Goal: Task Accomplishment & Management: Complete application form

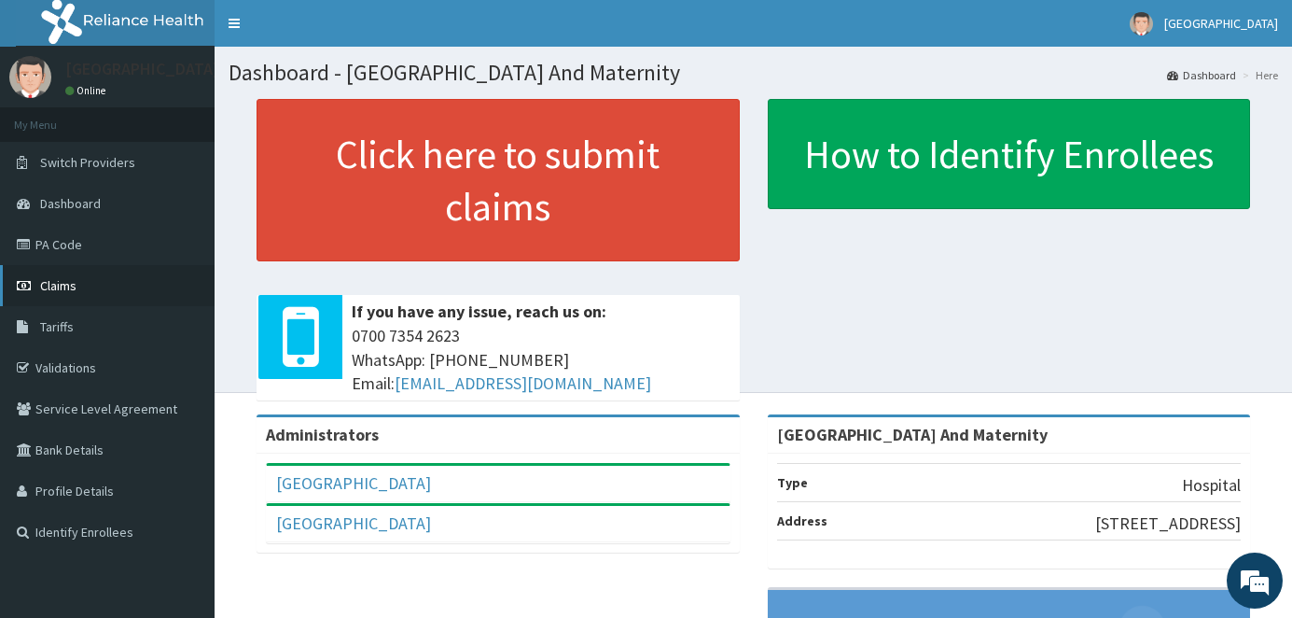
click at [62, 290] on span "Claims" at bounding box center [58, 285] width 36 height 17
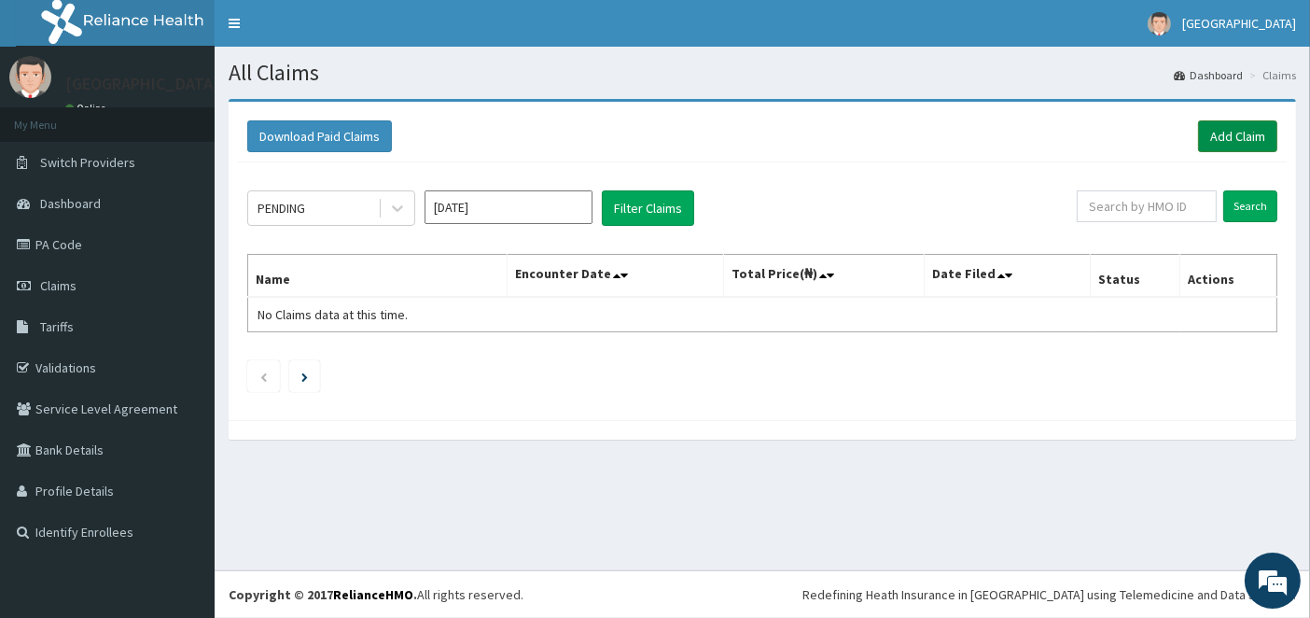
click at [1235, 141] on link "Add Claim" at bounding box center [1237, 136] width 79 height 32
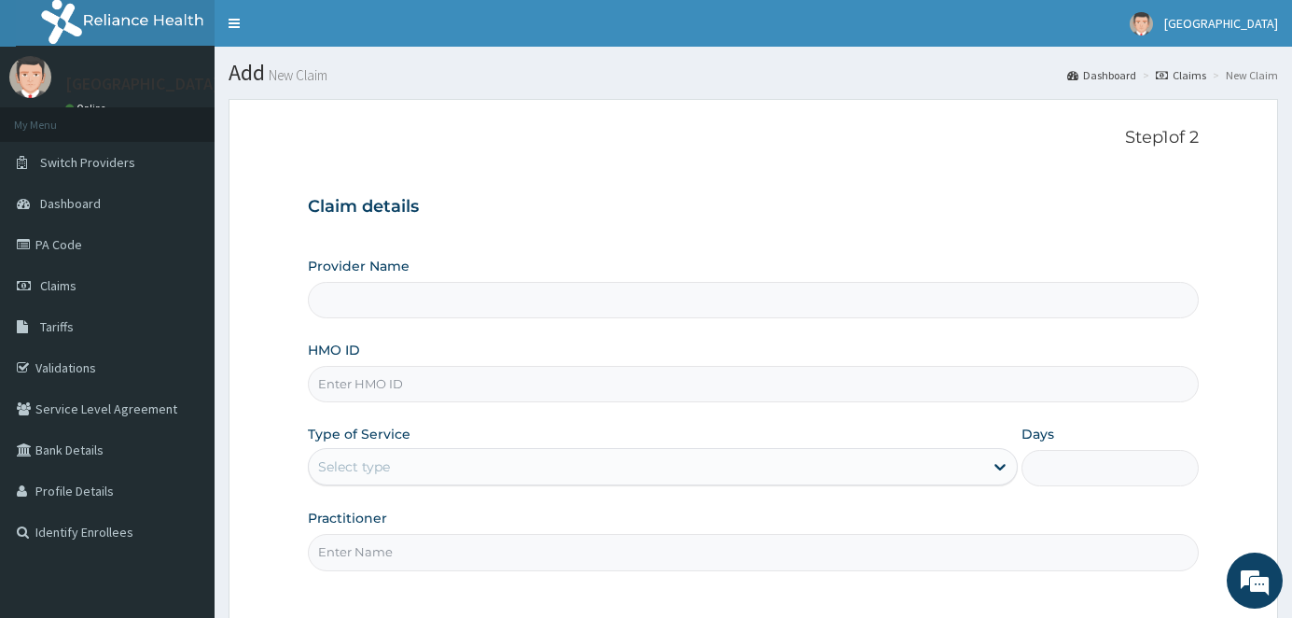
type input "[GEOGRAPHIC_DATA] And Maternity"
click at [369, 384] on input "HMO ID" at bounding box center [753, 384] width 891 height 36
type input "r"
click at [408, 373] on input "HMO ID" at bounding box center [753, 384] width 891 height 36
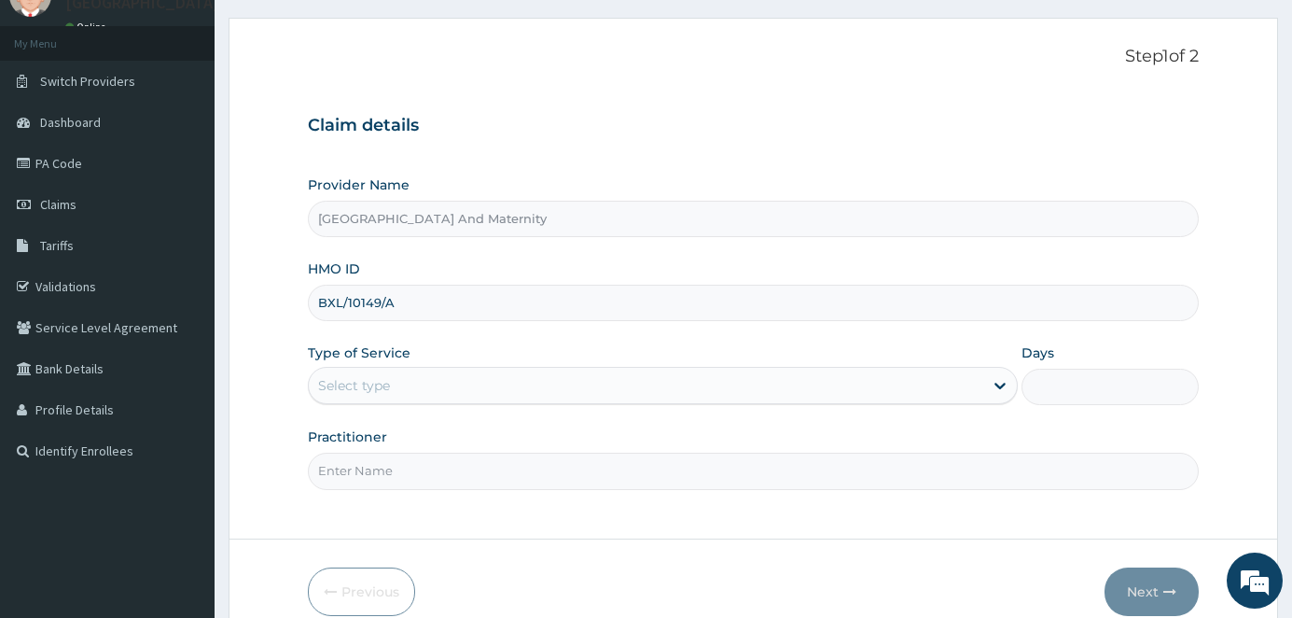
scroll to position [116, 0]
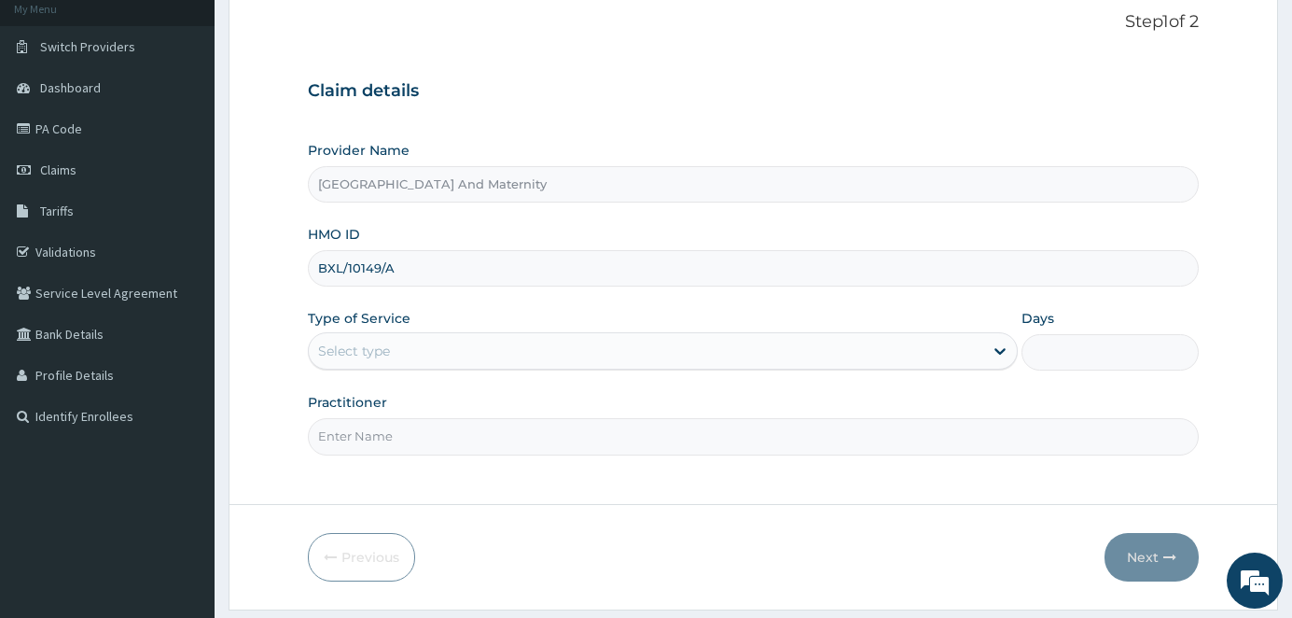
type input "BXL/10149/A"
click at [415, 361] on div "Select type" at bounding box center [646, 351] width 674 height 30
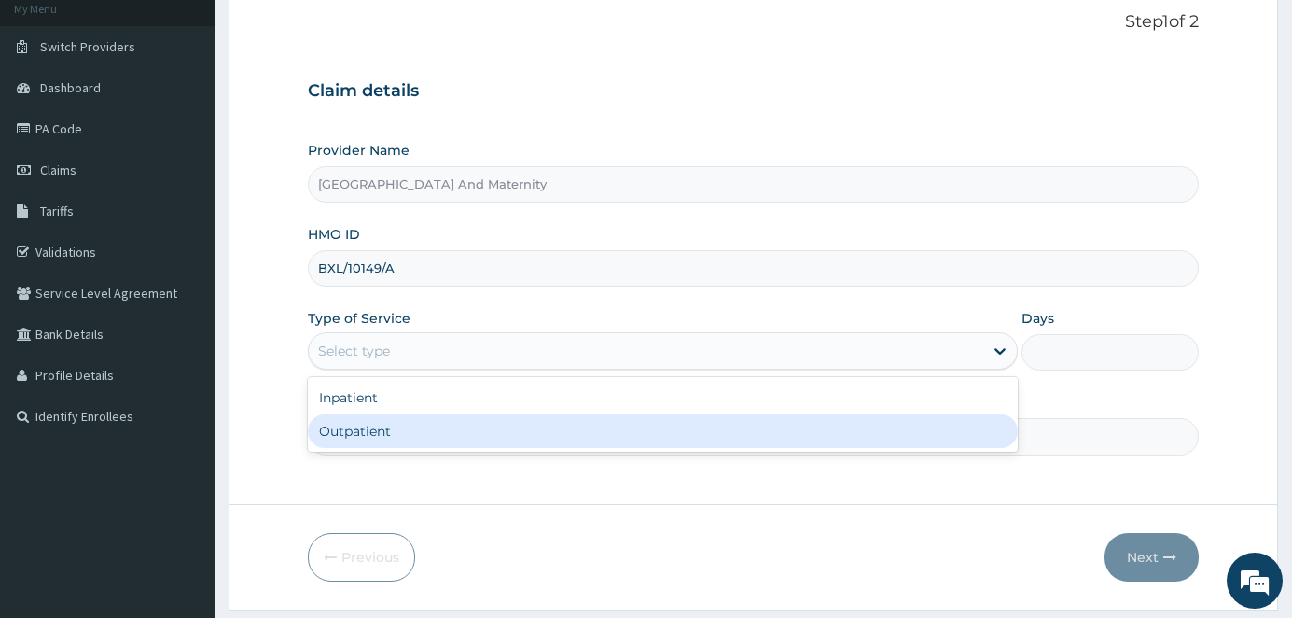
click at [411, 438] on div "Outpatient" at bounding box center [662, 431] width 709 height 34
type input "1"
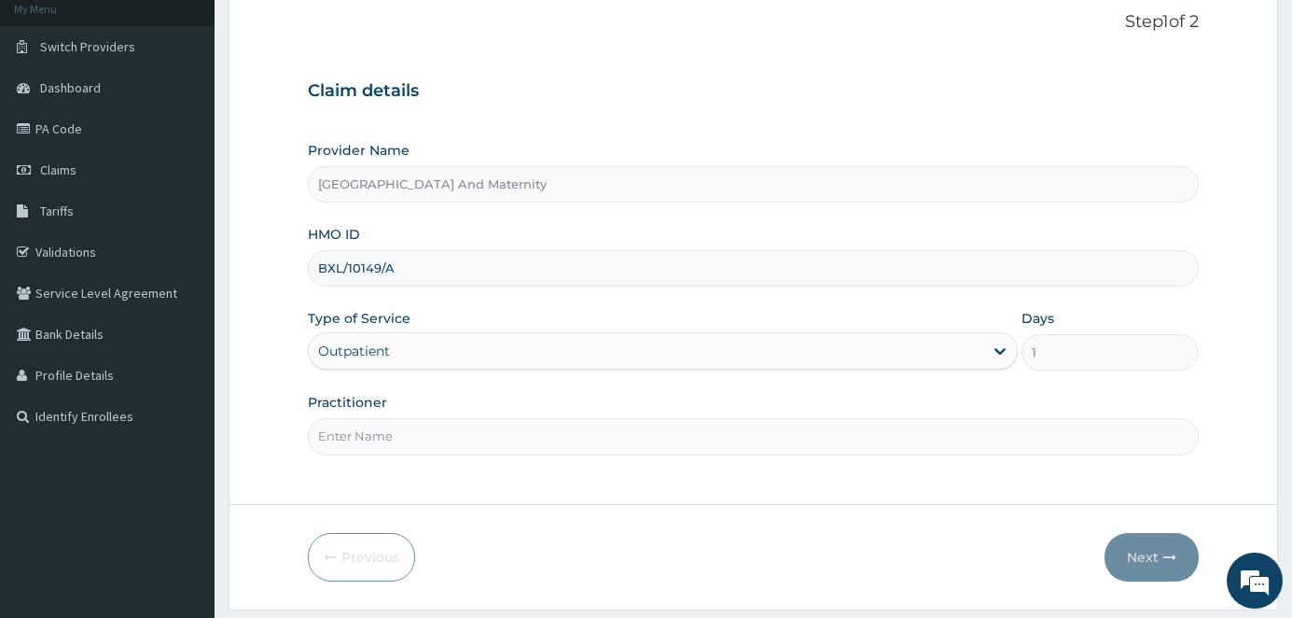
click at [403, 433] on input "Practitioner" at bounding box center [753, 436] width 891 height 36
type input "DR AINA E.A"
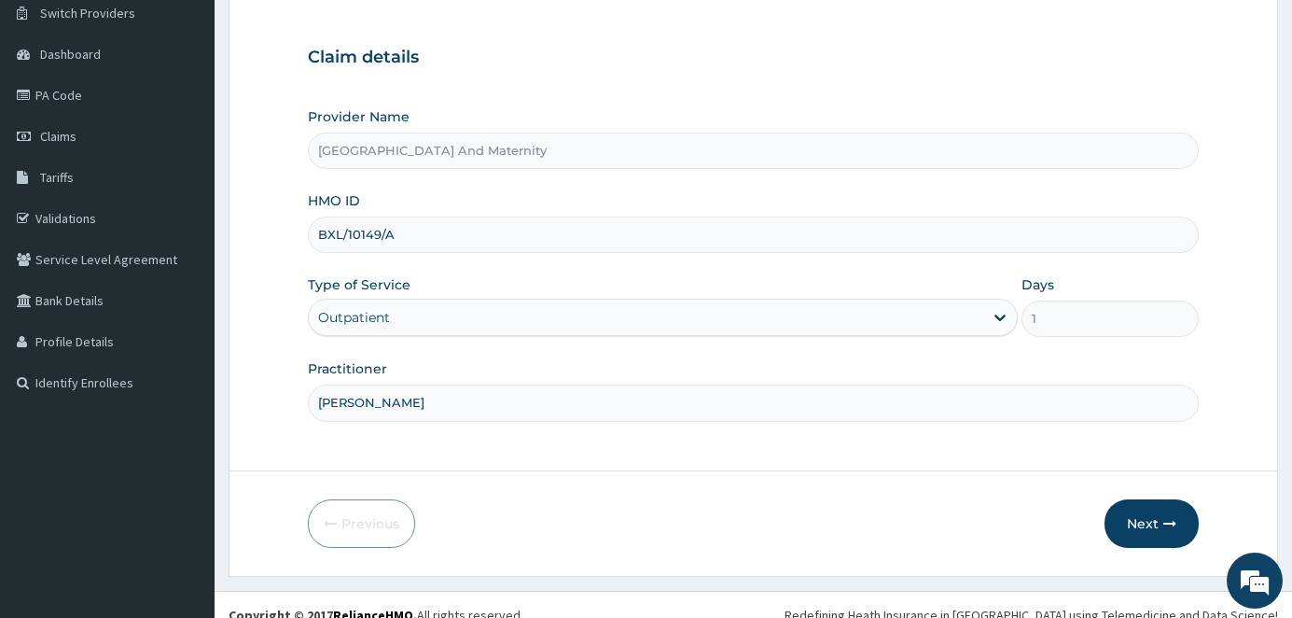
scroll to position [168, 0]
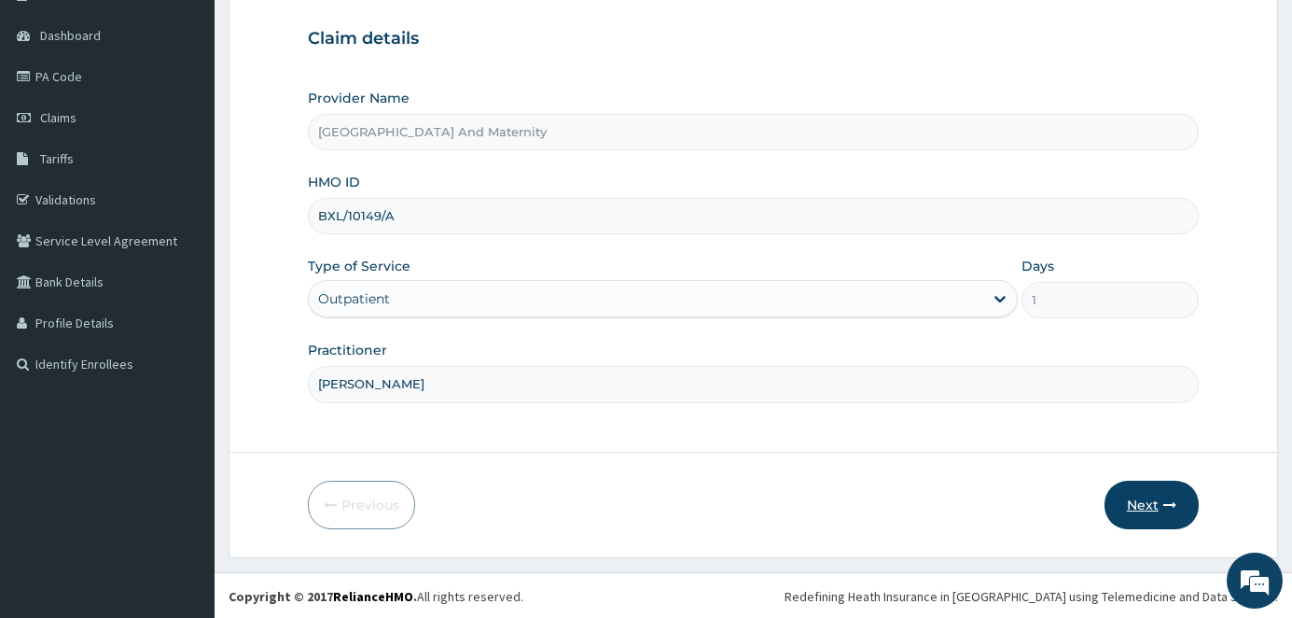
click at [1139, 506] on button "Next" at bounding box center [1152, 505] width 94 height 49
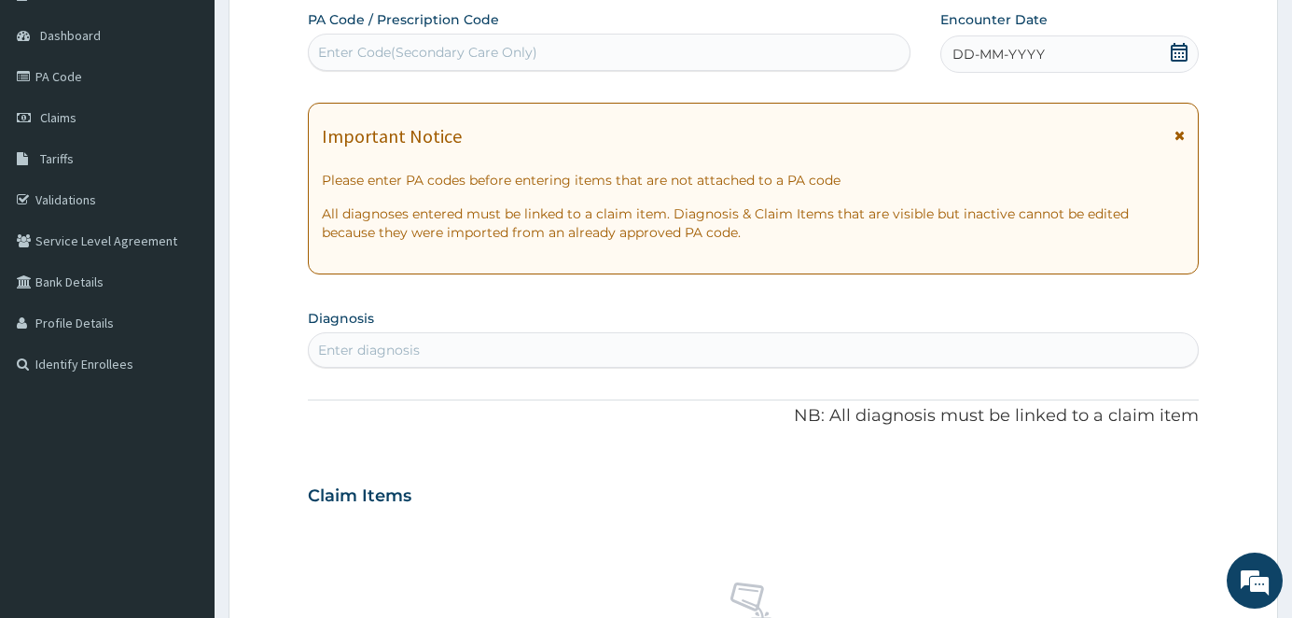
click at [382, 51] on div "Enter Code(Secondary Care Only)" at bounding box center [427, 52] width 219 height 19
type input "PA/2997DD"
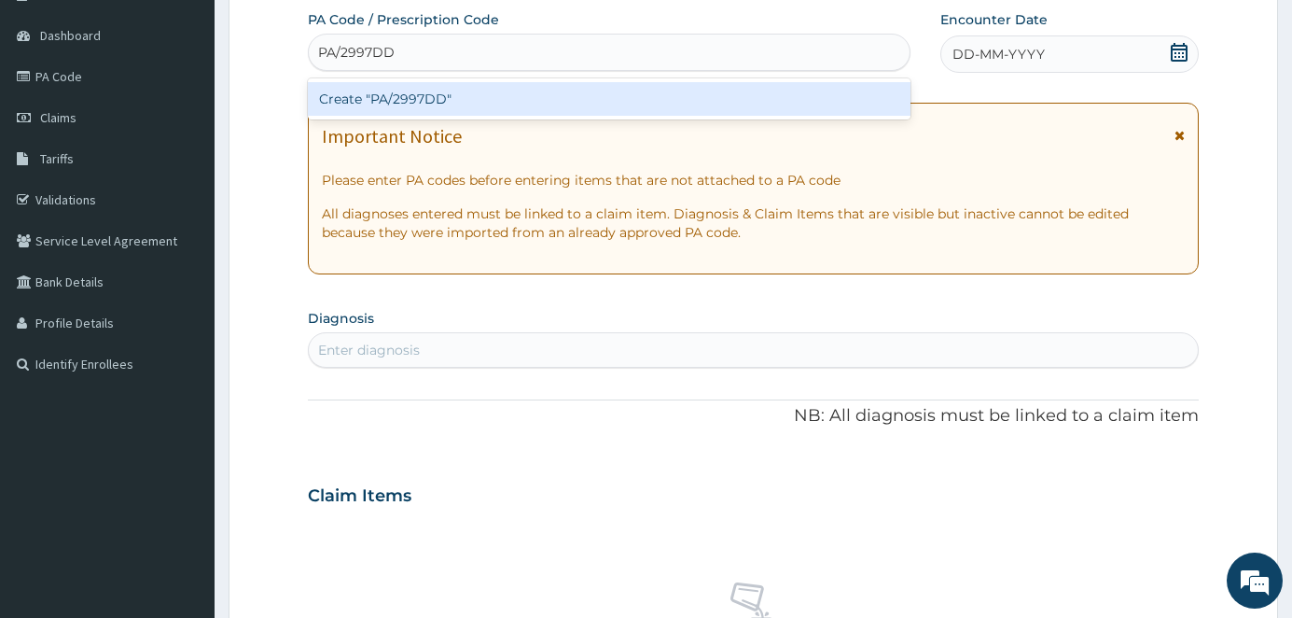
click at [471, 98] on div "Create "PA/2997DD"" at bounding box center [609, 99] width 603 height 34
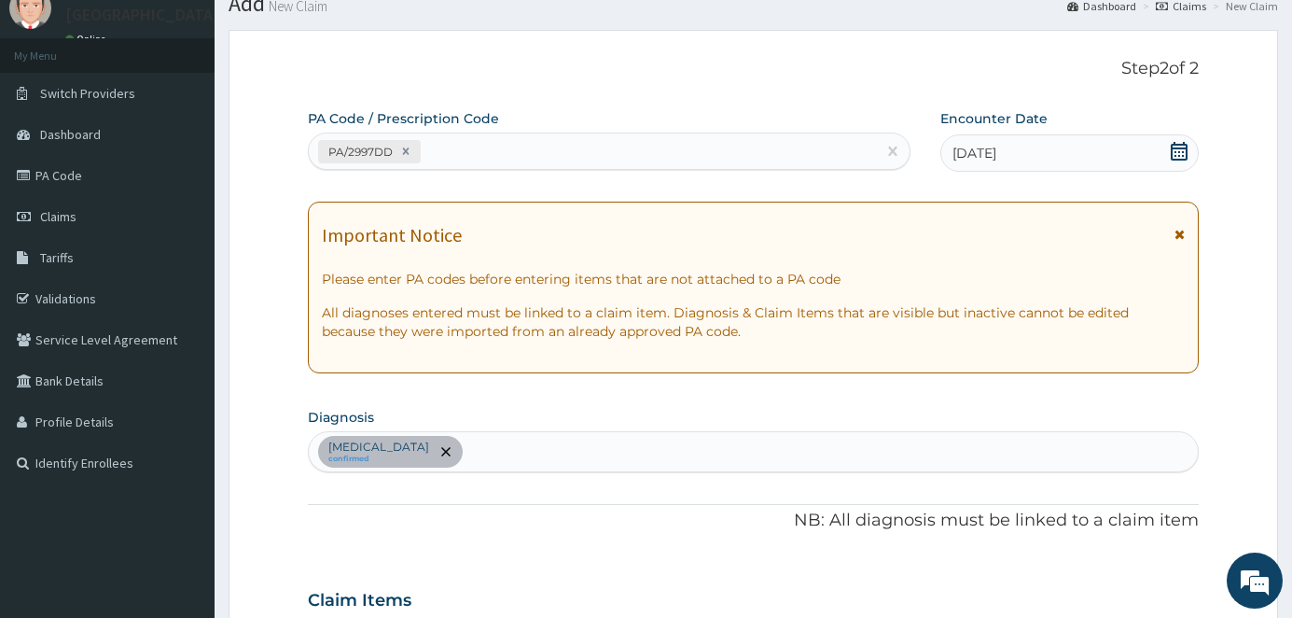
scroll to position [116, 0]
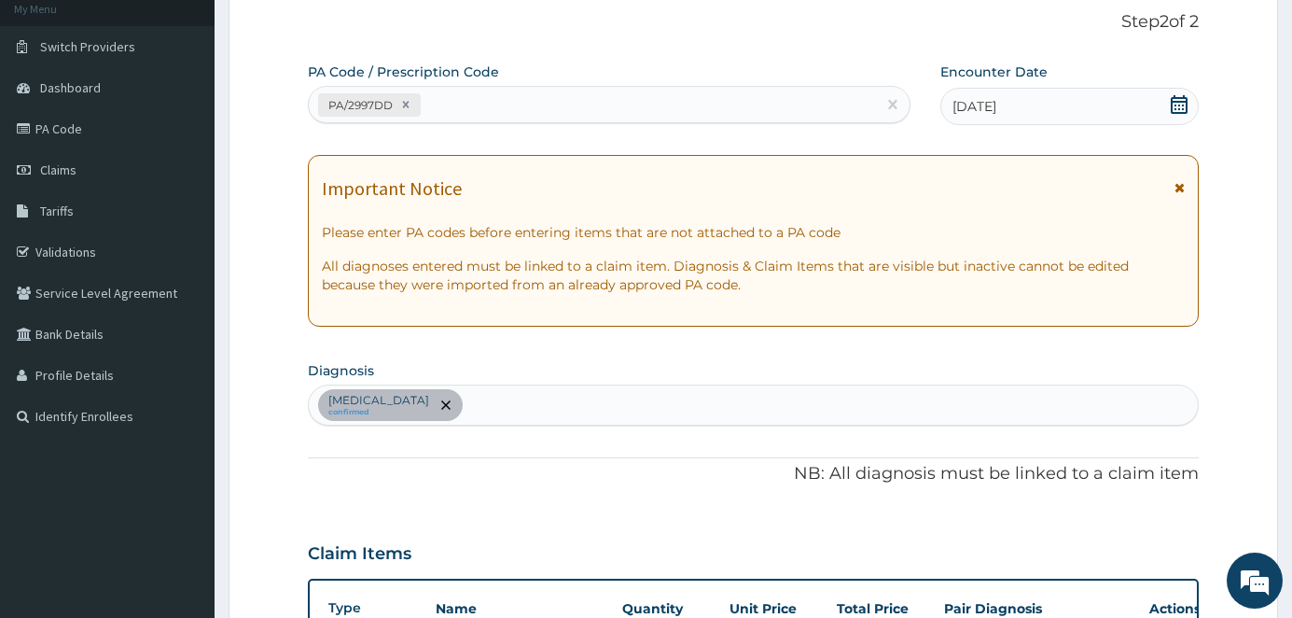
click at [550, 408] on div "Abnormal uterine bleeding confirmed" at bounding box center [753, 404] width 889 height 39
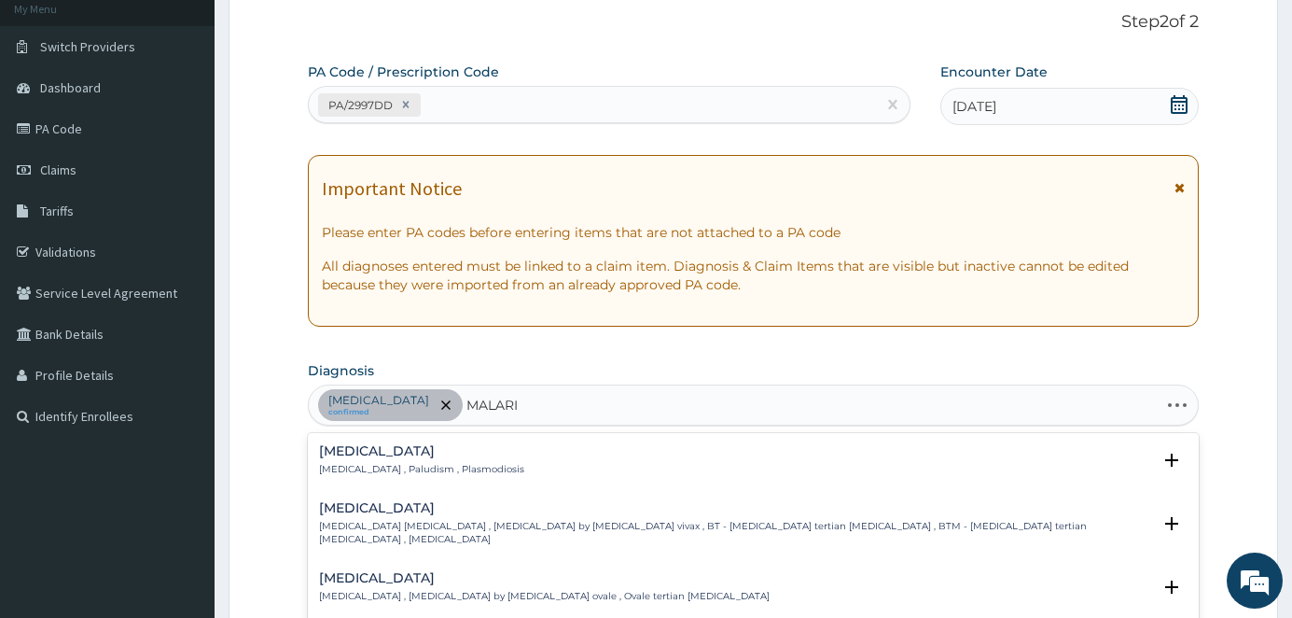
type input "MALARIA"
click at [362, 450] on h4 "Malaria" at bounding box center [421, 451] width 205 height 14
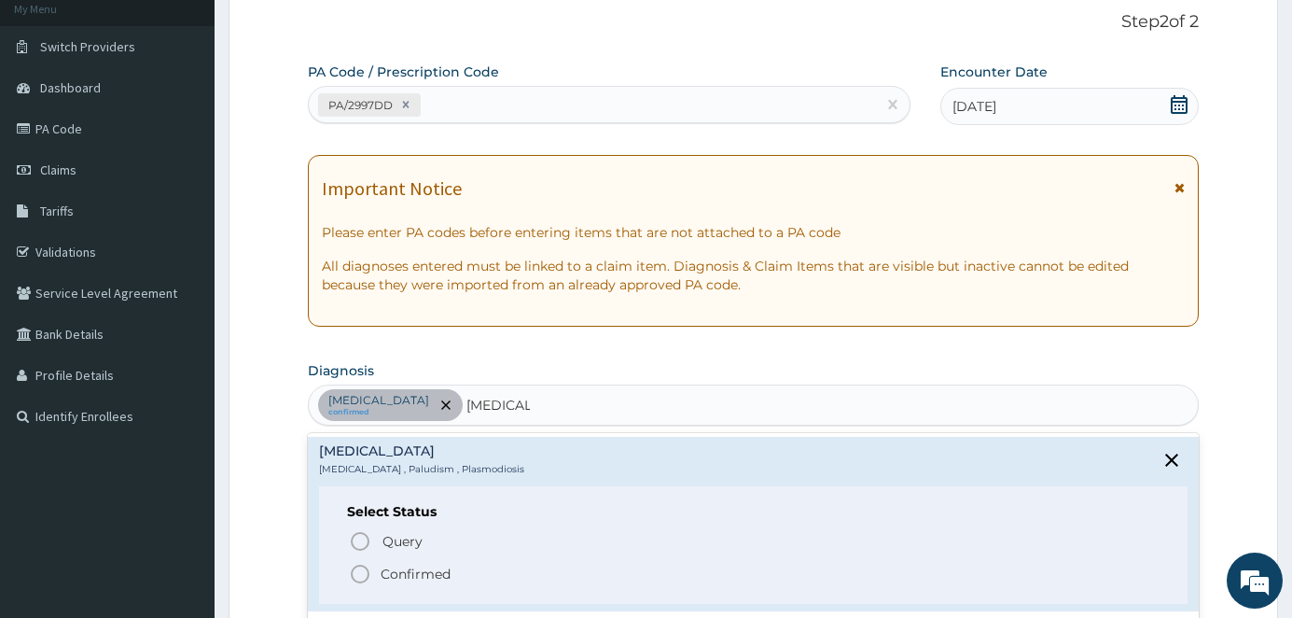
click at [370, 569] on icon "status option filled" at bounding box center [360, 574] width 22 height 22
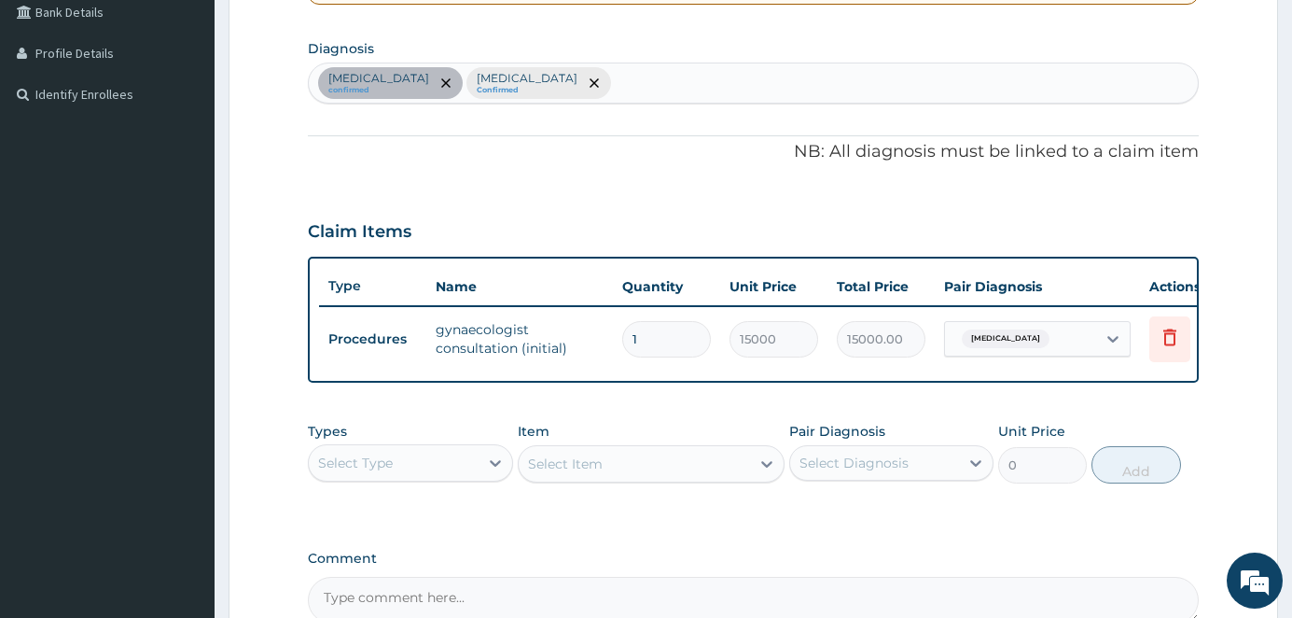
scroll to position [653, 0]
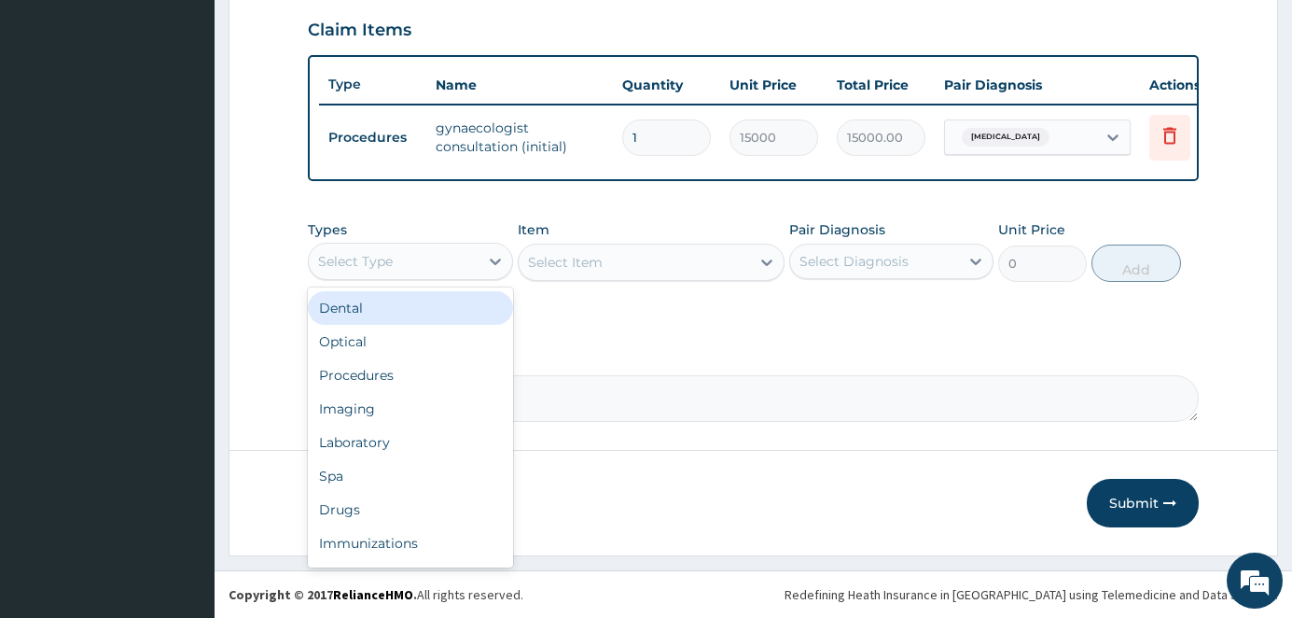
click at [456, 260] on div "Select Type" at bounding box center [394, 261] width 170 height 30
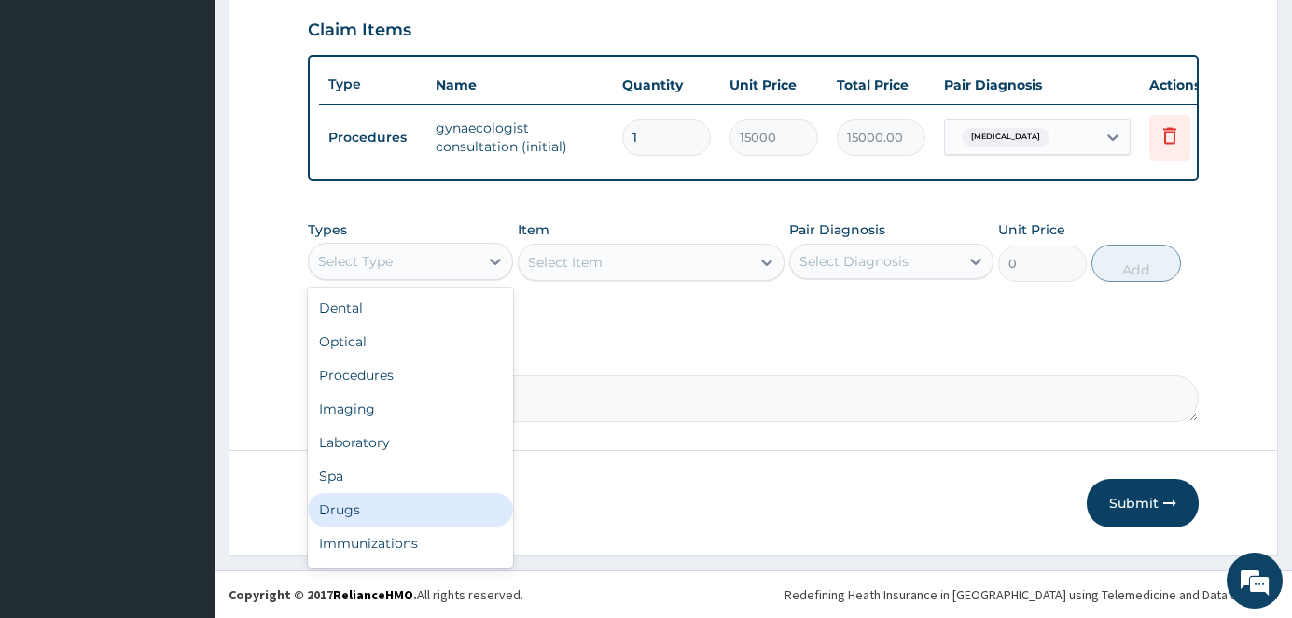
click at [349, 511] on div "Drugs" at bounding box center [410, 510] width 205 height 34
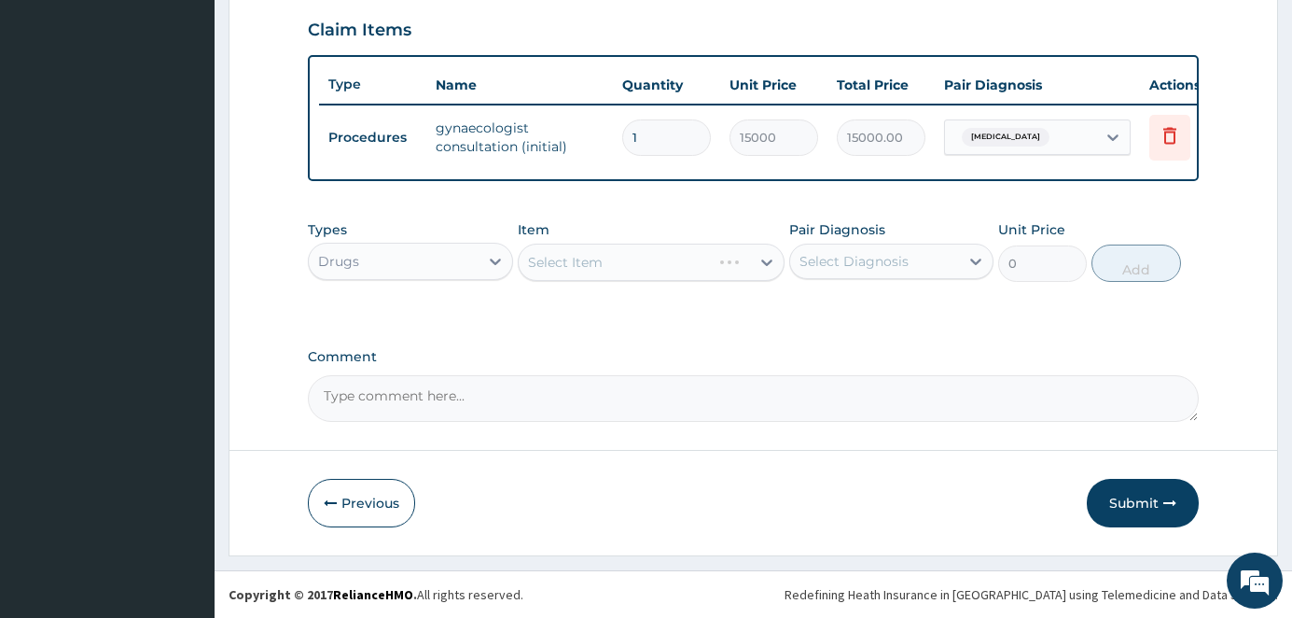
click at [653, 266] on div "Select Item" at bounding box center [651, 262] width 267 height 37
click at [625, 260] on div "Select Item" at bounding box center [651, 262] width 267 height 37
click at [658, 267] on div "Select Item" at bounding box center [651, 262] width 267 height 37
click at [593, 267] on div "Select Item" at bounding box center [651, 262] width 267 height 37
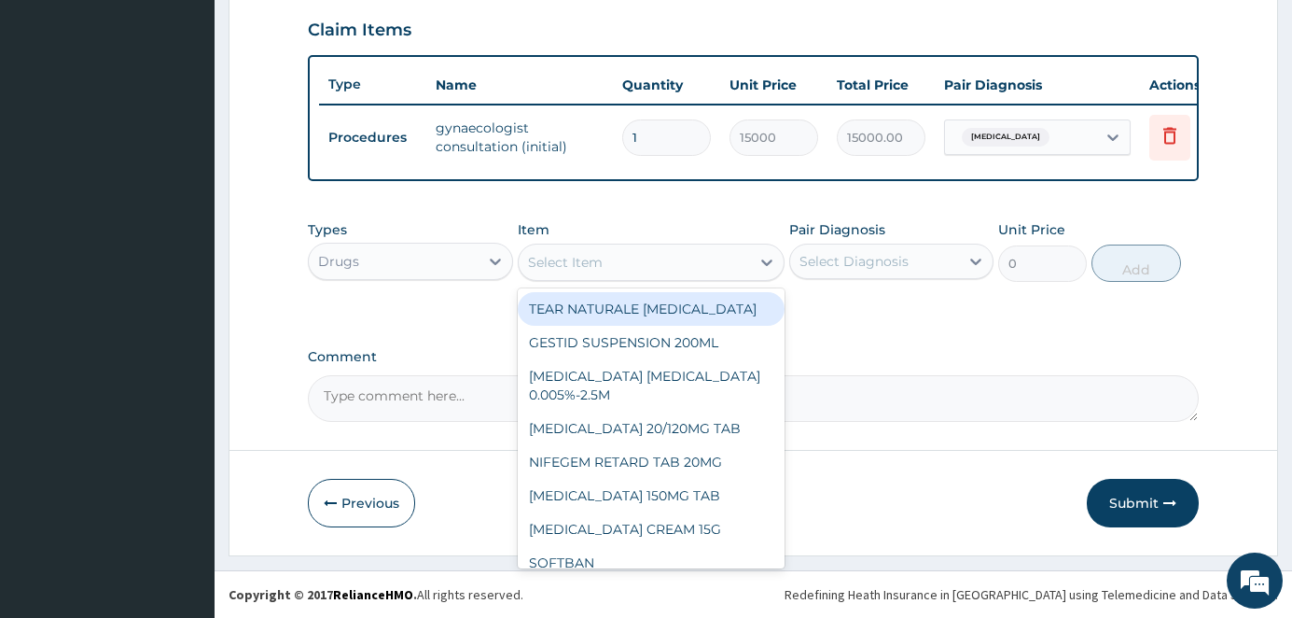
click at [728, 270] on div "Select Item" at bounding box center [634, 262] width 231 height 30
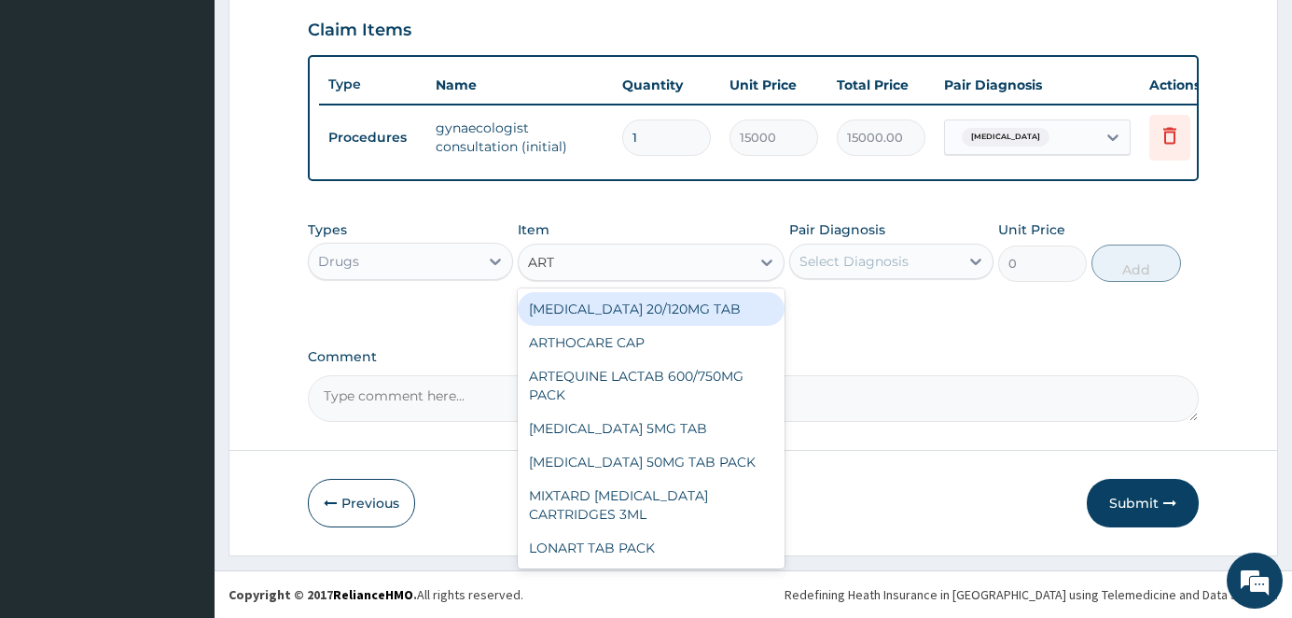
type input "ARTE"
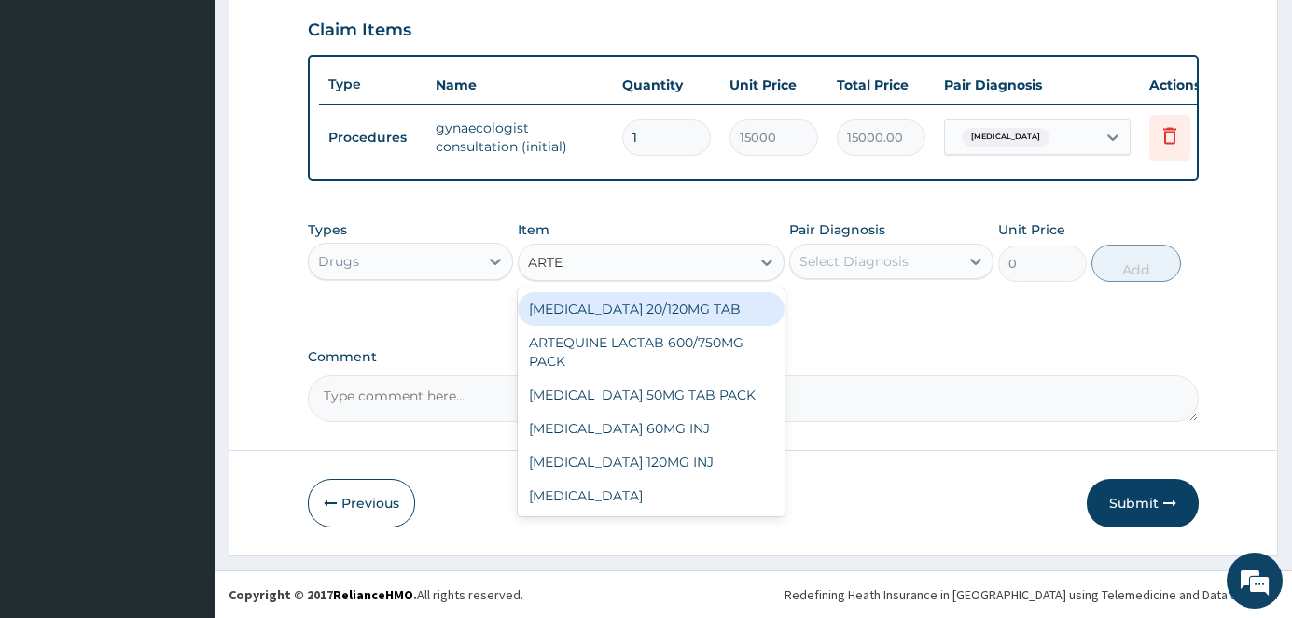
drag, startPoint x: 677, startPoint y: 305, endPoint x: 749, endPoint y: 289, distance: 73.6
click at [681, 305] on div "COARTEM 20/120MG TAB" at bounding box center [651, 309] width 267 height 34
type input "1200"
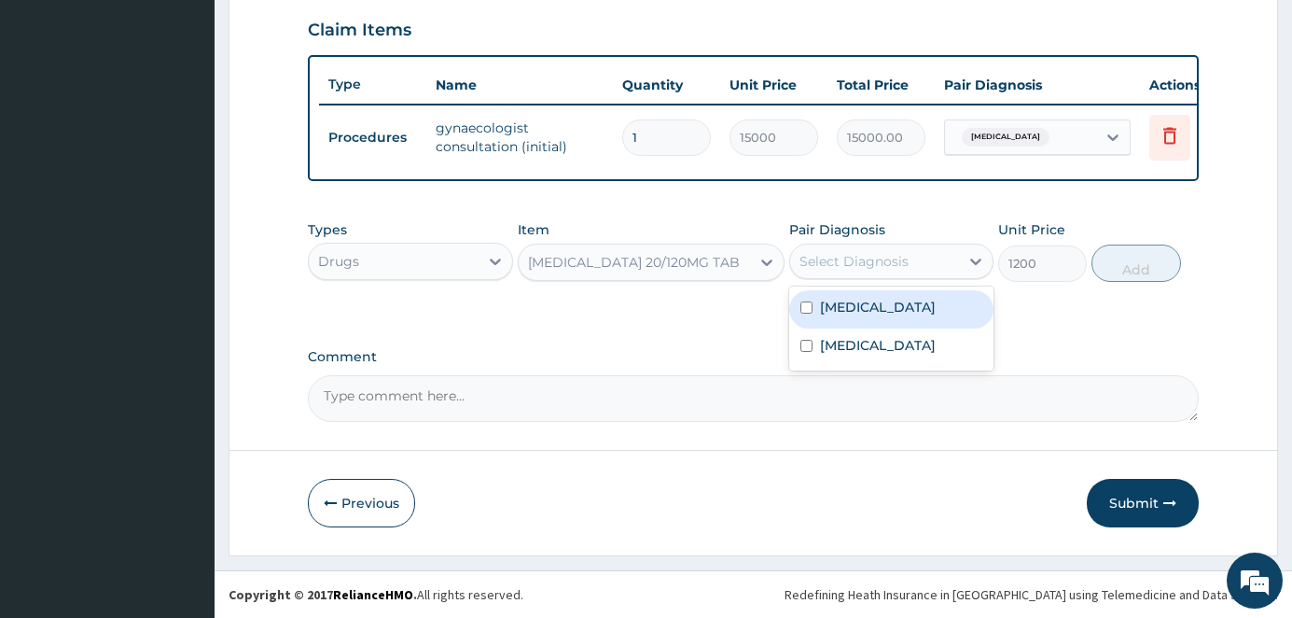
click at [871, 258] on div "Select Diagnosis" at bounding box center [854, 261] width 109 height 19
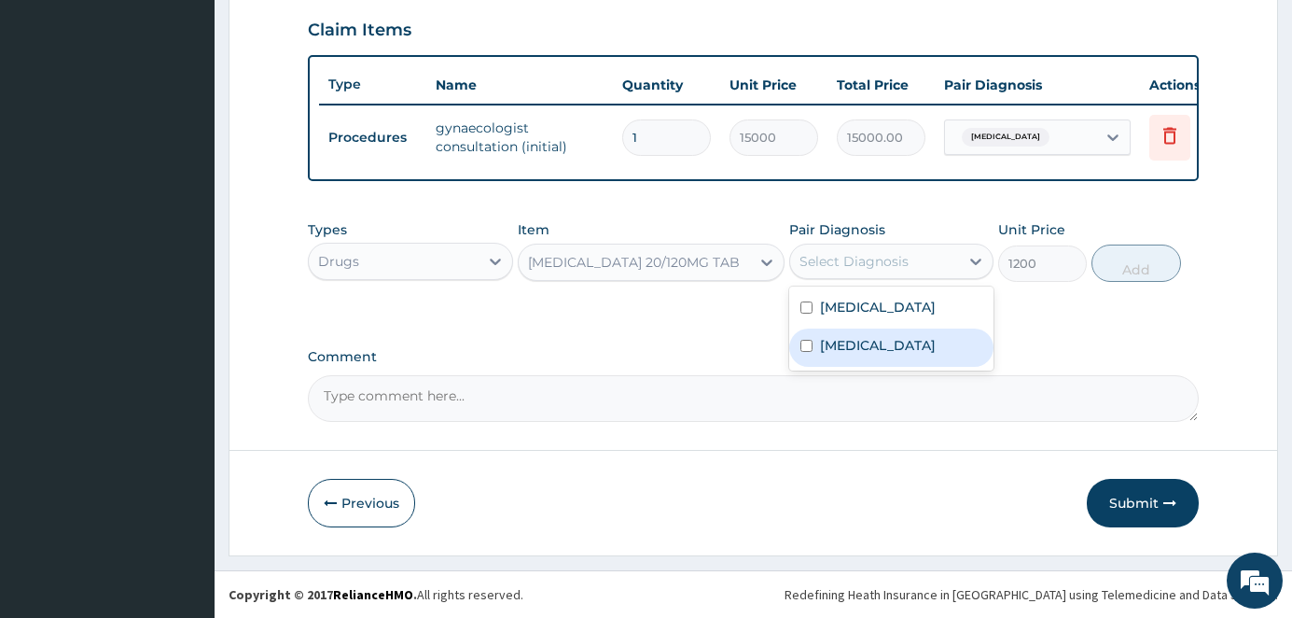
click at [821, 355] on label "[MEDICAL_DATA]" at bounding box center [878, 345] width 116 height 19
checkbox input "true"
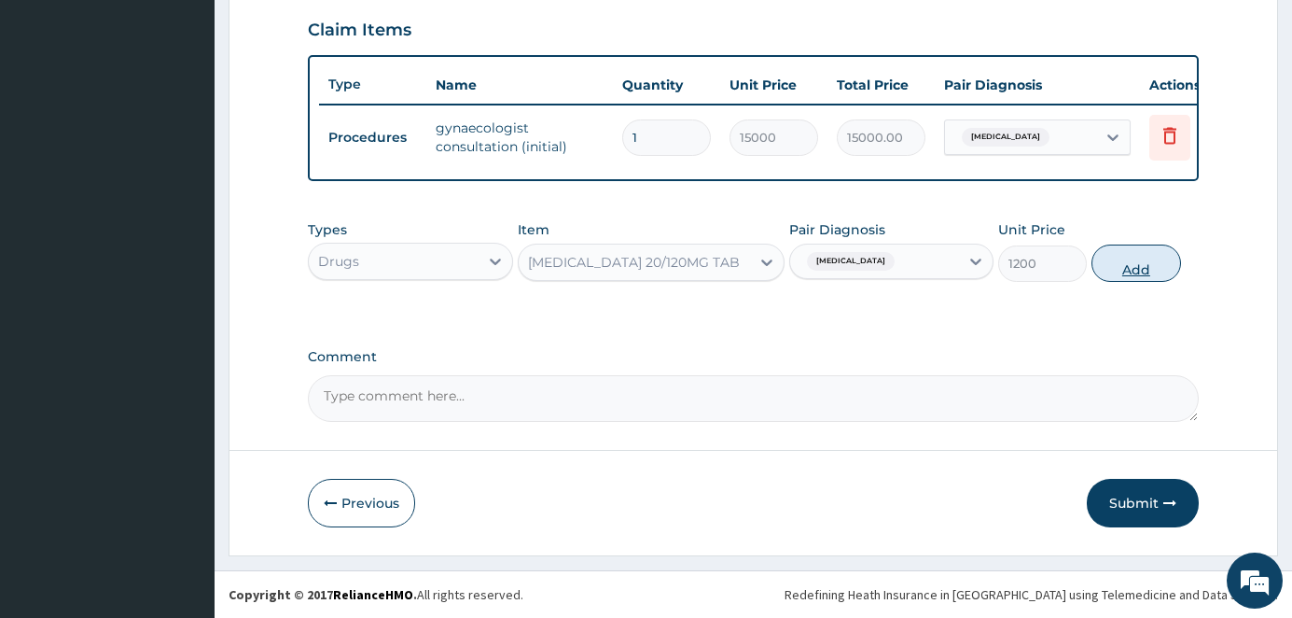
click at [1137, 272] on button "Add" at bounding box center [1136, 262] width 89 height 37
type input "0"
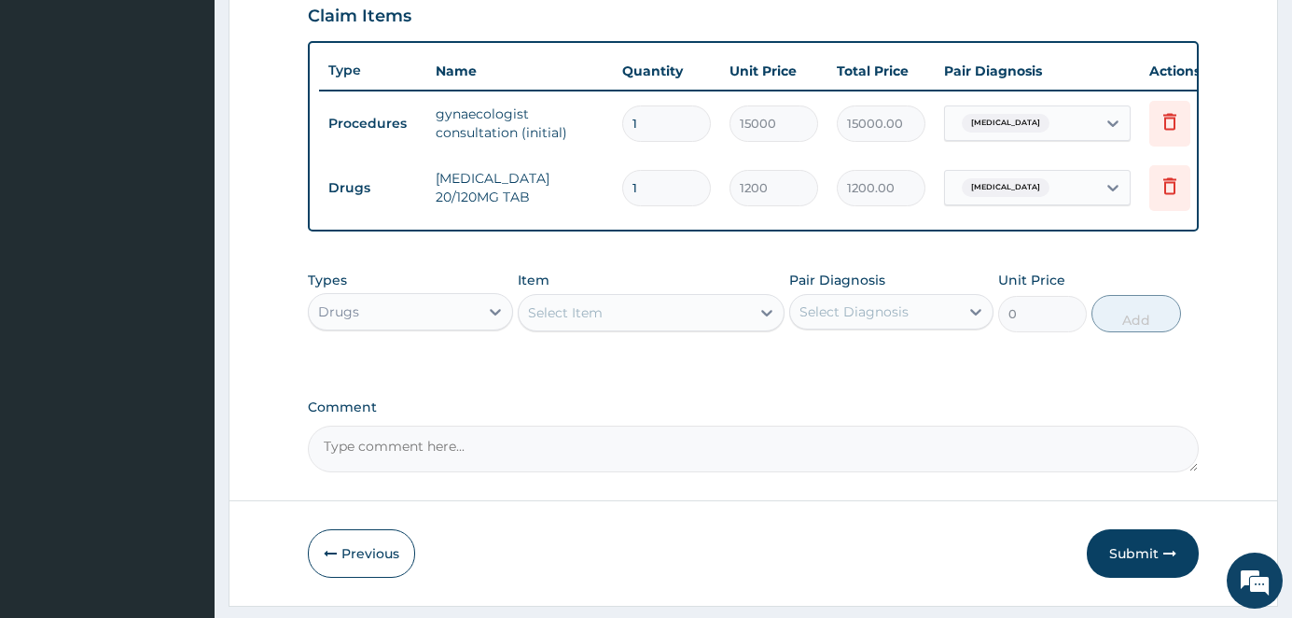
click at [646, 322] on div "Select Item" at bounding box center [634, 313] width 231 height 30
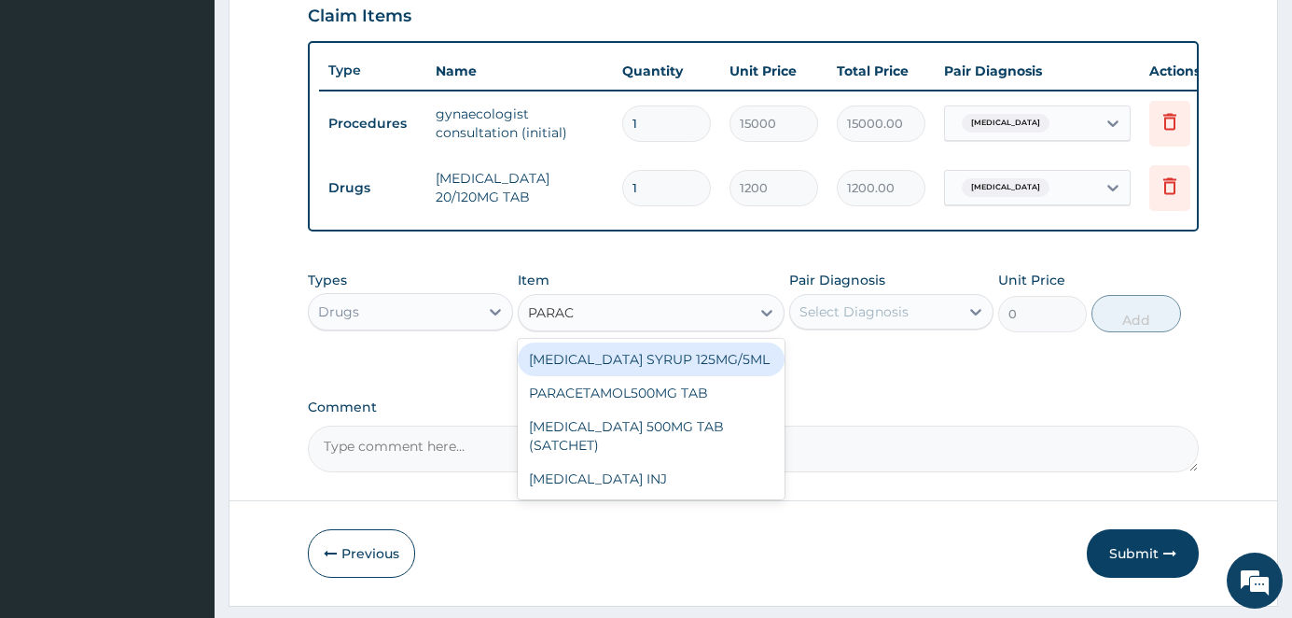
type input "PARACE"
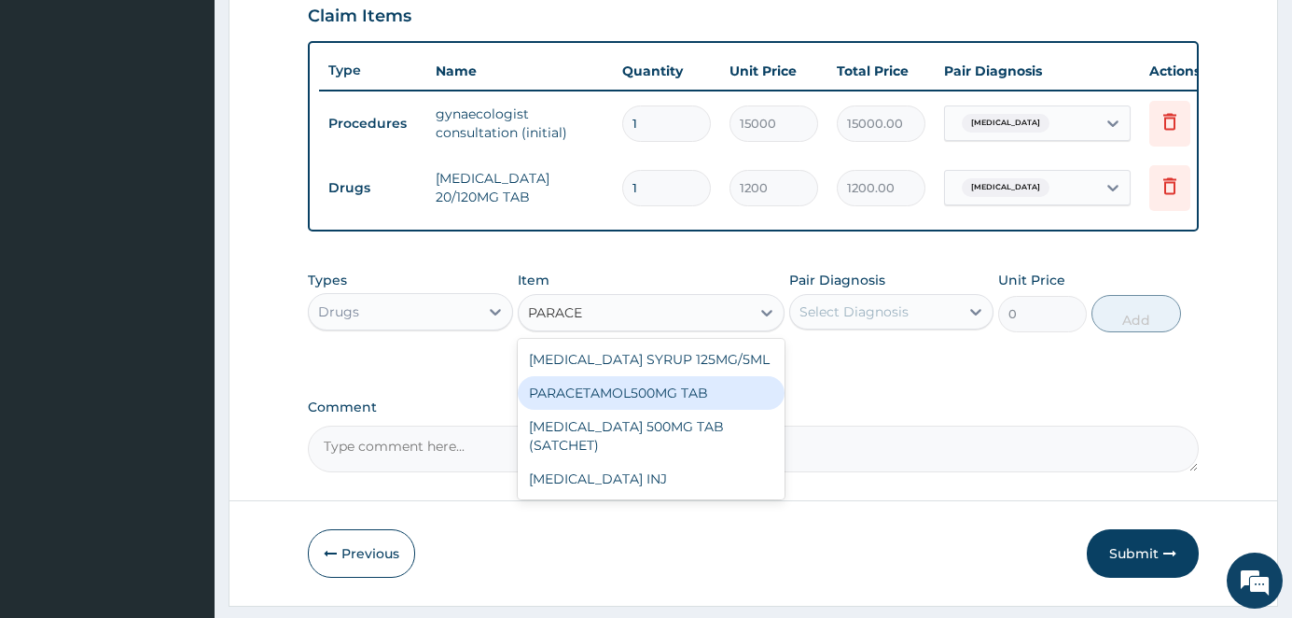
click at [663, 406] on div "PARACETAMOL500MG TAB" at bounding box center [651, 393] width 267 height 34
type input "20"
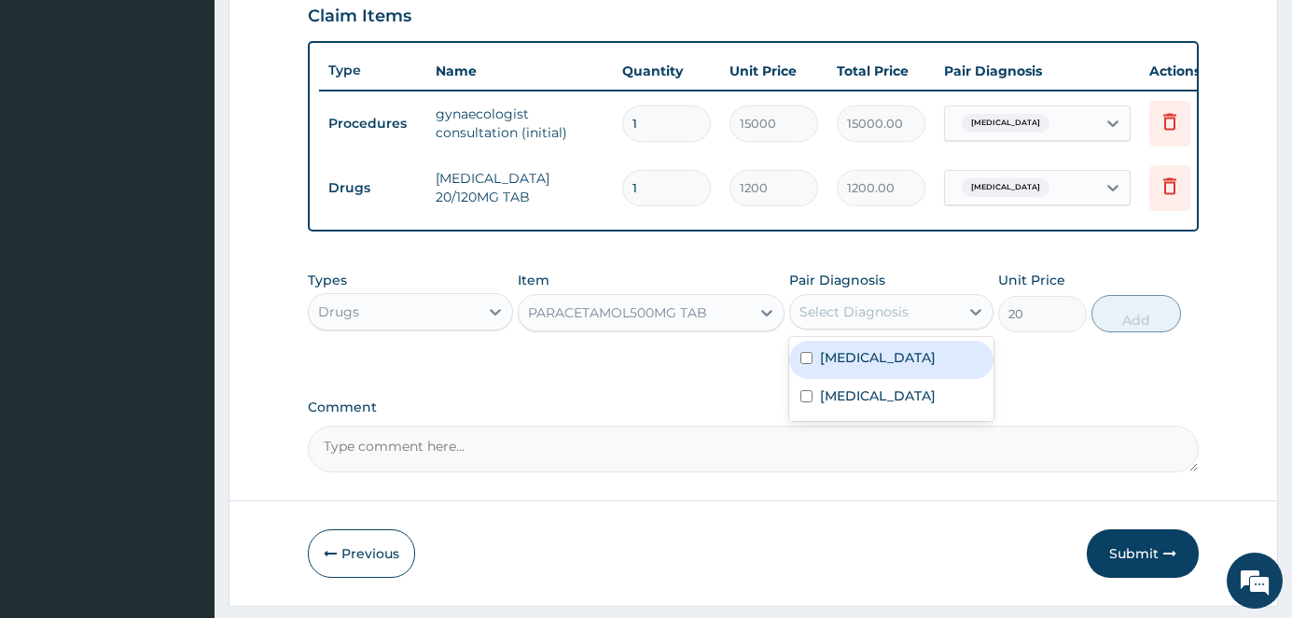
click at [844, 321] on div "Select Diagnosis" at bounding box center [854, 311] width 109 height 19
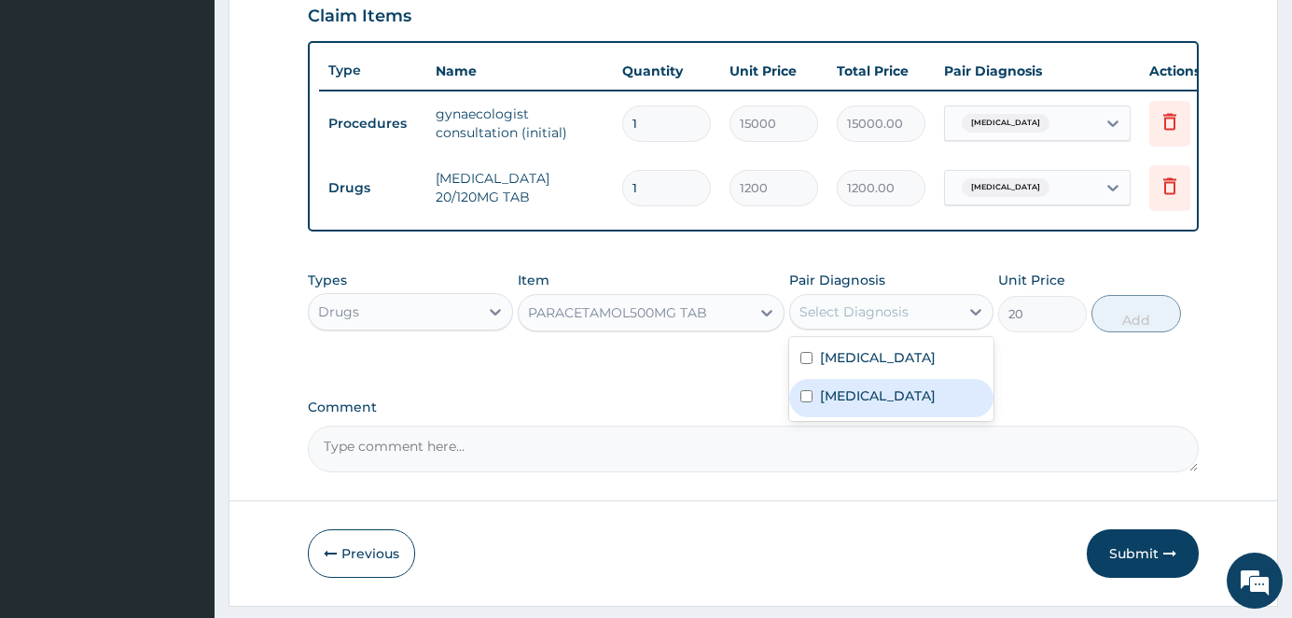
click at [815, 417] on div "[MEDICAL_DATA]" at bounding box center [891, 398] width 205 height 38
checkbox input "true"
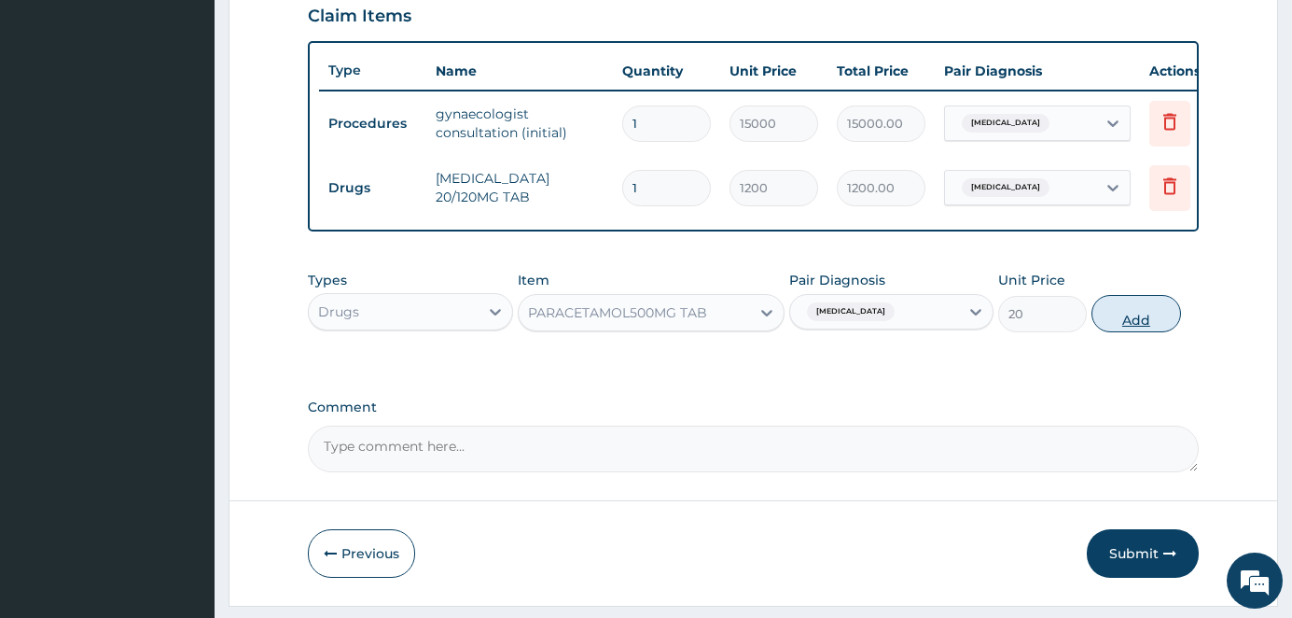
click at [1116, 332] on button "Add" at bounding box center [1136, 313] width 89 height 37
type input "0"
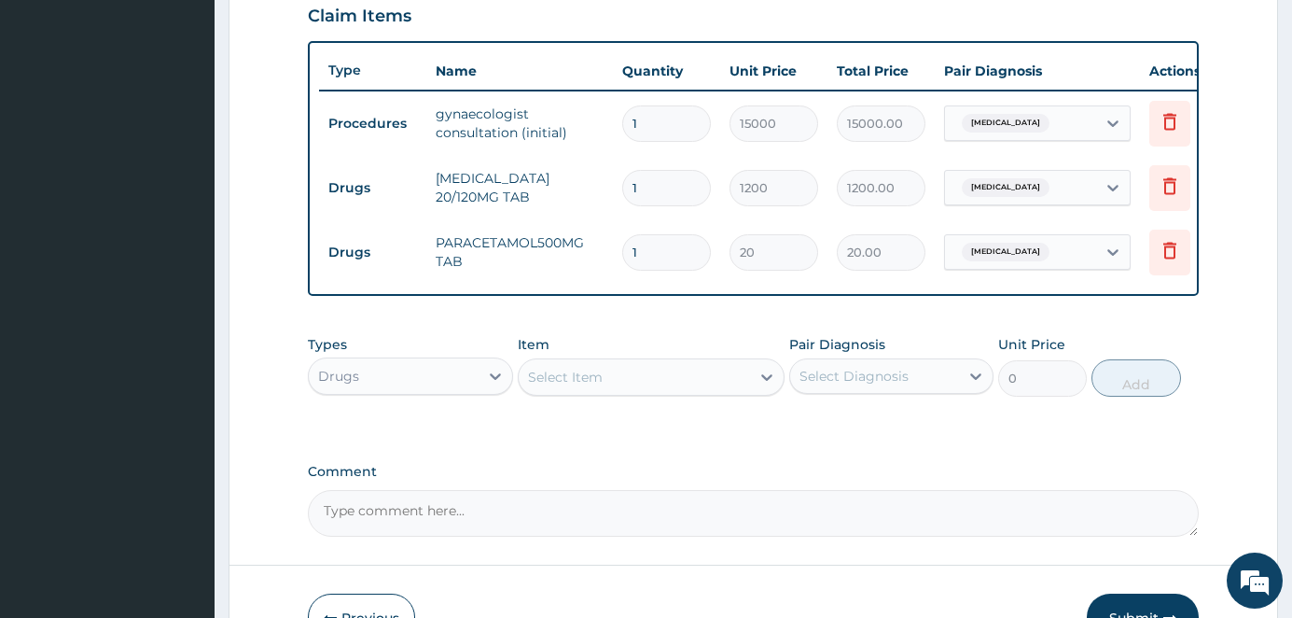
type input "18"
type input "360.00"
type input "18"
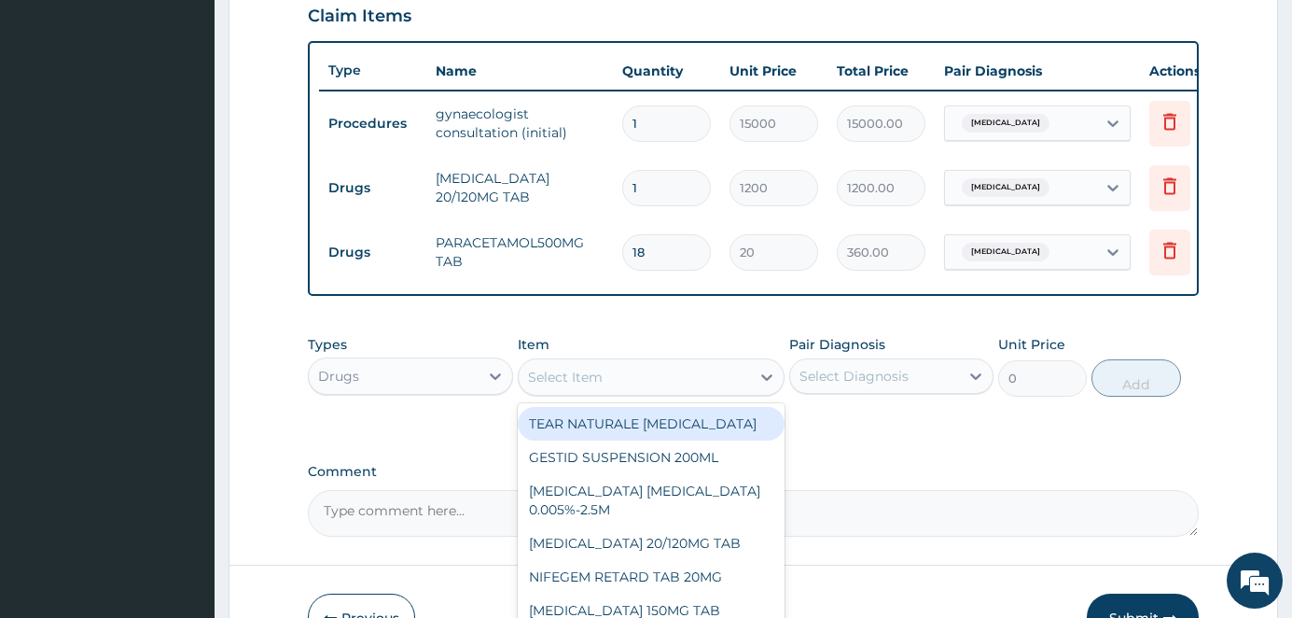
click at [633, 392] on div "Select Item" at bounding box center [634, 377] width 231 height 30
click at [404, 391] on div "Drugs" at bounding box center [394, 376] width 170 height 30
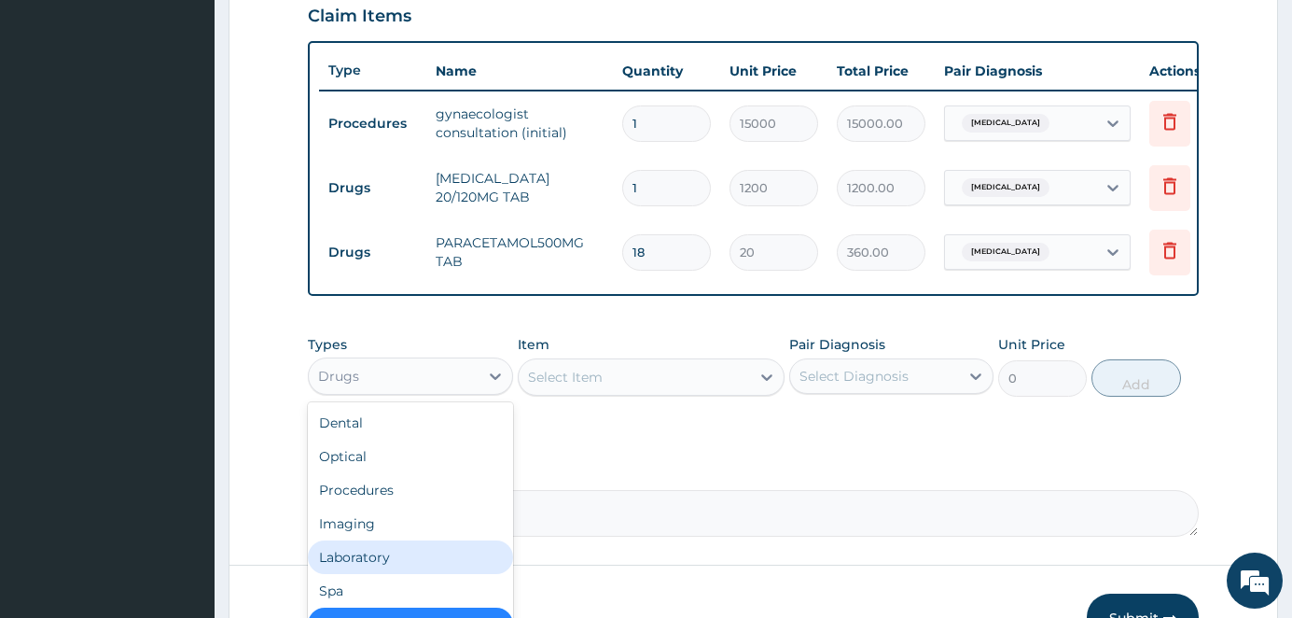
click at [379, 572] on div "Laboratory" at bounding box center [410, 557] width 205 height 34
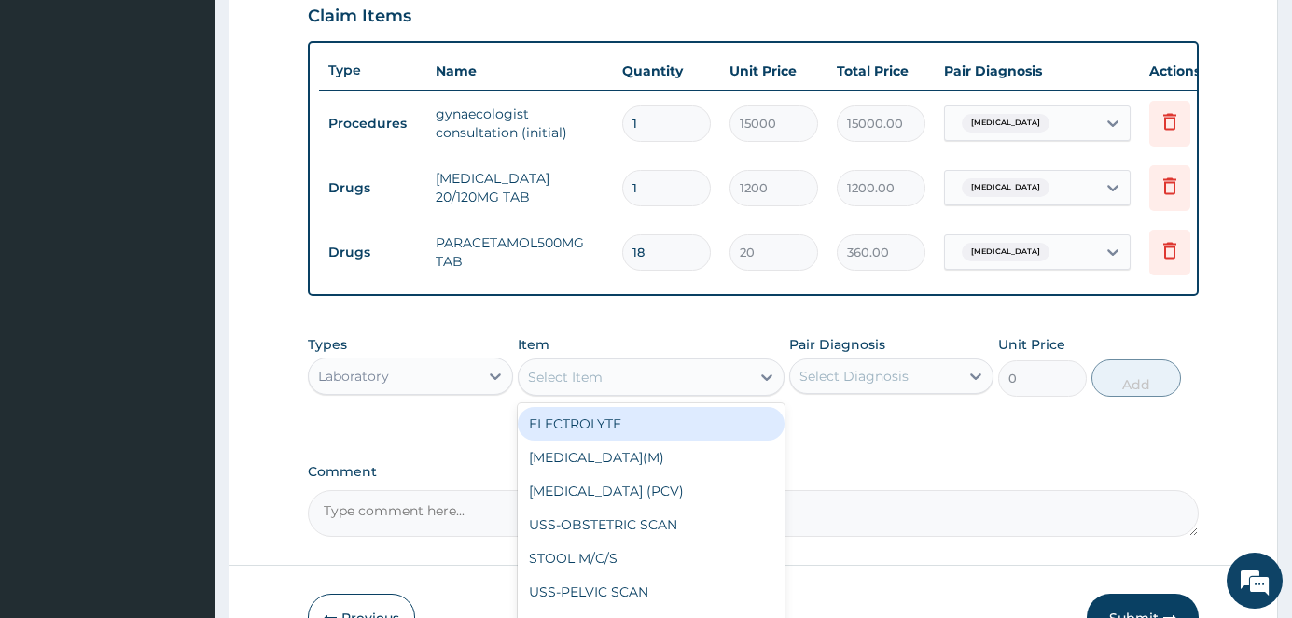
click at [538, 386] on div "Select Item" at bounding box center [565, 377] width 75 height 19
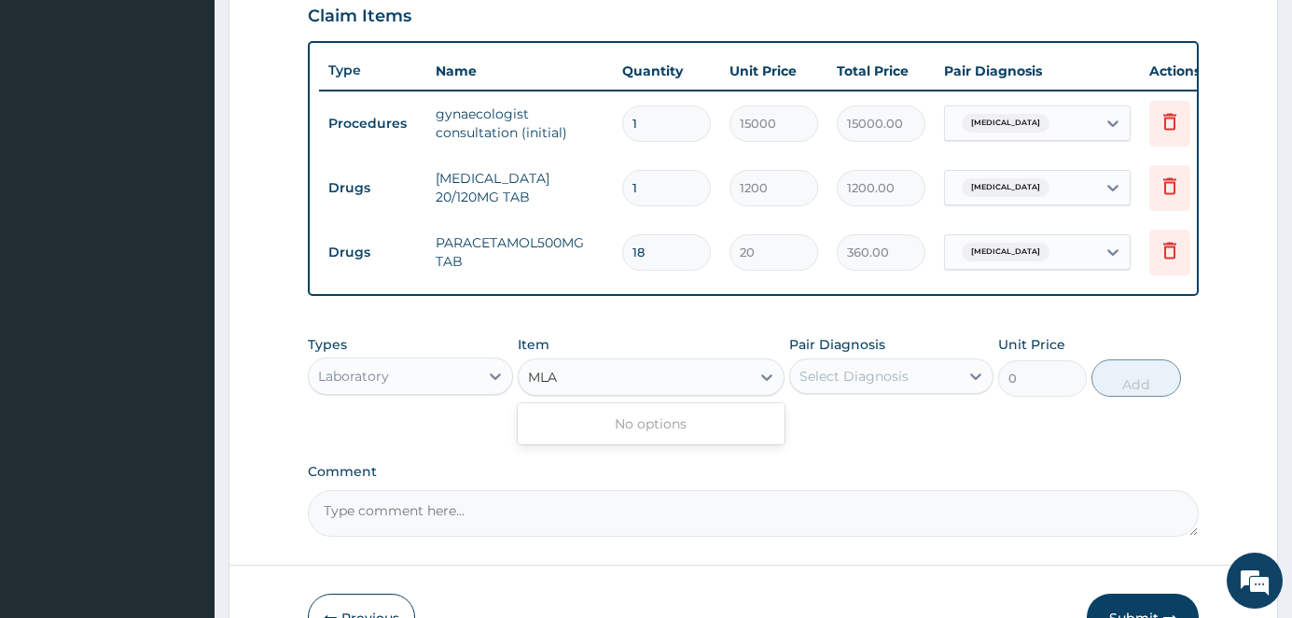
click at [540, 386] on input "MLA" at bounding box center [544, 377] width 32 height 19
type input "MALA"
click at [586, 440] on div "MALARIA PARASITE" at bounding box center [651, 424] width 267 height 34
type input "1000"
click at [850, 385] on div "Select Diagnosis" at bounding box center [854, 376] width 109 height 19
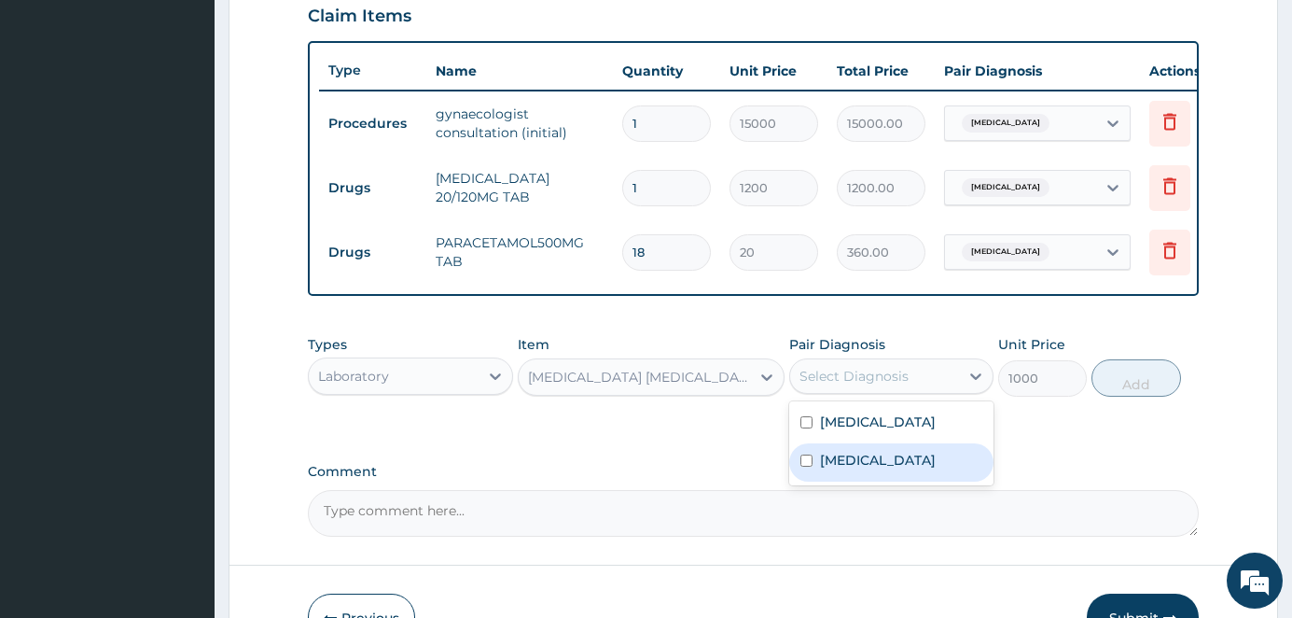
click at [815, 482] on div "[MEDICAL_DATA]" at bounding box center [891, 462] width 205 height 38
checkbox input "true"
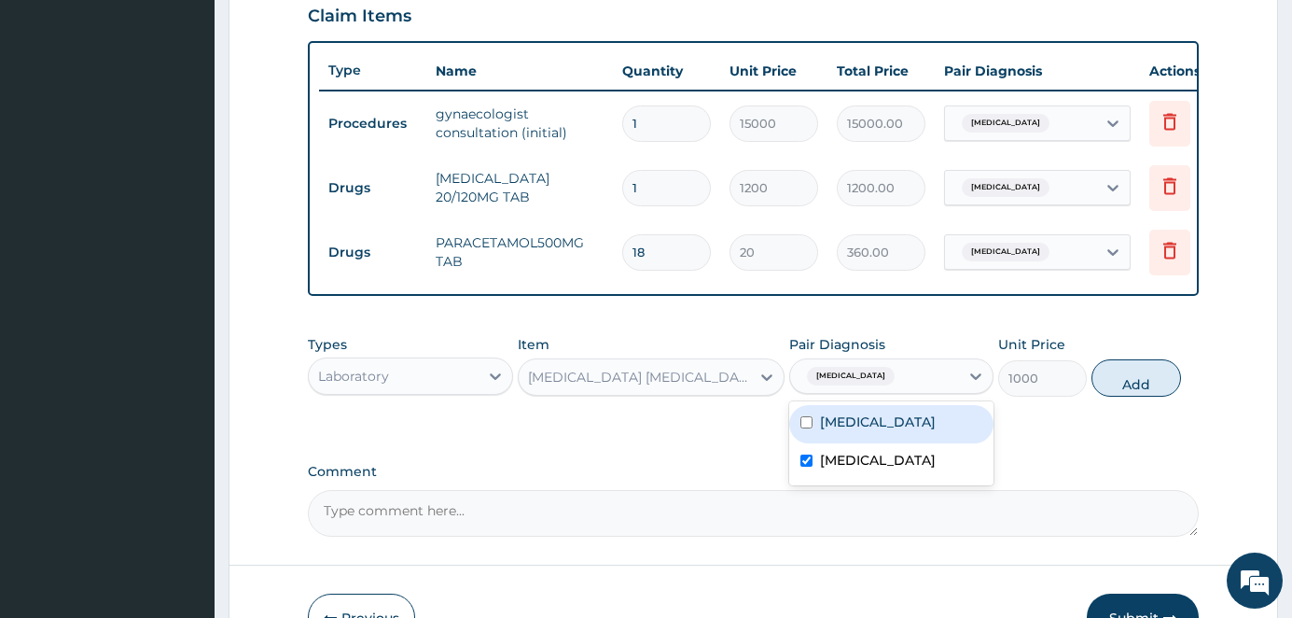
click at [1137, 397] on button "Add" at bounding box center [1136, 377] width 89 height 37
type input "0"
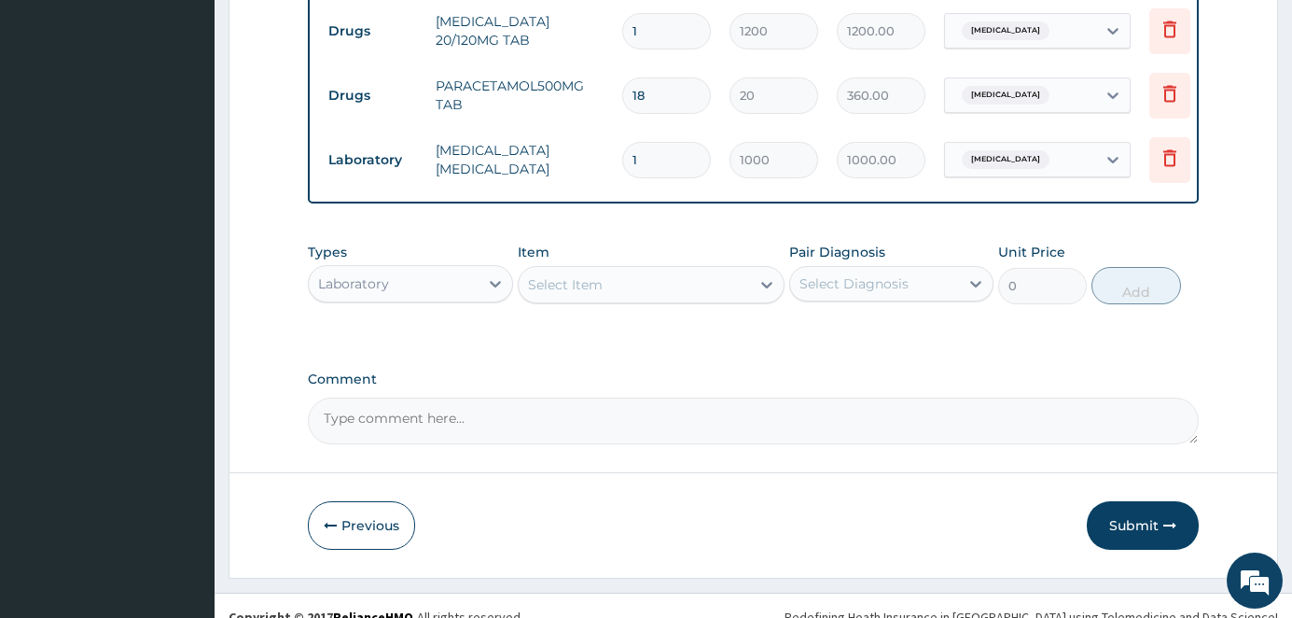
scroll to position [846, 0]
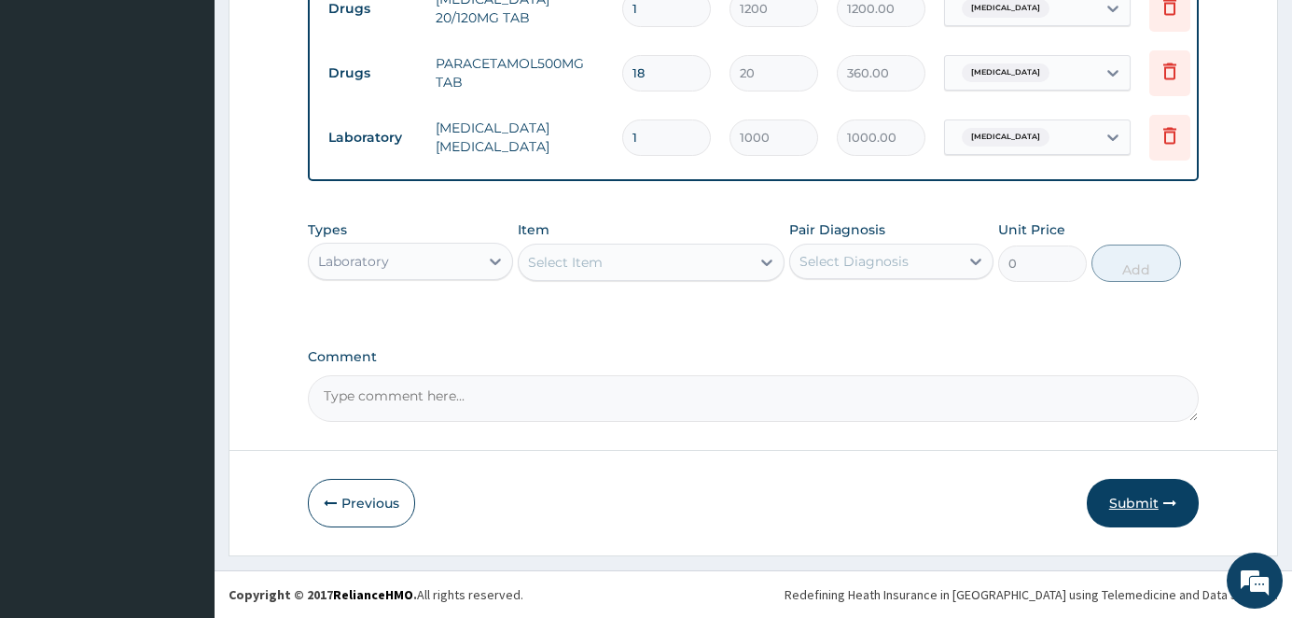
click at [1145, 491] on button "Submit" at bounding box center [1143, 503] width 112 height 49
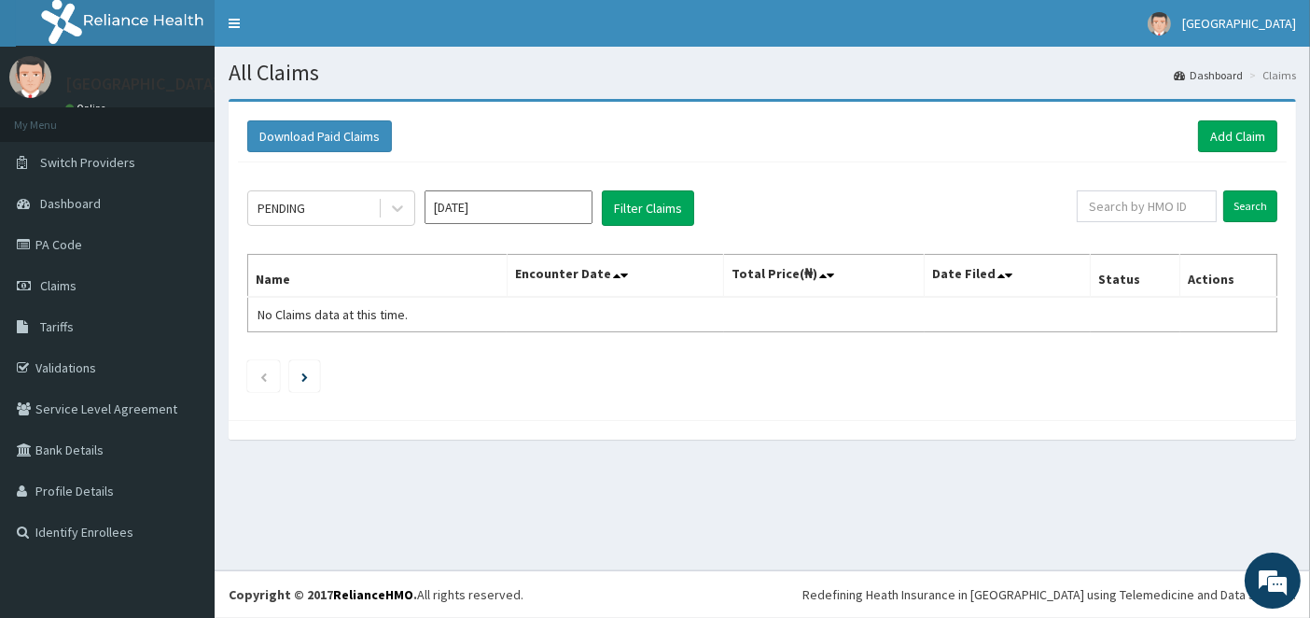
click at [1245, 152] on div "Download Paid Claims Add Claim" at bounding box center [762, 136] width 1049 height 51
click at [1248, 138] on link "Add Claim" at bounding box center [1237, 136] width 79 height 32
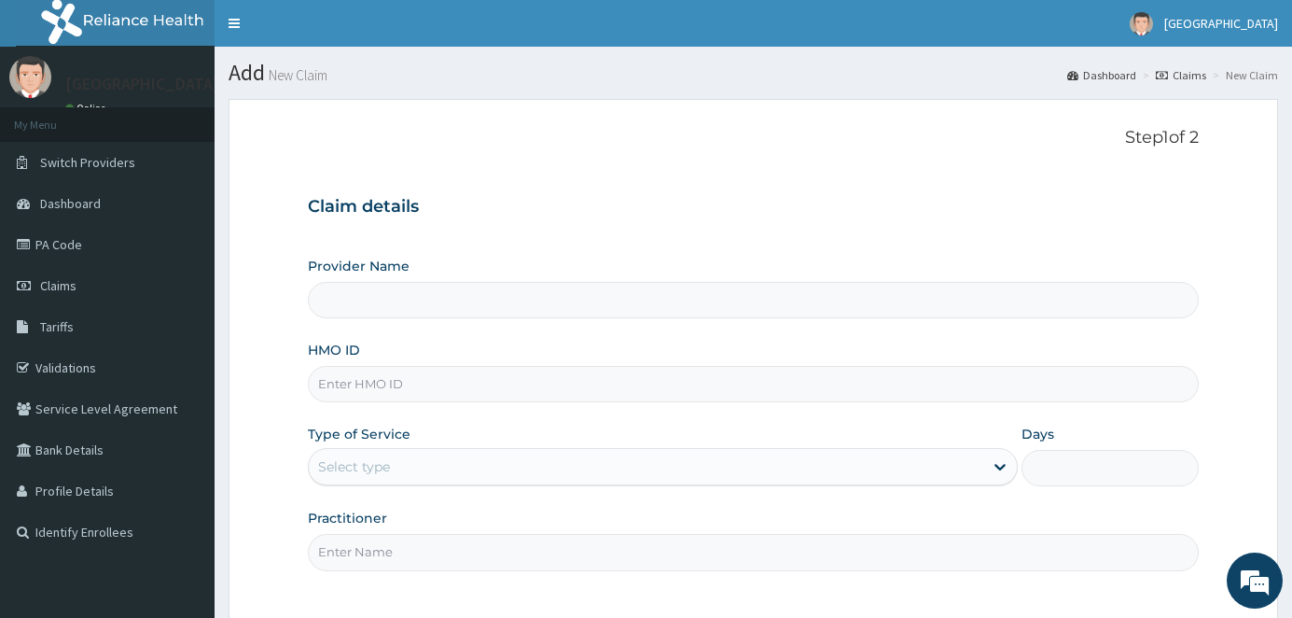
drag, startPoint x: 0, startPoint y: 0, endPoint x: 383, endPoint y: 386, distance: 543.7
click at [383, 386] on input "HMO ID" at bounding box center [753, 384] width 891 height 36
type input "Ademola Hospital And Maternity"
type input "PRS/10288/B"
click at [411, 460] on div "Select type" at bounding box center [646, 467] width 674 height 30
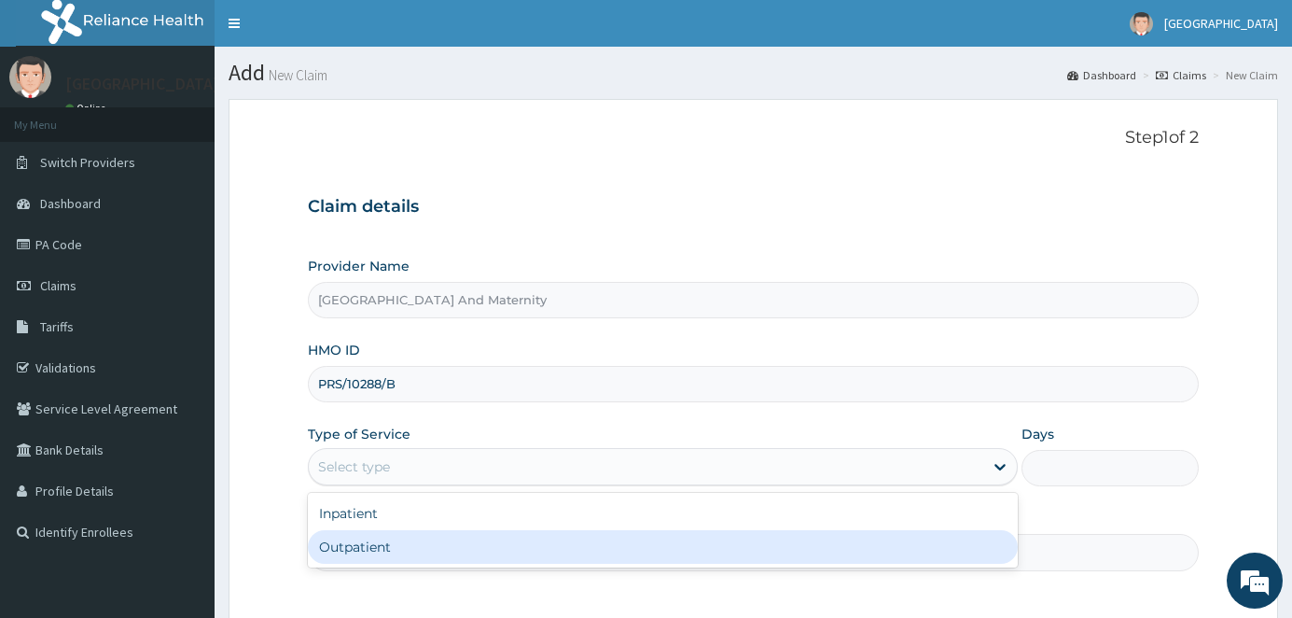
click at [382, 543] on div "Outpatient" at bounding box center [662, 547] width 709 height 34
type input "1"
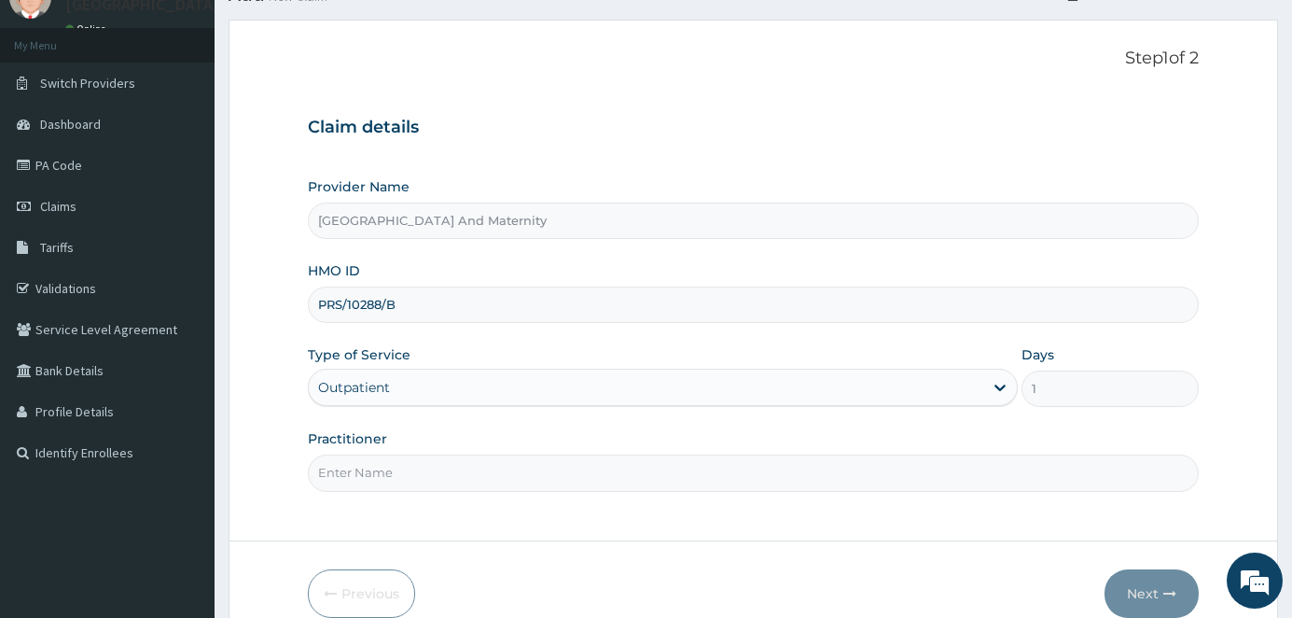
scroll to position [116, 0]
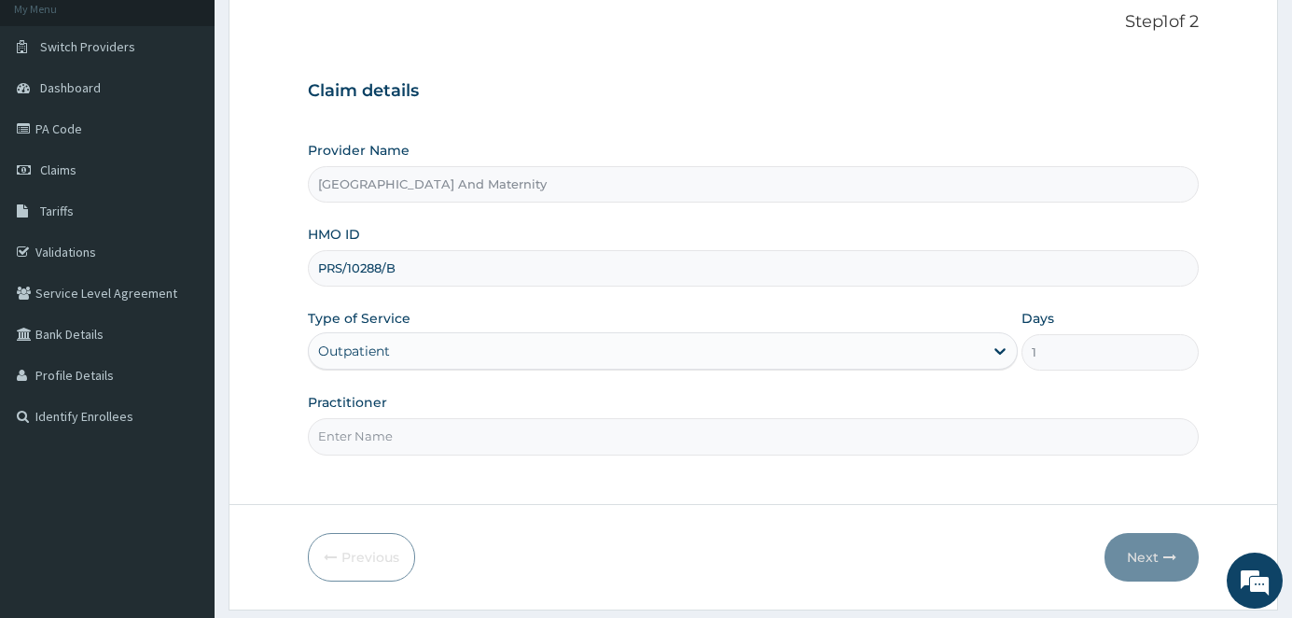
click at [419, 442] on input "Practitioner" at bounding box center [753, 436] width 891 height 36
type input "[PERSON_NAME]"
click at [1126, 552] on button "Next" at bounding box center [1152, 557] width 94 height 49
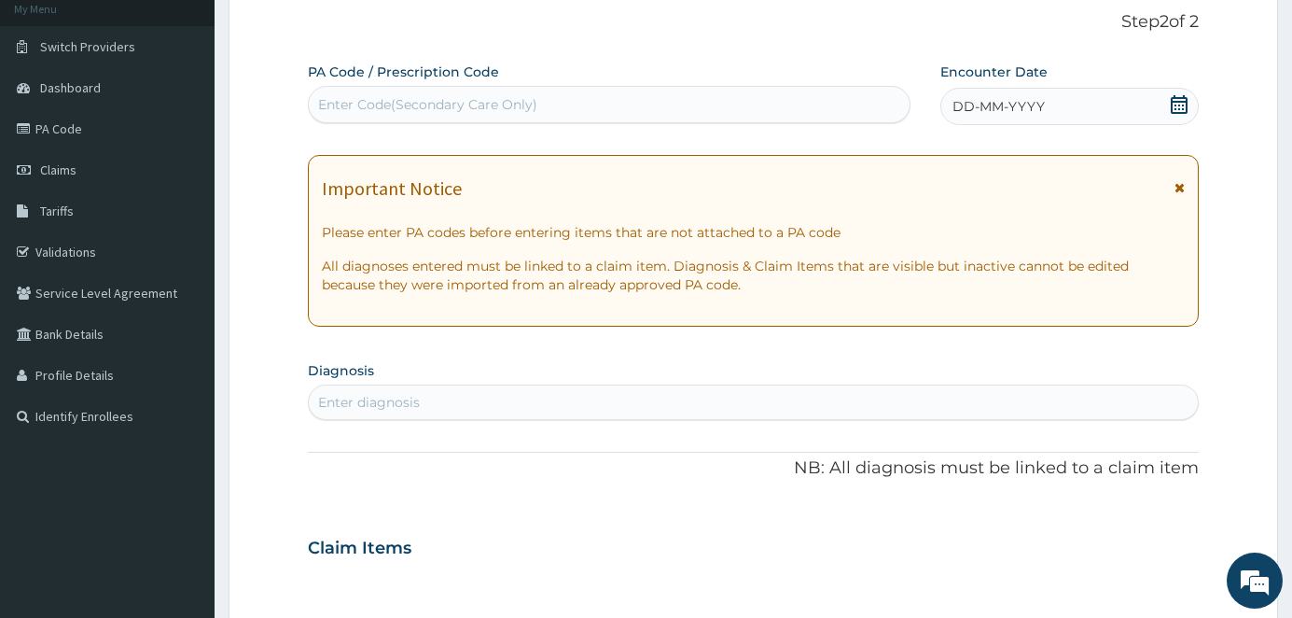
click at [1171, 109] on icon at bounding box center [1179, 104] width 19 height 19
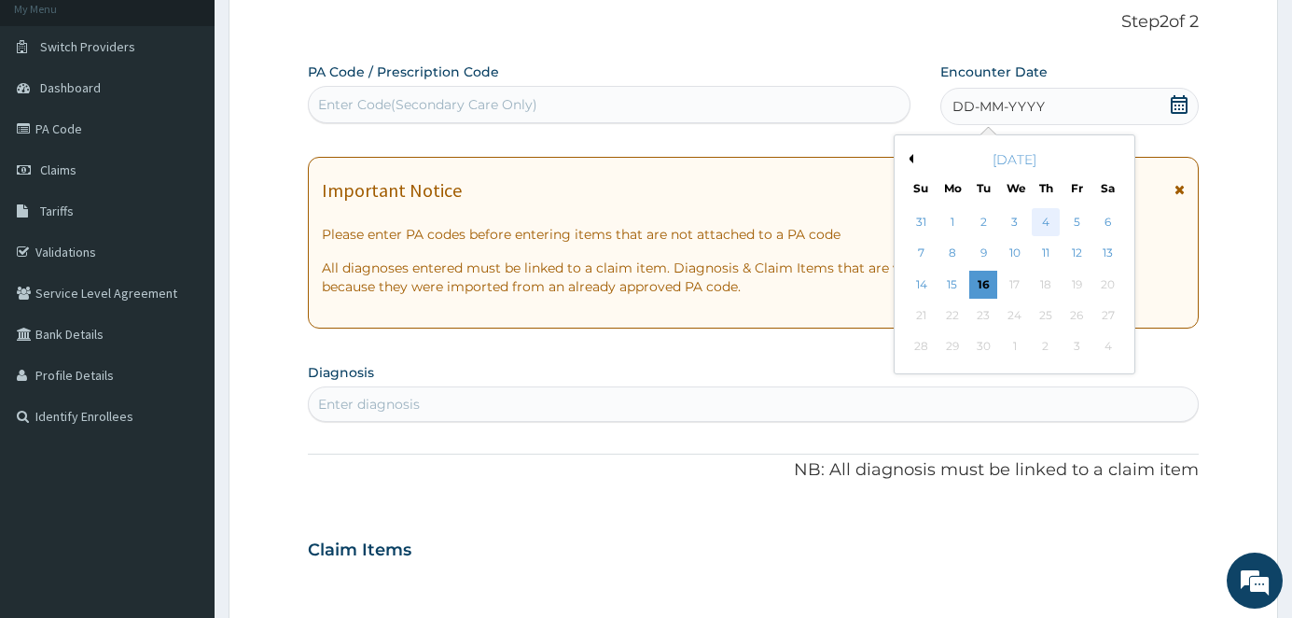
click at [1040, 225] on div "4" at bounding box center [1046, 222] width 28 height 28
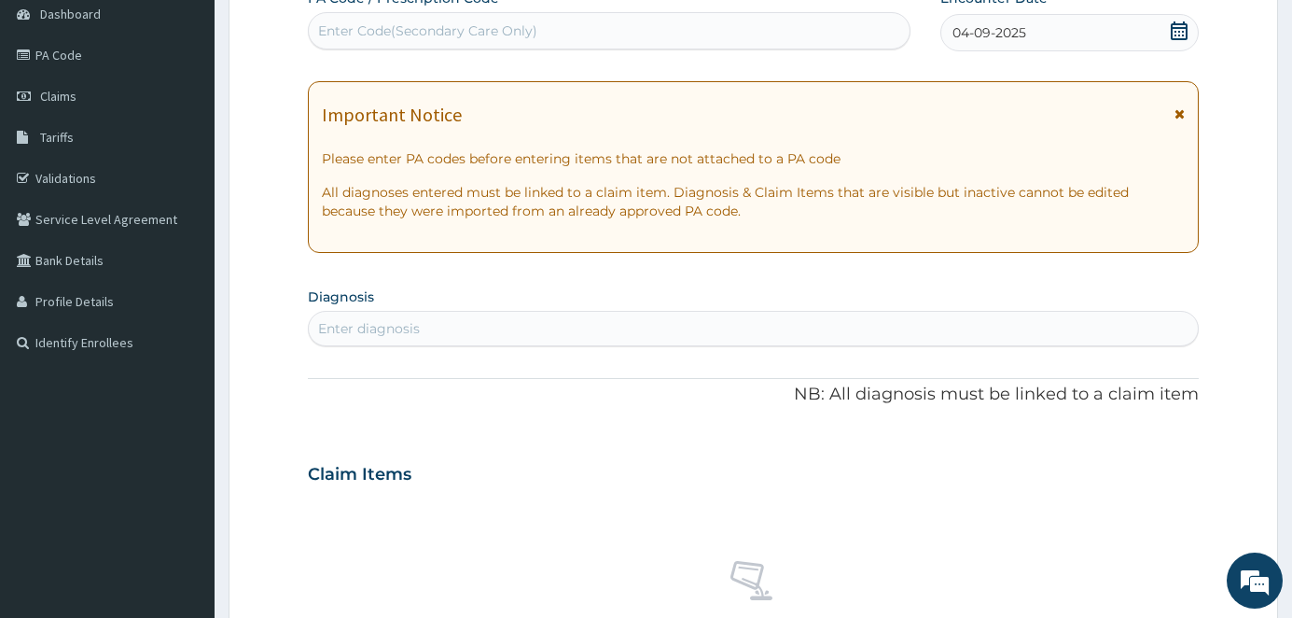
scroll to position [350, 0]
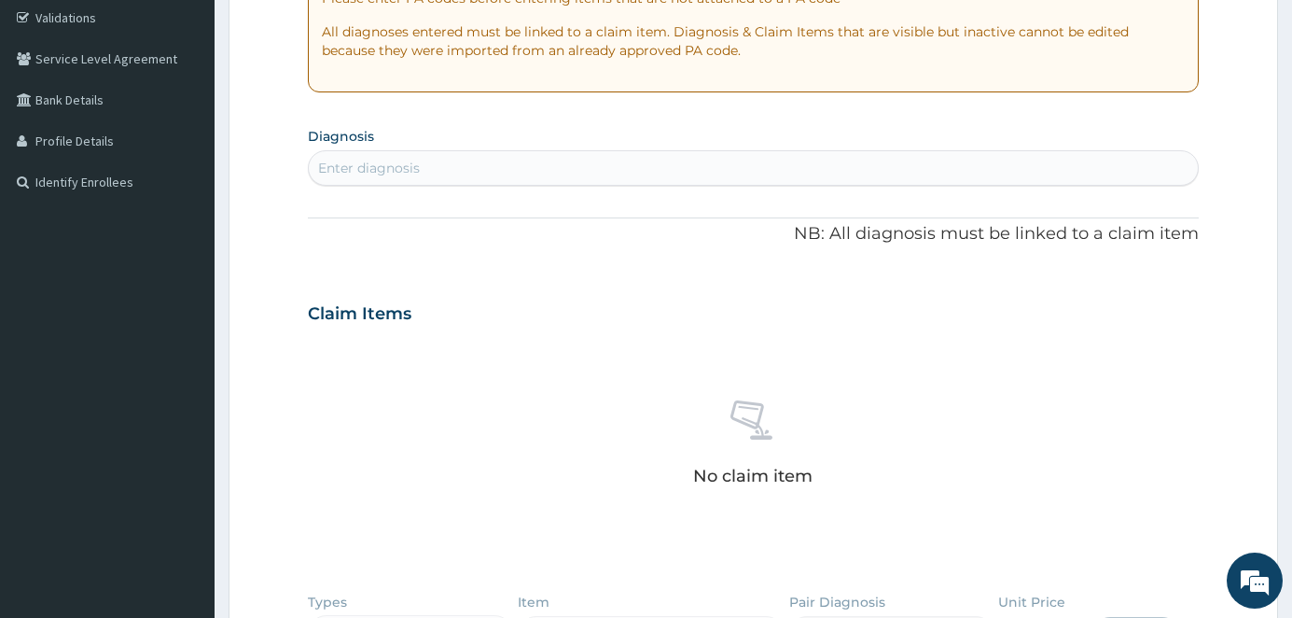
click at [440, 175] on div "Enter diagnosis" at bounding box center [753, 168] width 889 height 30
type input "MALAR"
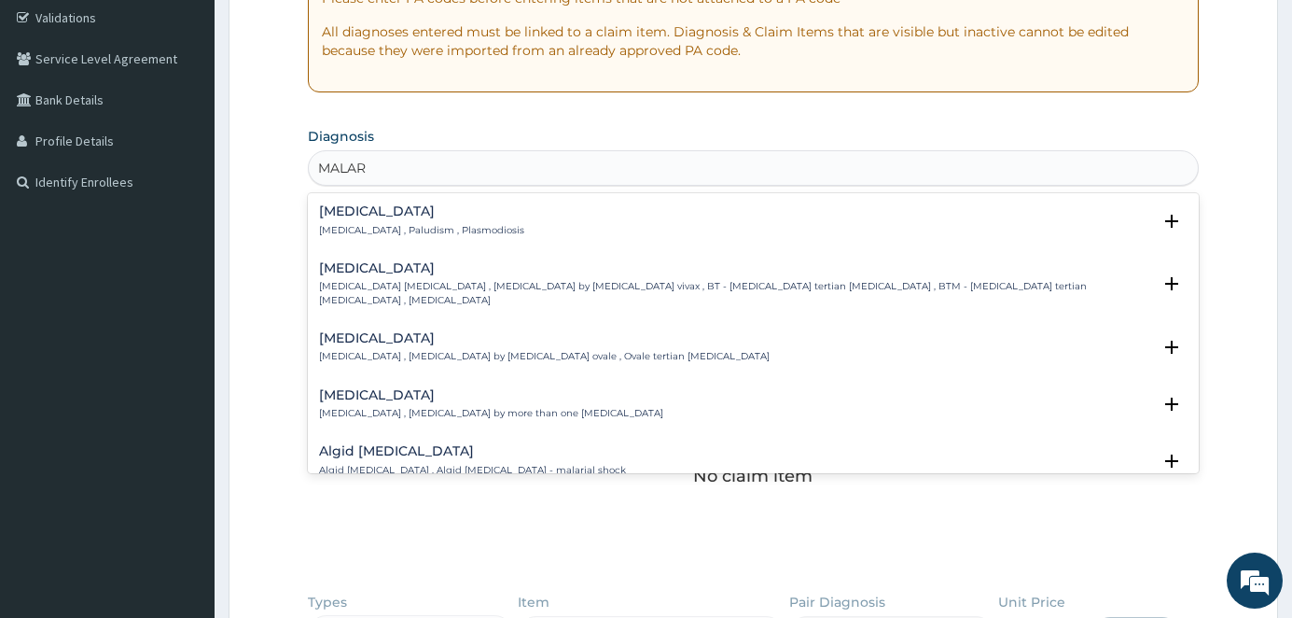
click at [406, 221] on div "Malaria Malaria , Paludism , Plasmodiosis" at bounding box center [421, 220] width 205 height 33
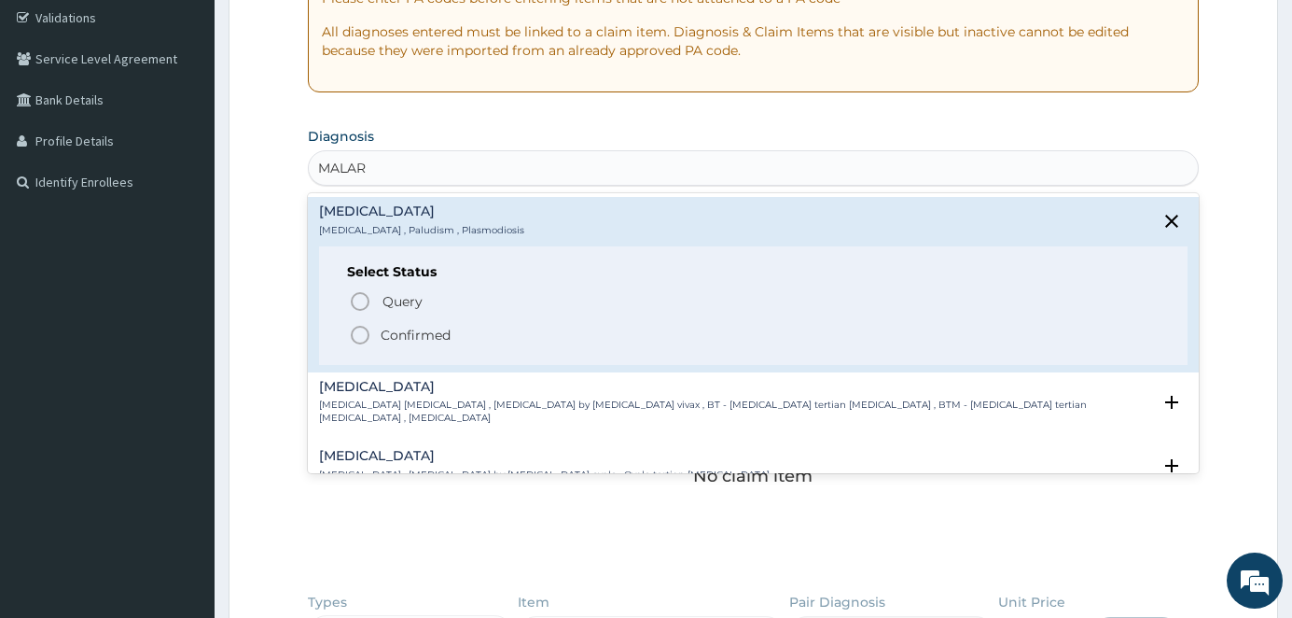
click at [369, 325] on icon "status option filled" at bounding box center [360, 335] width 22 height 22
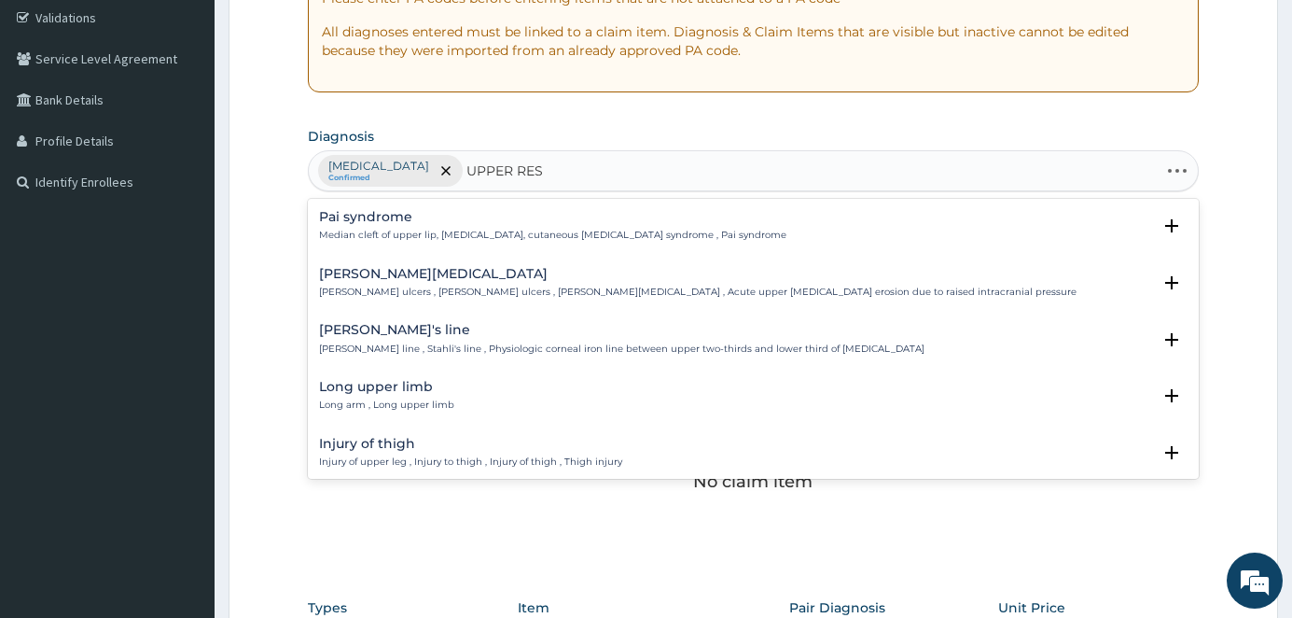
type input "UPPER RESP"
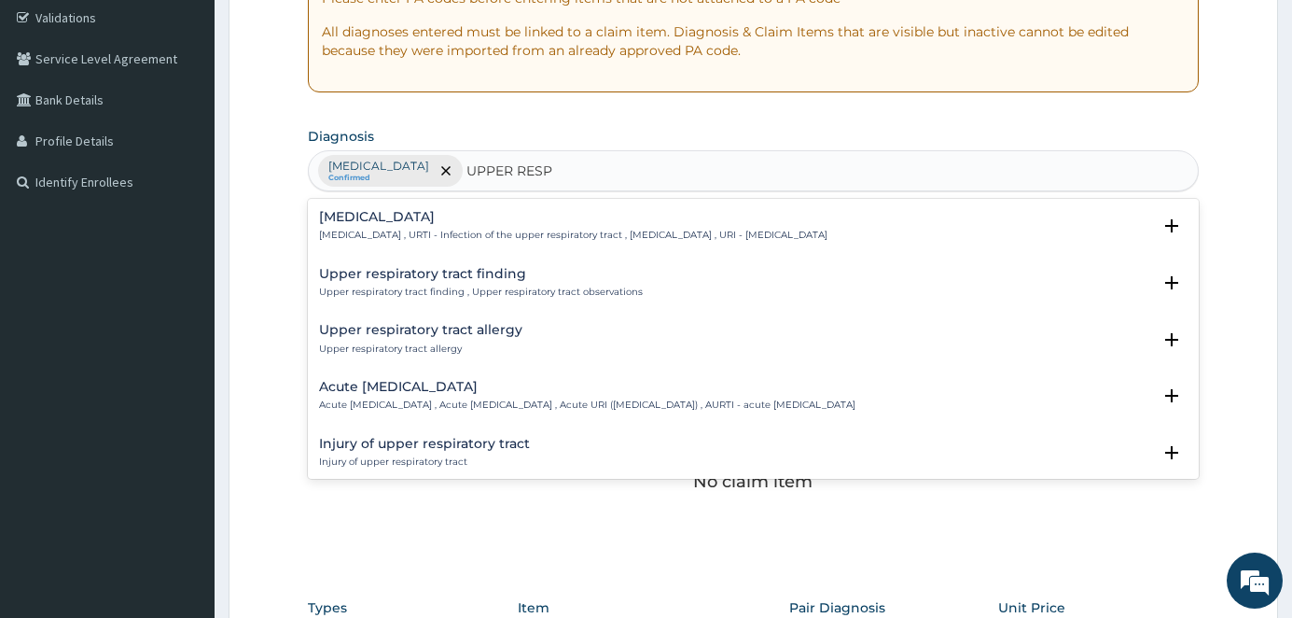
click at [365, 223] on h4 "[MEDICAL_DATA]" at bounding box center [573, 217] width 509 height 14
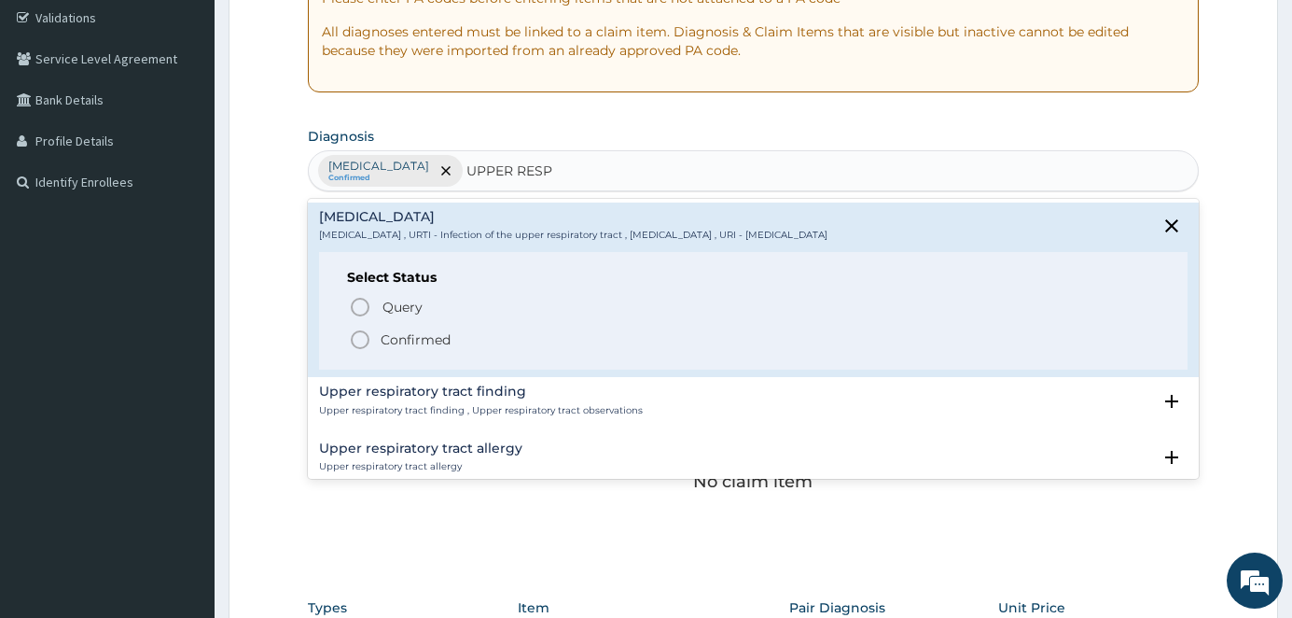
click at [356, 333] on icon "status option filled" at bounding box center [360, 339] width 22 height 22
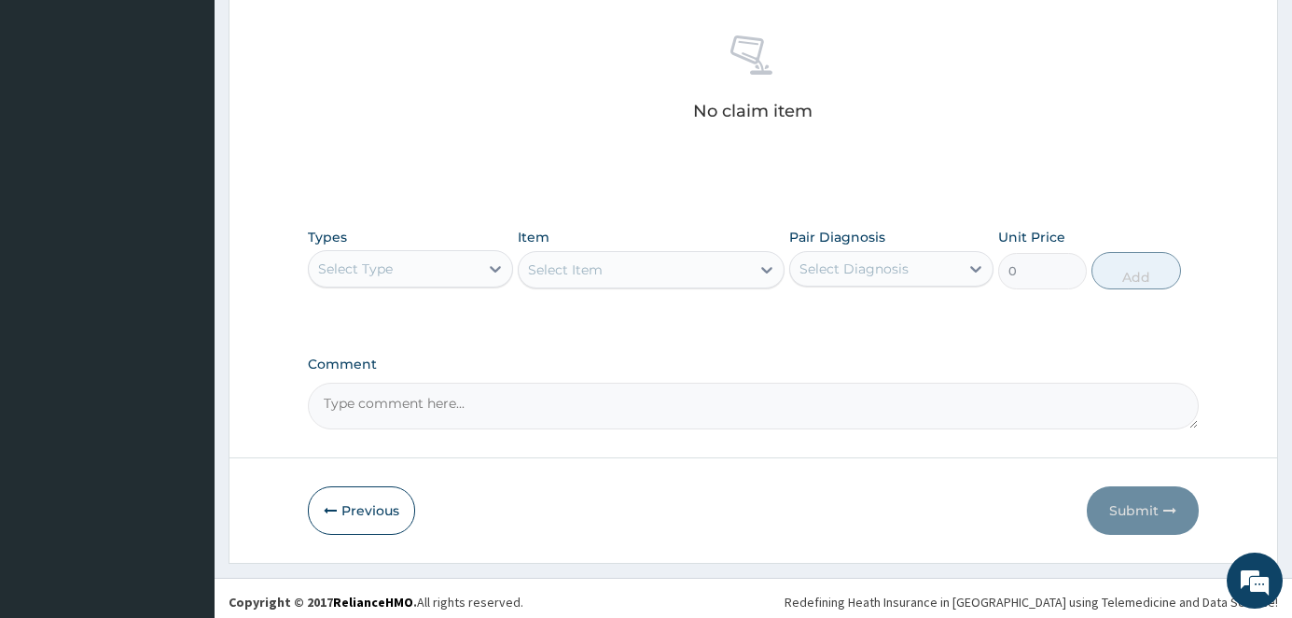
scroll to position [725, 0]
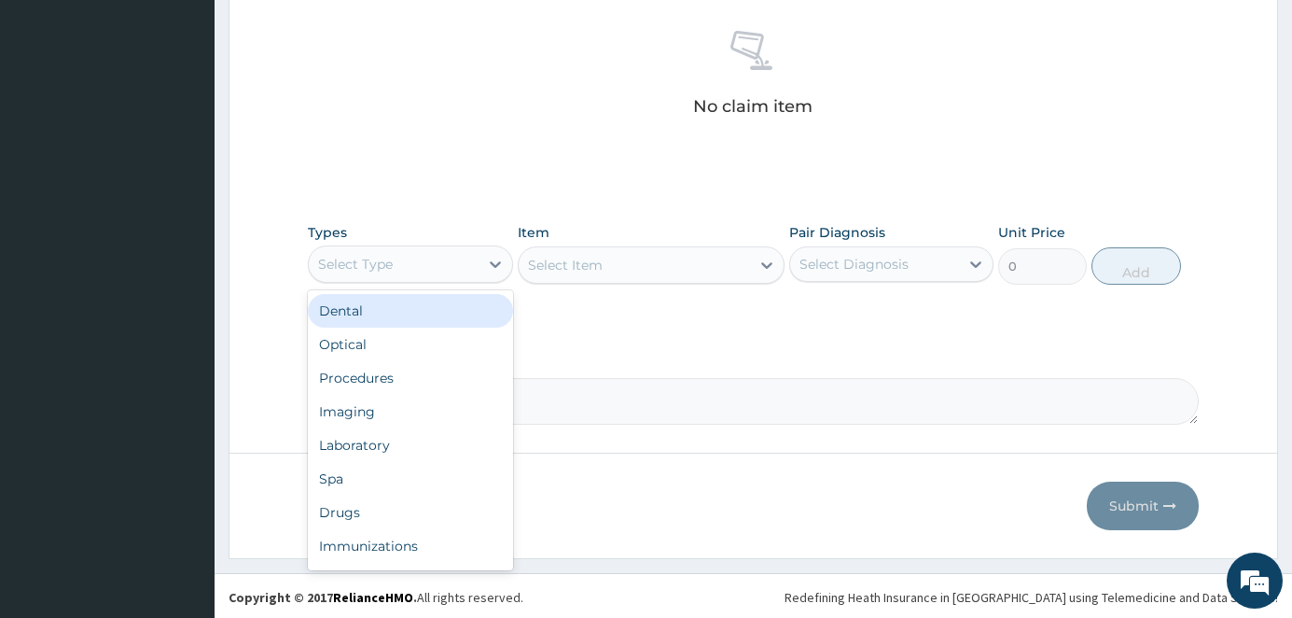
click at [419, 254] on div "Select Type" at bounding box center [394, 264] width 170 height 30
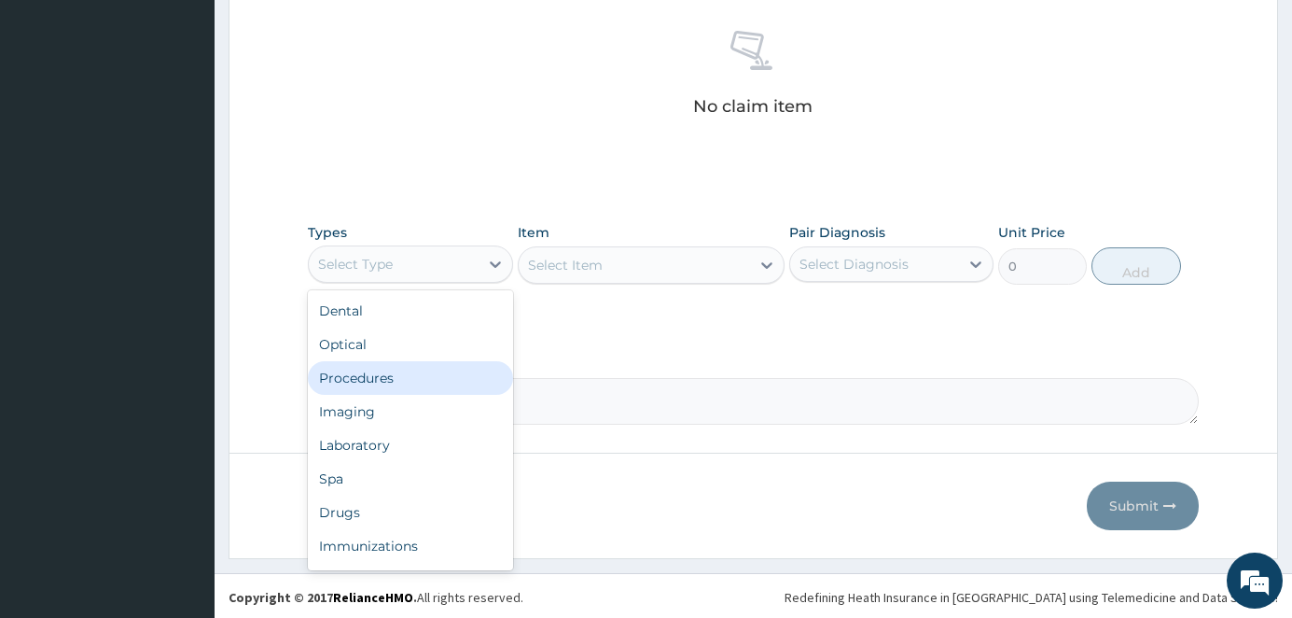
click at [405, 380] on div "Procedures" at bounding box center [410, 378] width 205 height 34
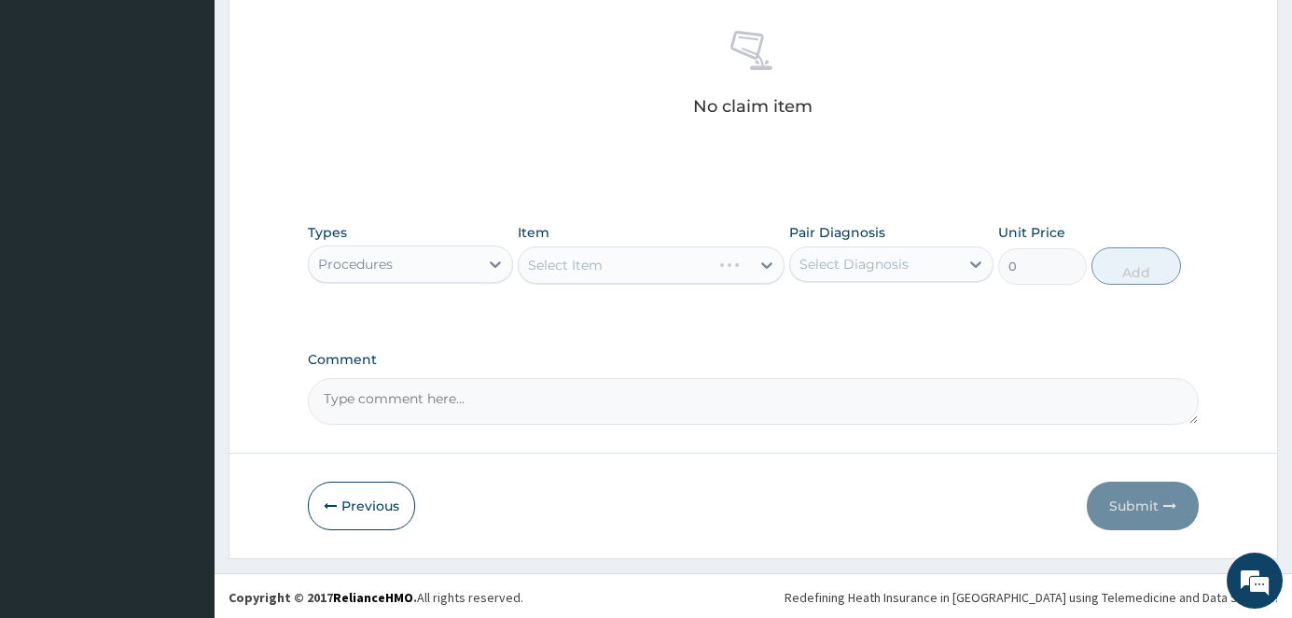
click at [579, 264] on div "Select Item" at bounding box center [651, 264] width 267 height 37
click at [583, 268] on div "Select Item" at bounding box center [651, 264] width 267 height 37
click at [585, 268] on div "Select Item" at bounding box center [651, 264] width 267 height 37
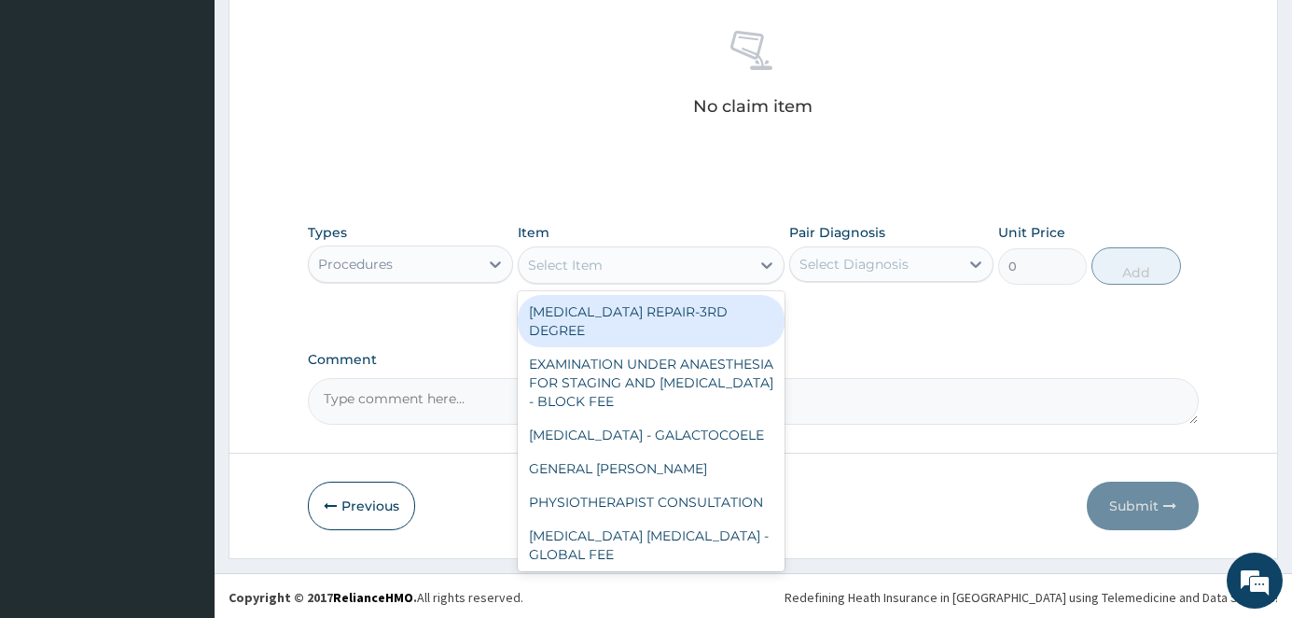
click at [602, 272] on div "Select Item" at bounding box center [634, 265] width 231 height 30
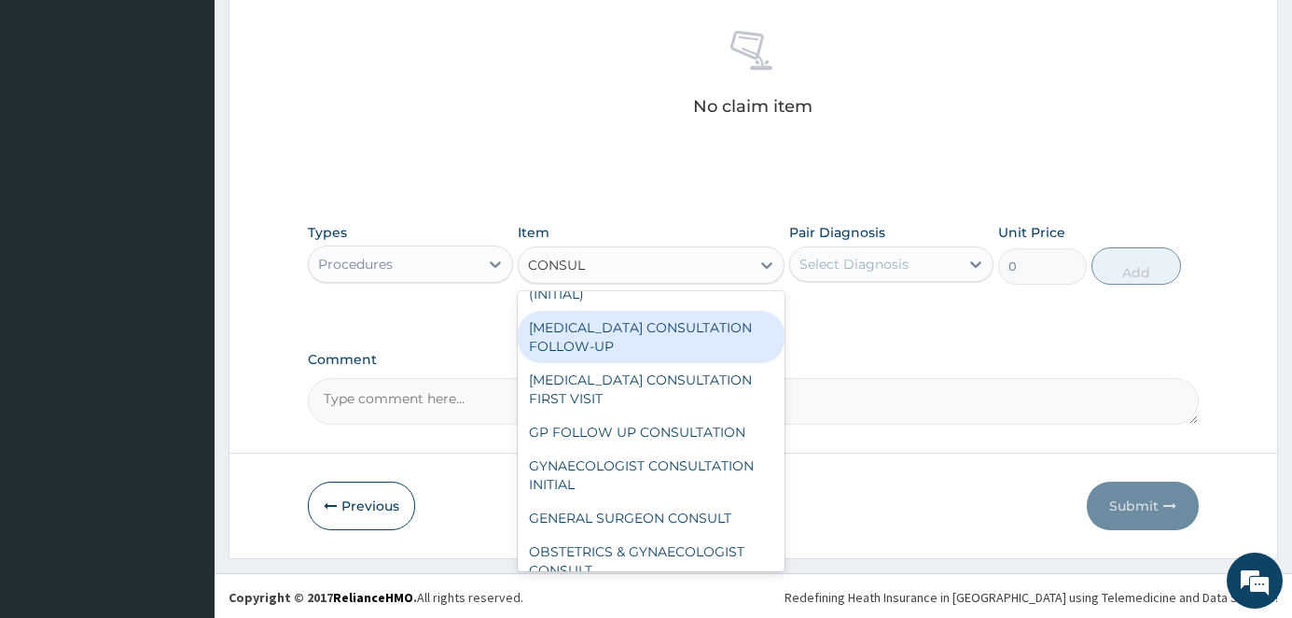
scroll to position [0, 0]
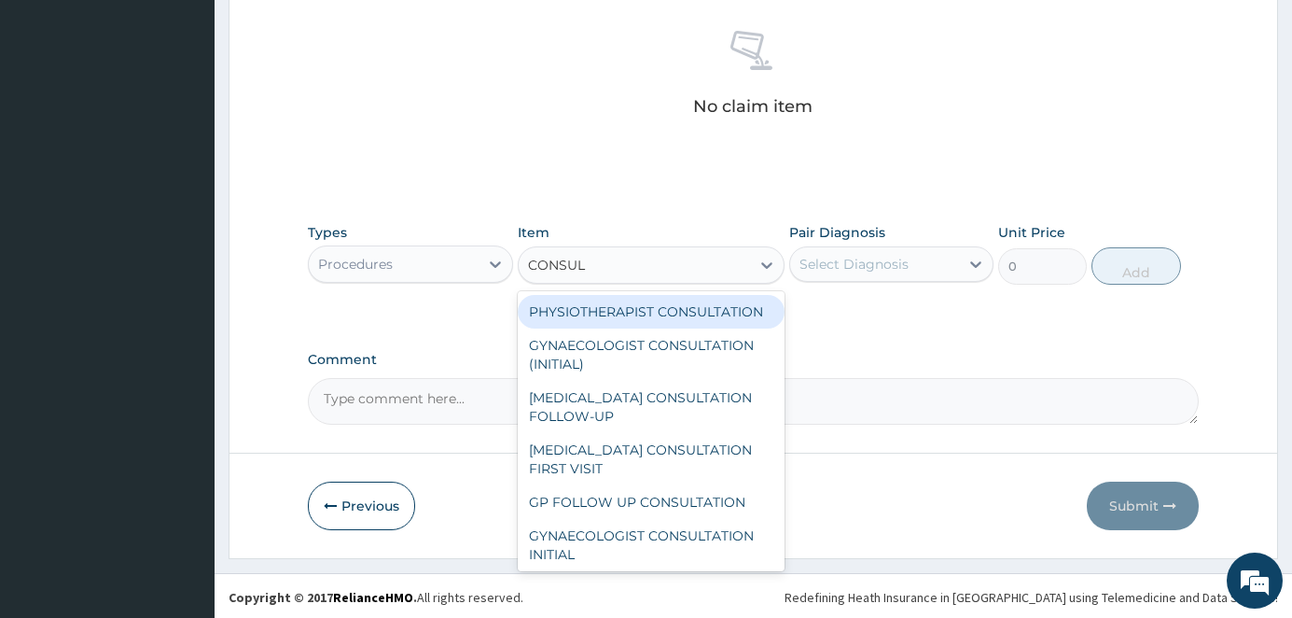
type input "CONSUL"
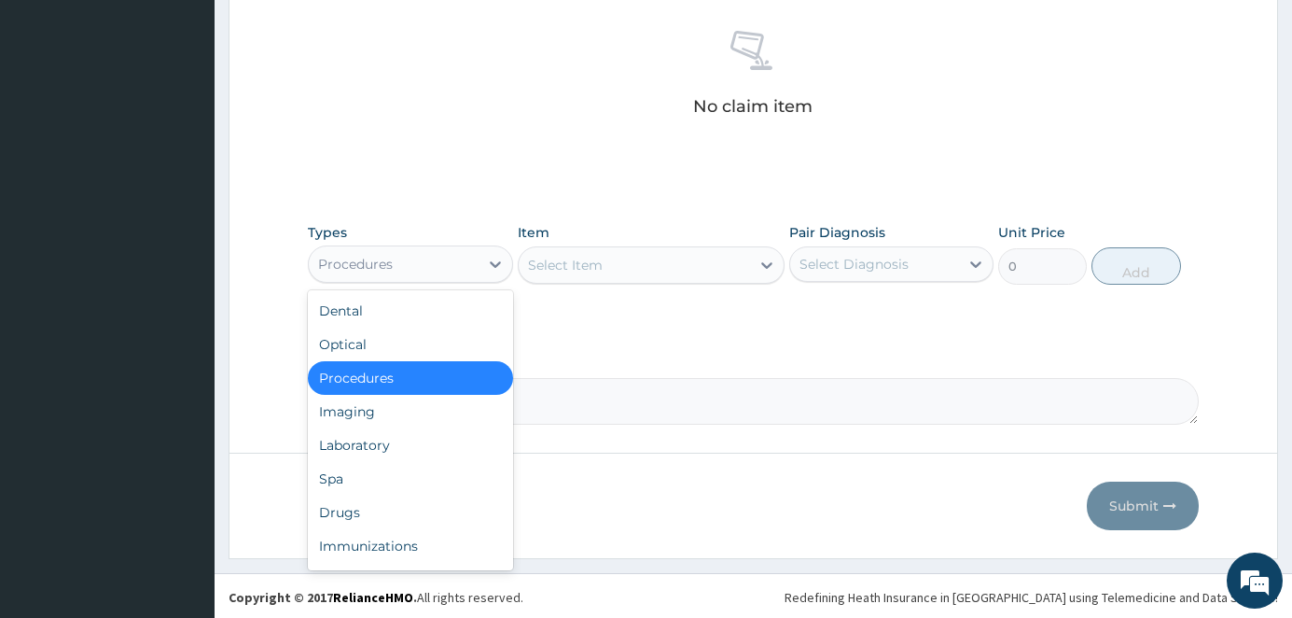
click at [413, 260] on div "Procedures" at bounding box center [394, 264] width 170 height 30
click at [425, 445] on div "Laboratory" at bounding box center [410, 445] width 205 height 34
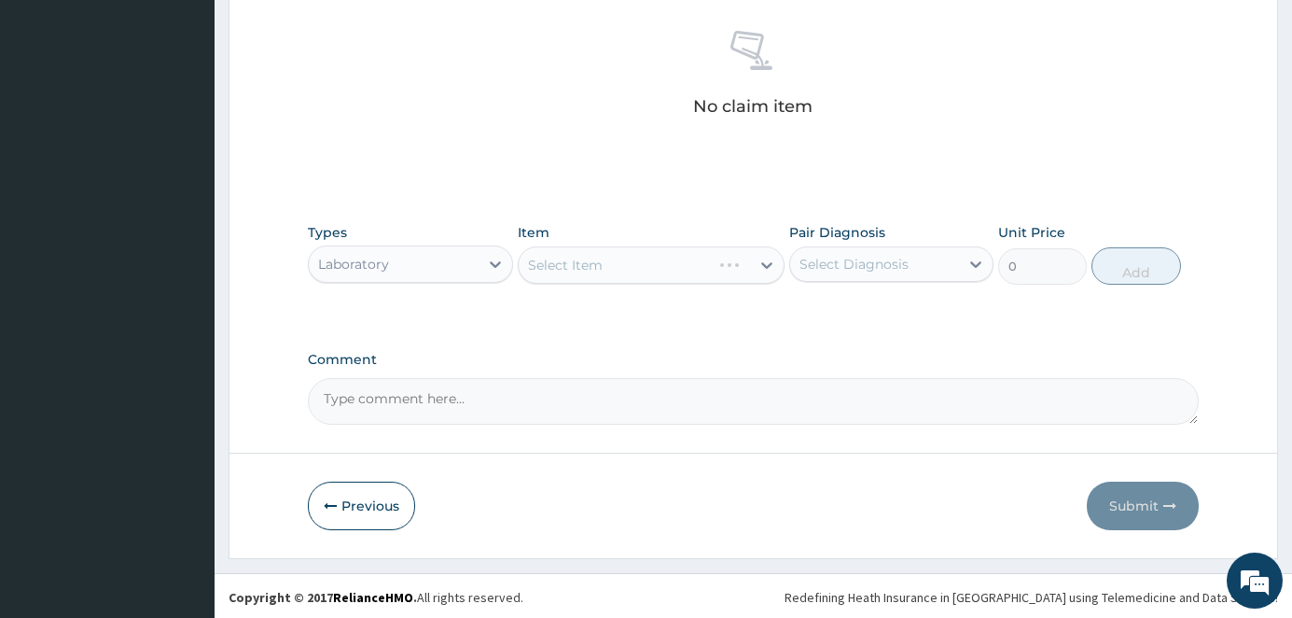
click at [681, 272] on div "Select Item" at bounding box center [651, 264] width 267 height 37
click at [630, 268] on div "Select Item" at bounding box center [651, 264] width 267 height 37
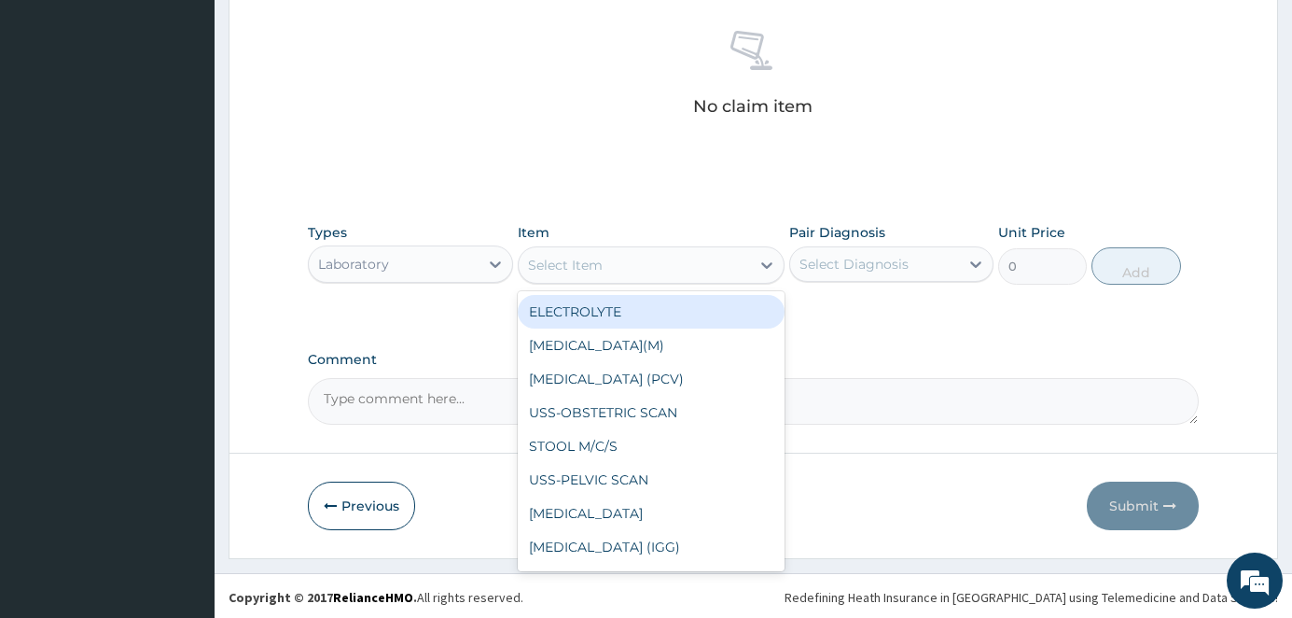
click at [630, 264] on div "Select Item" at bounding box center [634, 265] width 231 height 30
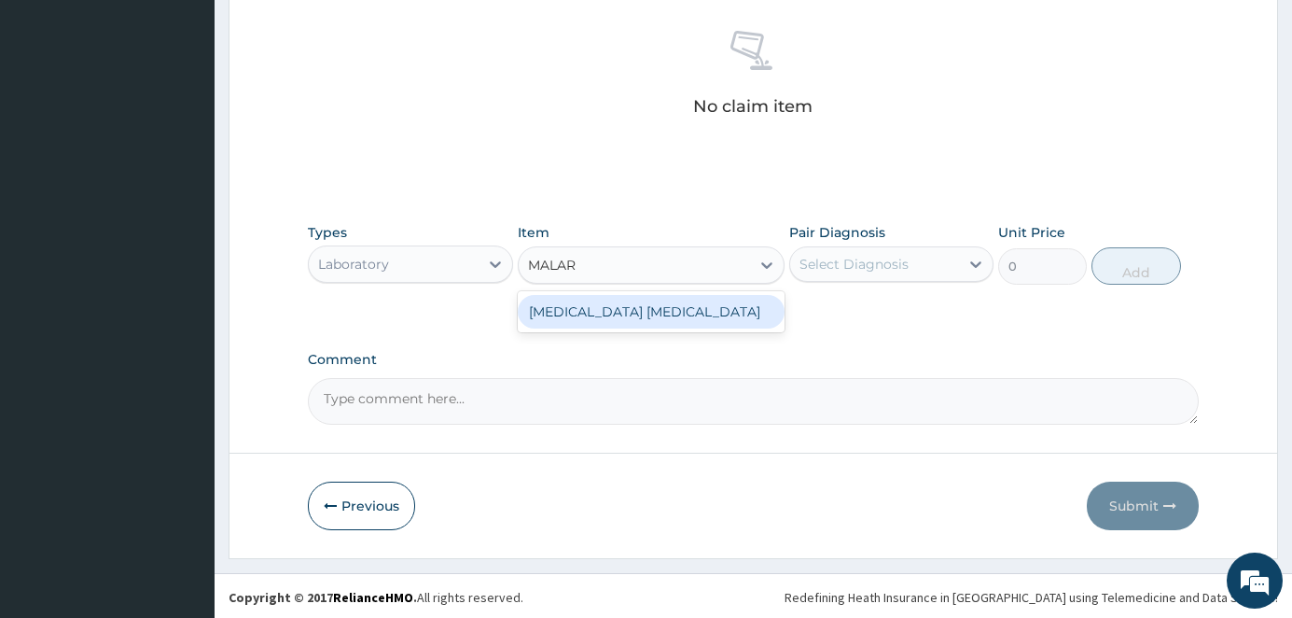
type input "MALARI"
click at [668, 314] on div "MALARIA PARASITE" at bounding box center [651, 312] width 267 height 34
type input "1000"
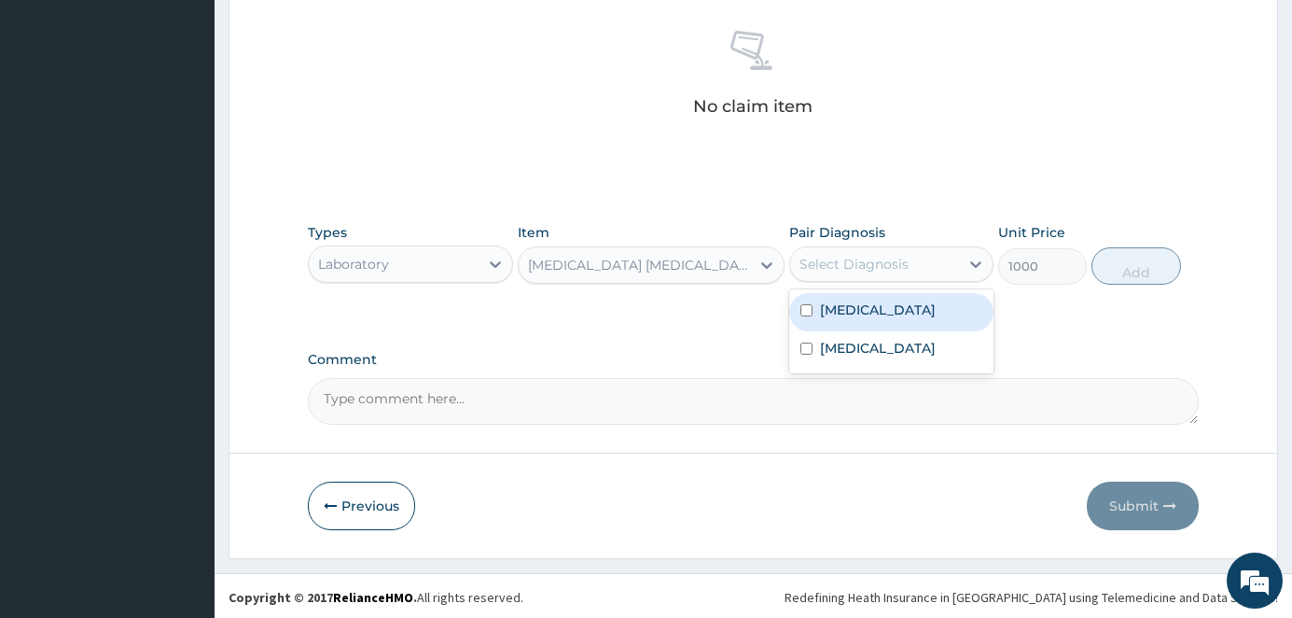
click at [845, 267] on div "Select Diagnosis" at bounding box center [854, 264] width 109 height 19
click at [839, 305] on label "[MEDICAL_DATA]" at bounding box center [878, 309] width 116 height 19
checkbox input "true"
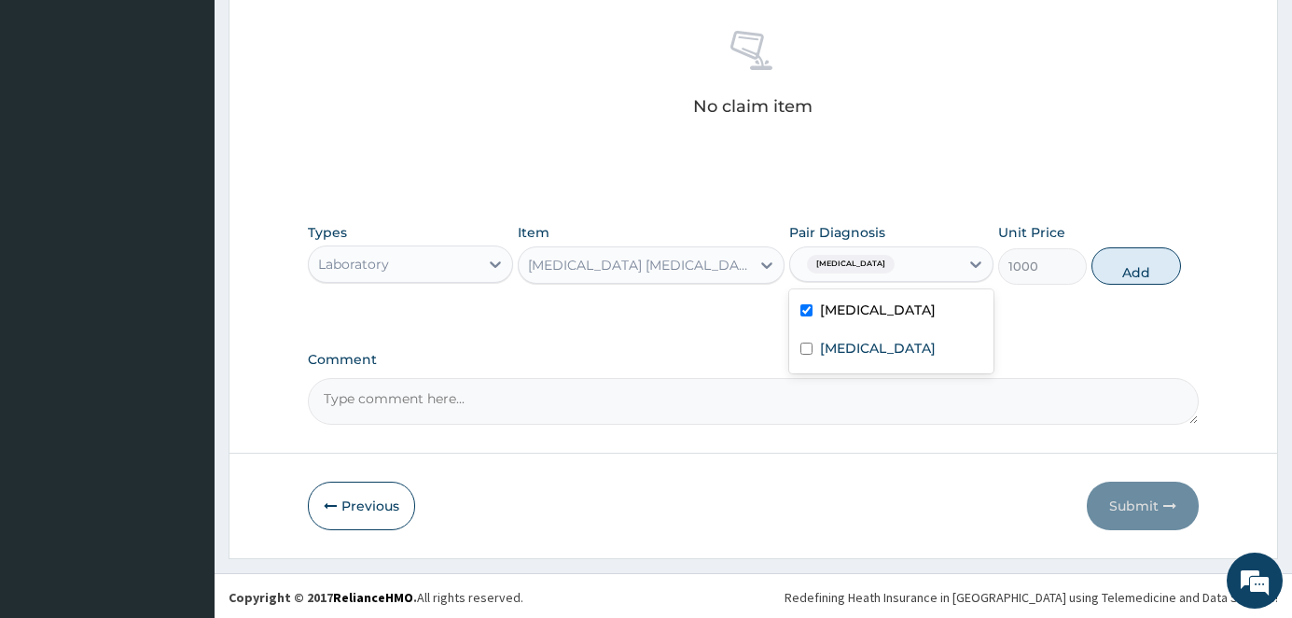
drag, startPoint x: 1131, startPoint y: 273, endPoint x: 1087, endPoint y: 272, distance: 43.9
click at [1129, 272] on button "Add" at bounding box center [1136, 265] width 89 height 37
type input "0"
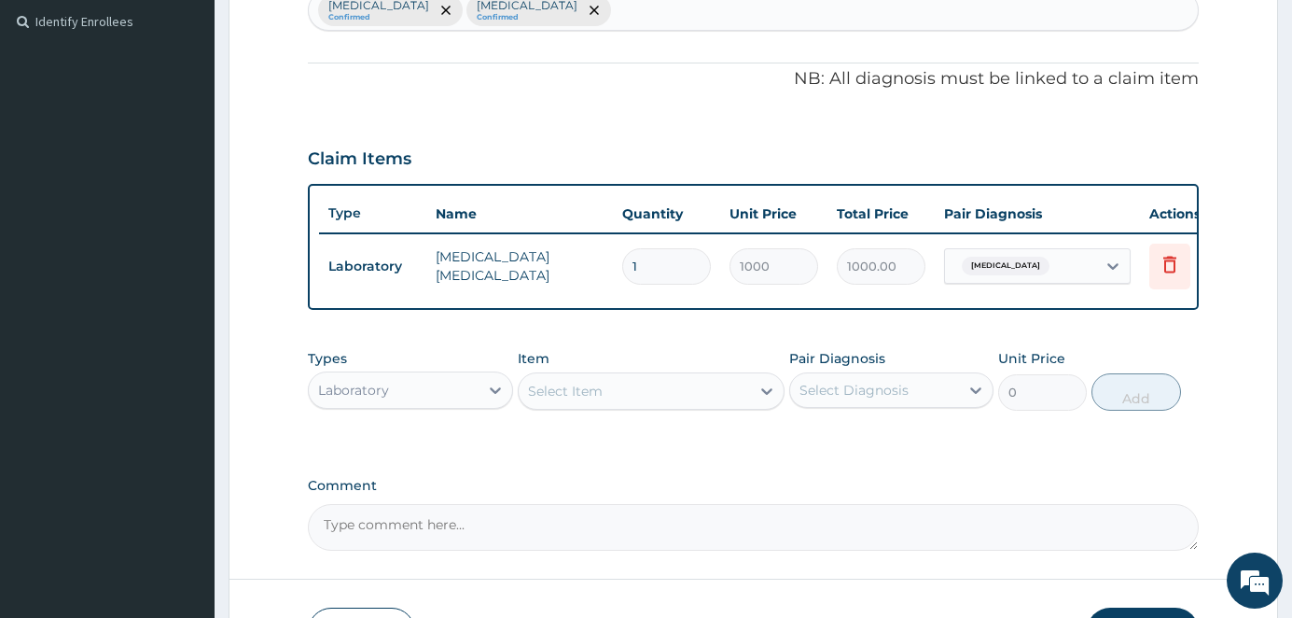
scroll to position [537, 0]
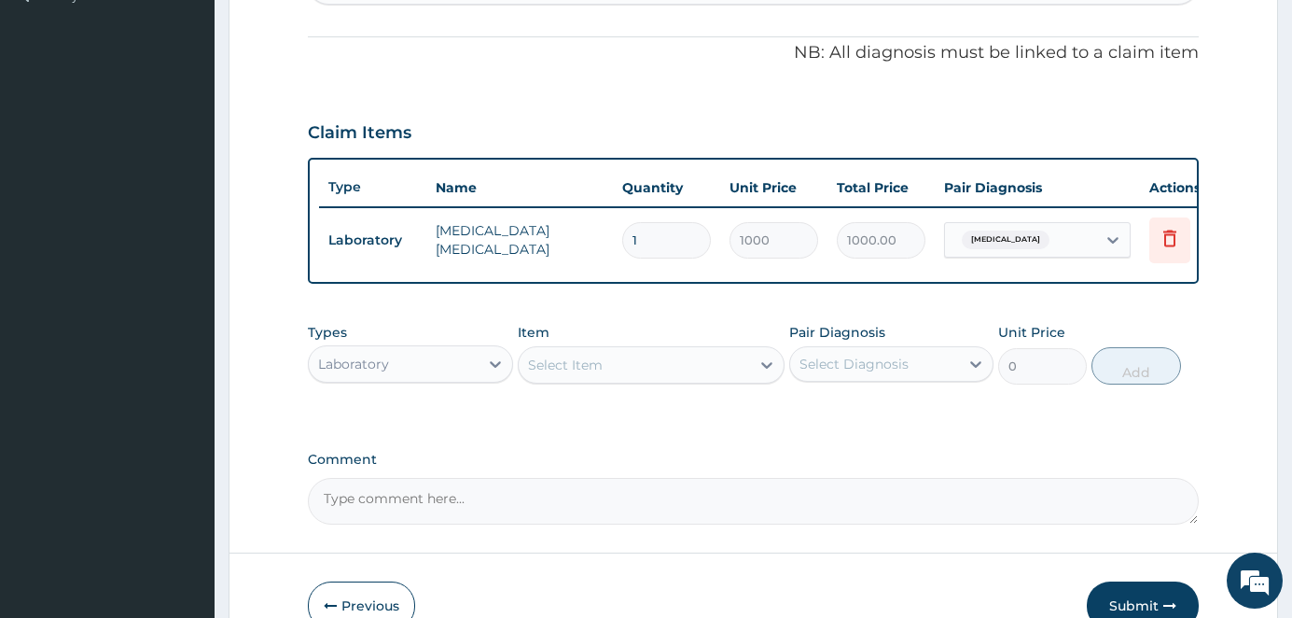
click at [412, 394] on div "Types Laboratory Item Select Item Pair Diagnosis Select Diagnosis Unit Price 0 …" at bounding box center [753, 354] width 891 height 80
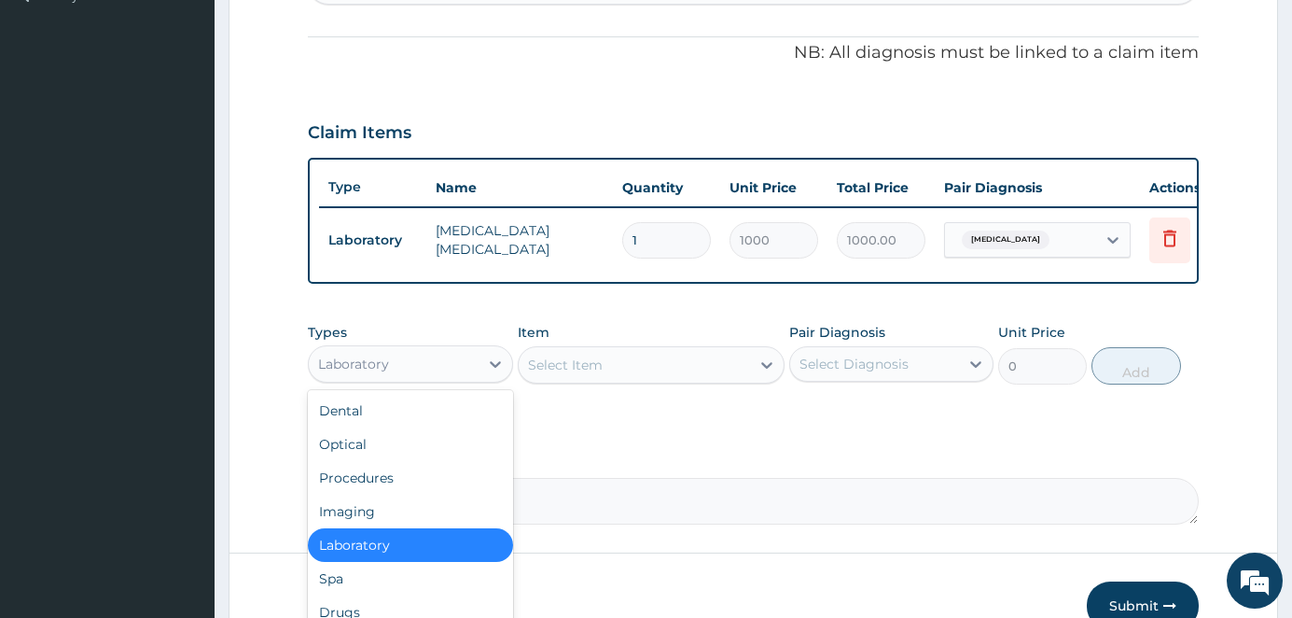
click at [420, 379] on div "Laboratory" at bounding box center [394, 364] width 170 height 30
click at [395, 492] on div "Procedures" at bounding box center [410, 478] width 205 height 34
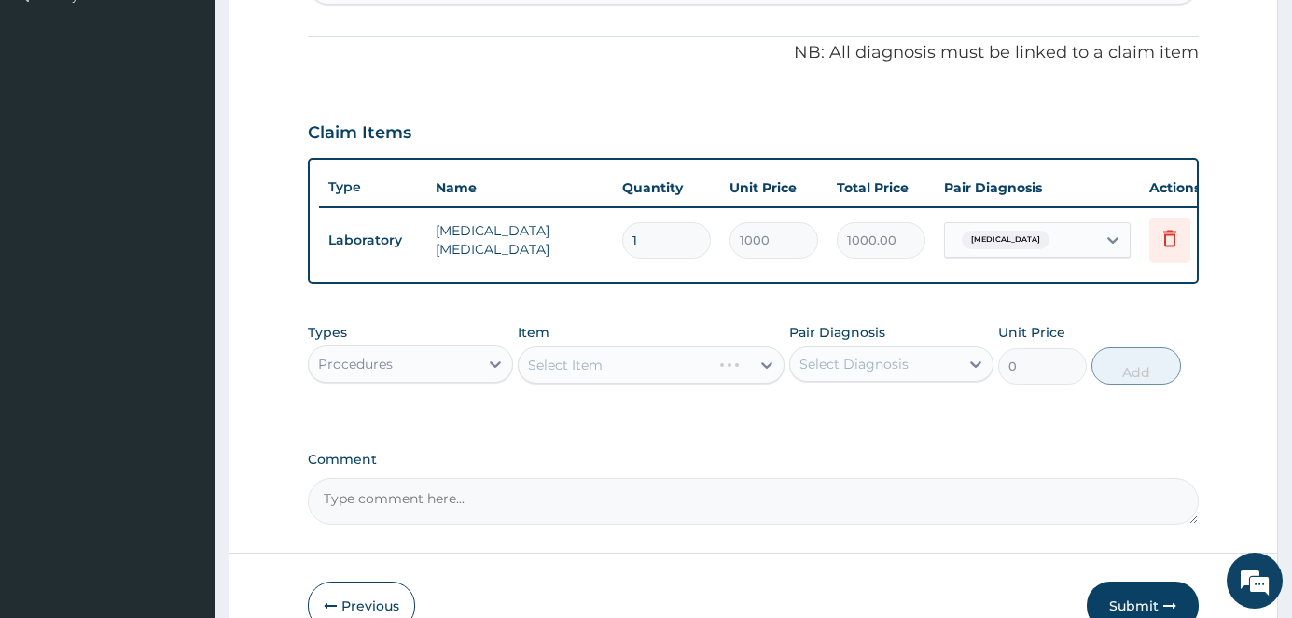
click at [618, 380] on div "Select Item" at bounding box center [651, 364] width 267 height 37
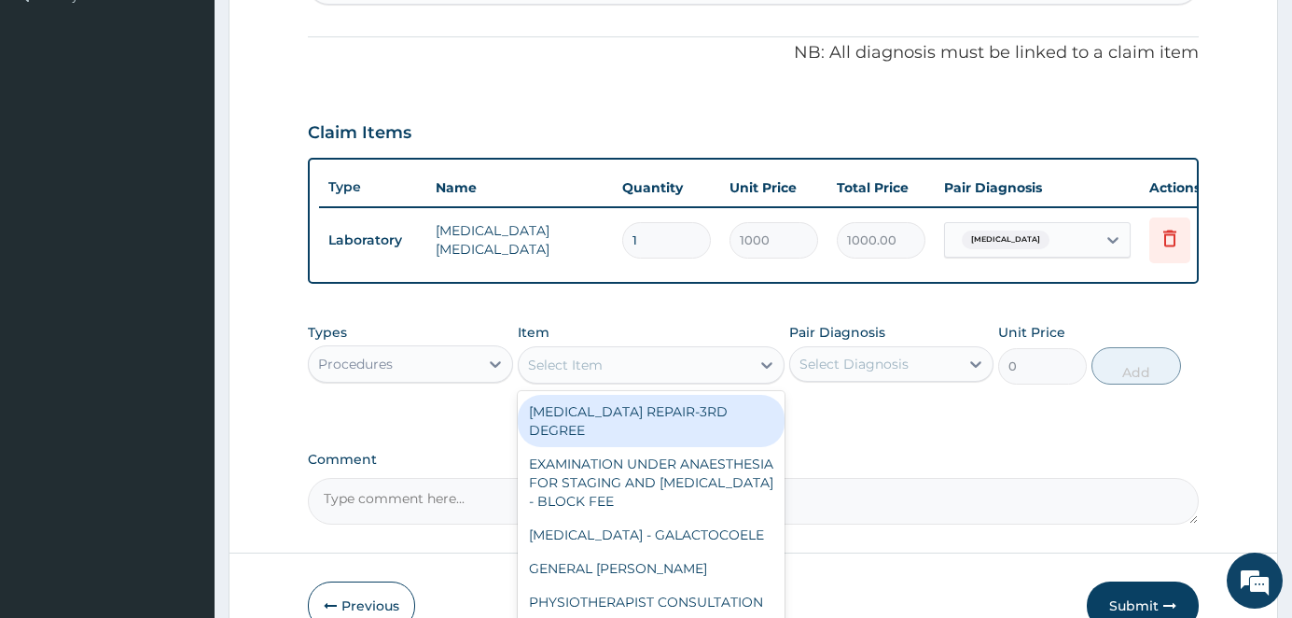
click at [618, 380] on div "Select Item" at bounding box center [634, 365] width 231 height 30
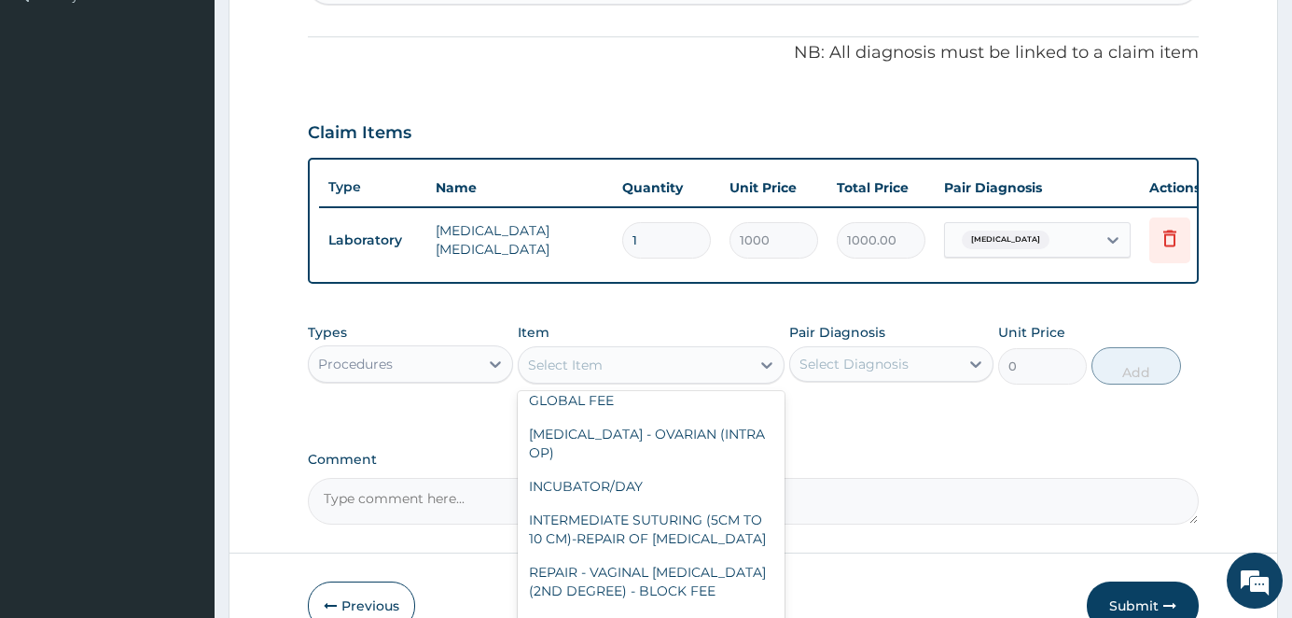
scroll to position [2333, 0]
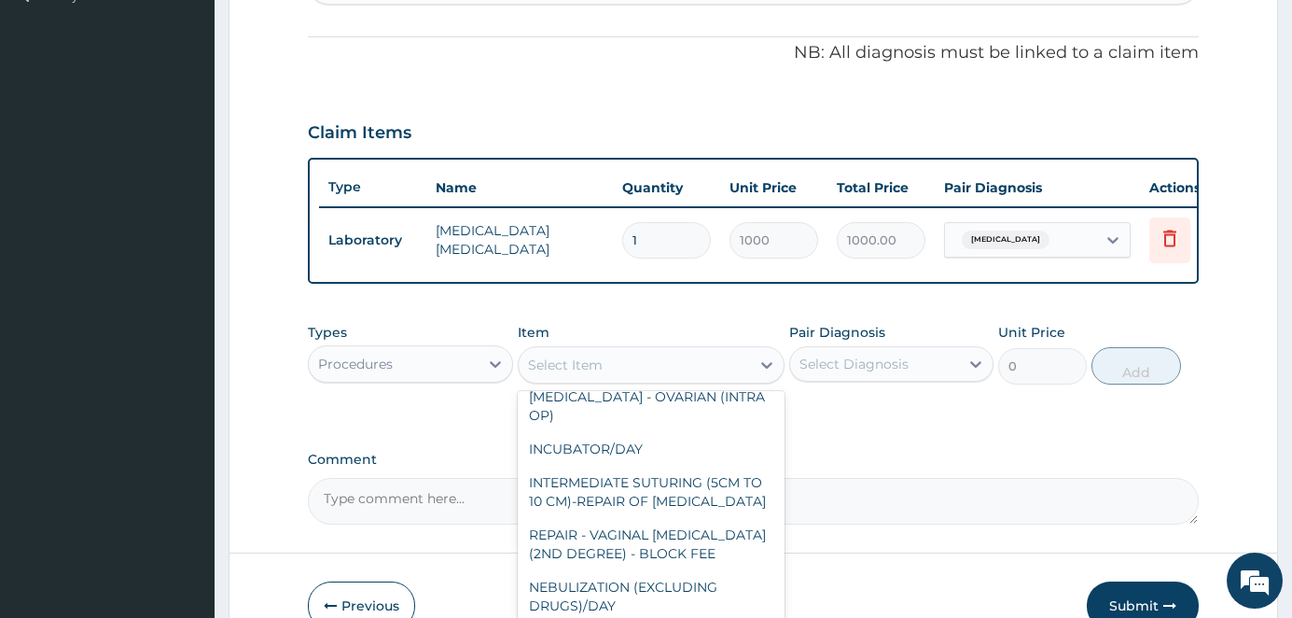
type input "C"
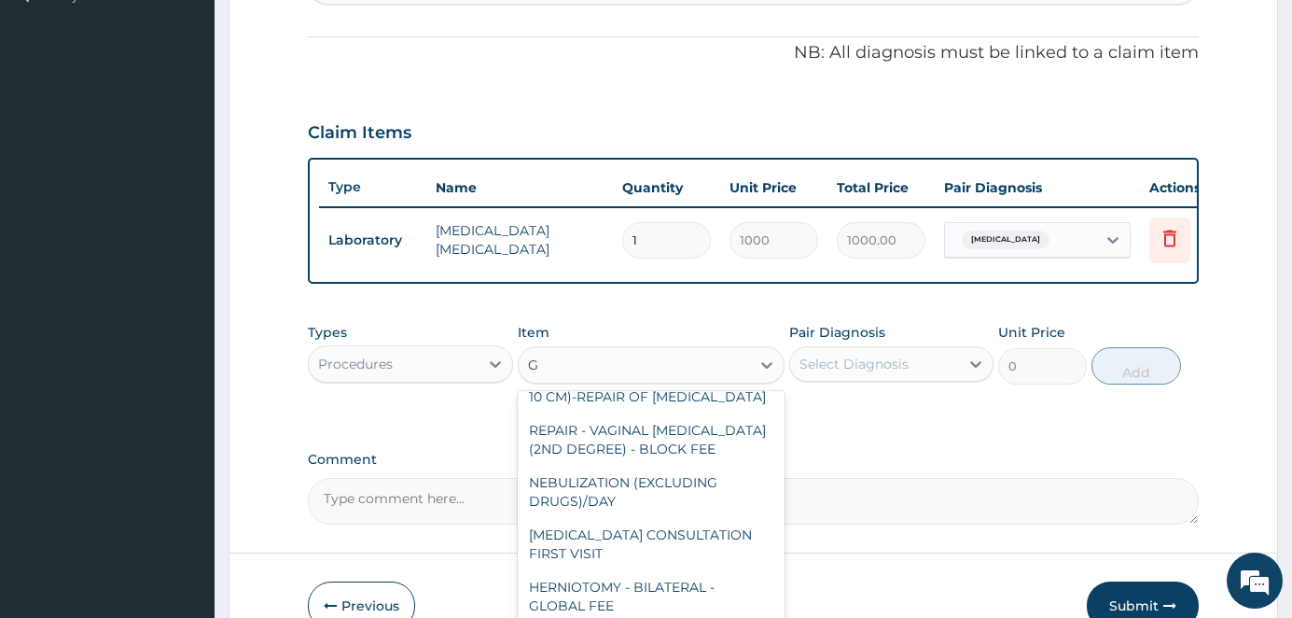
type input "GP"
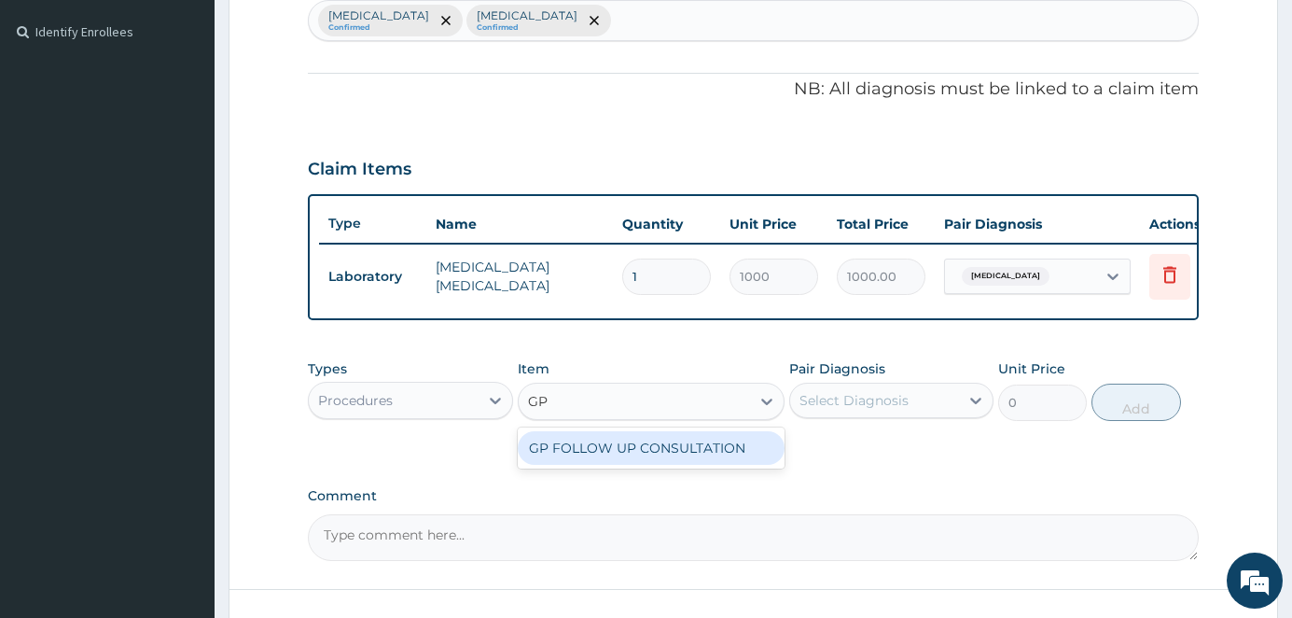
scroll to position [537, 0]
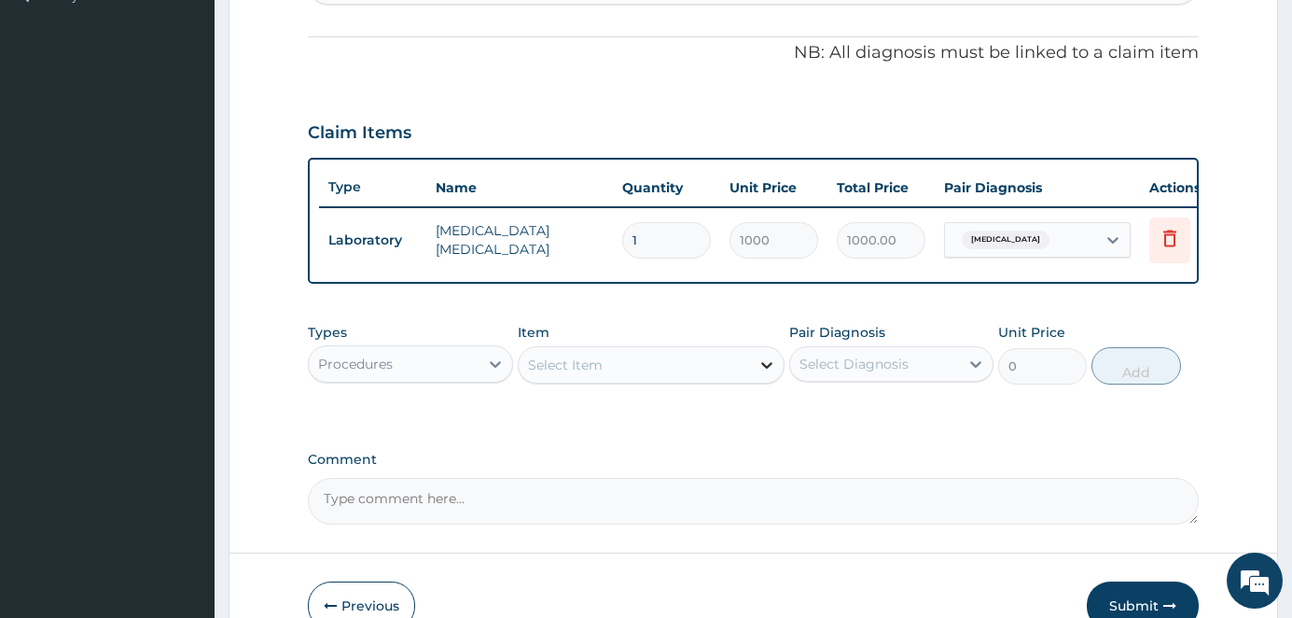
click at [761, 374] on icon at bounding box center [767, 365] width 19 height 19
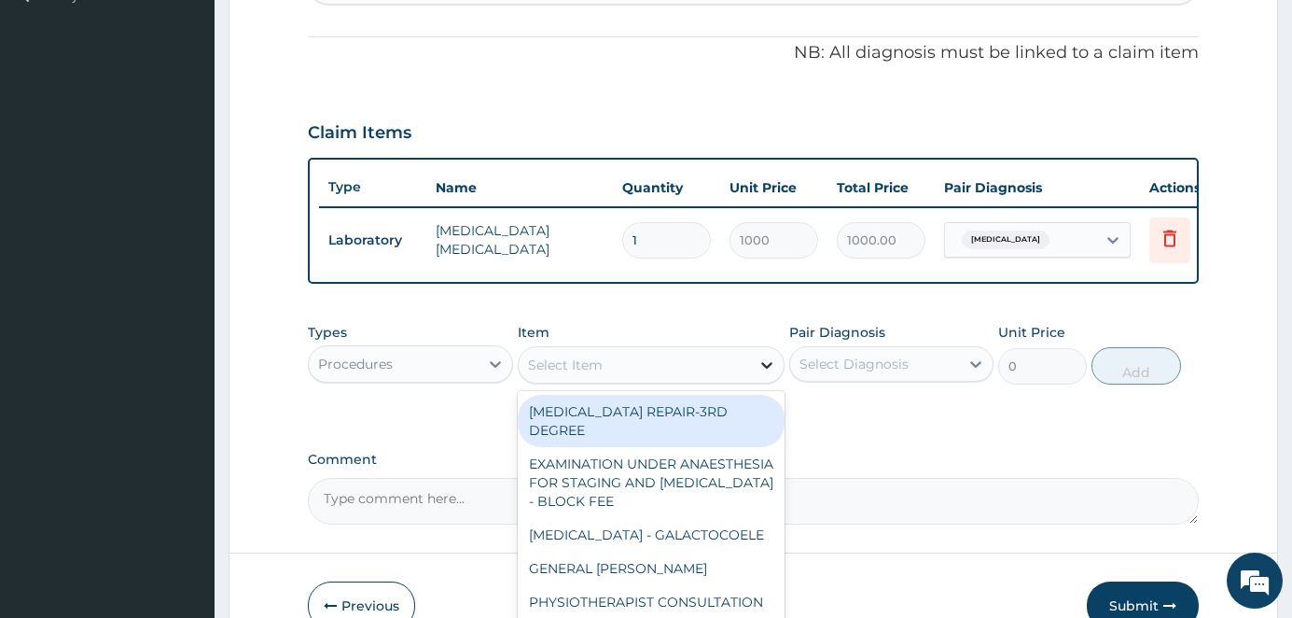
click at [761, 374] on icon at bounding box center [767, 365] width 19 height 19
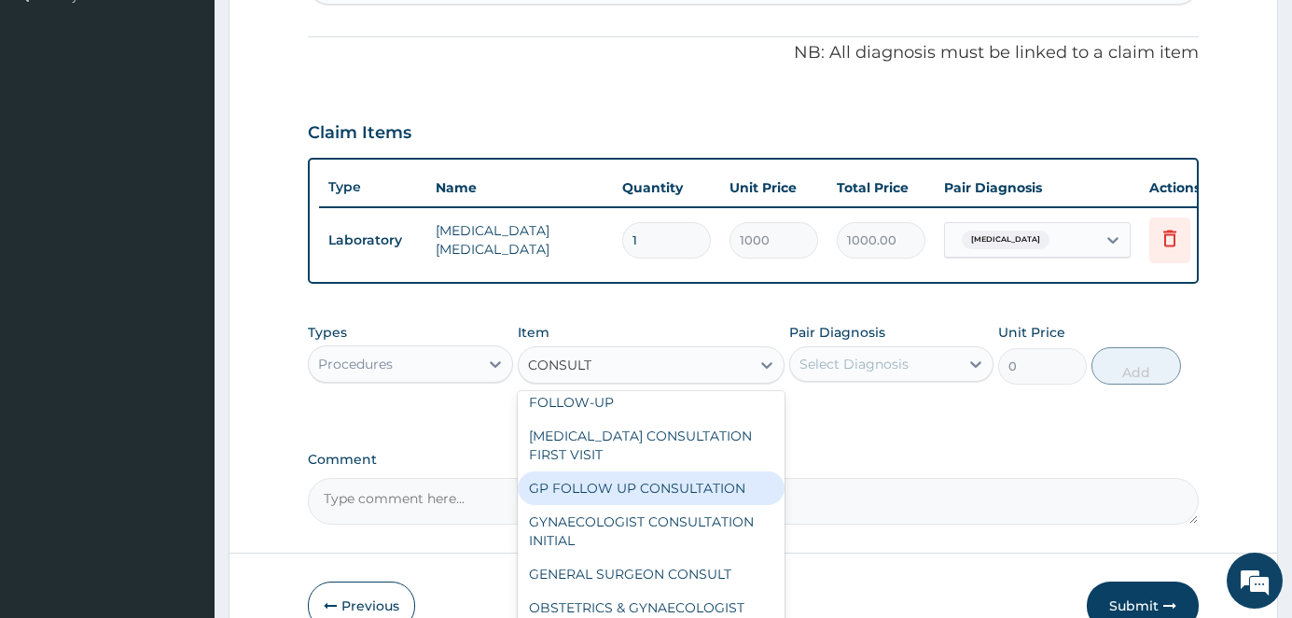
scroll to position [230, 0]
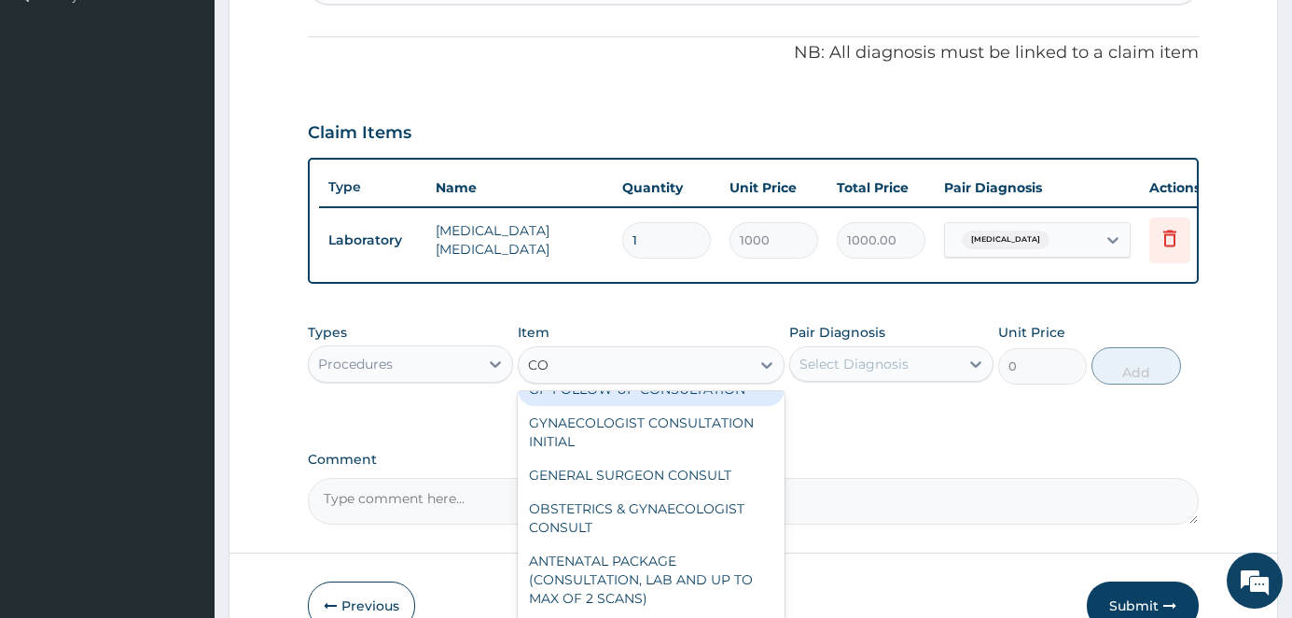
type input "C"
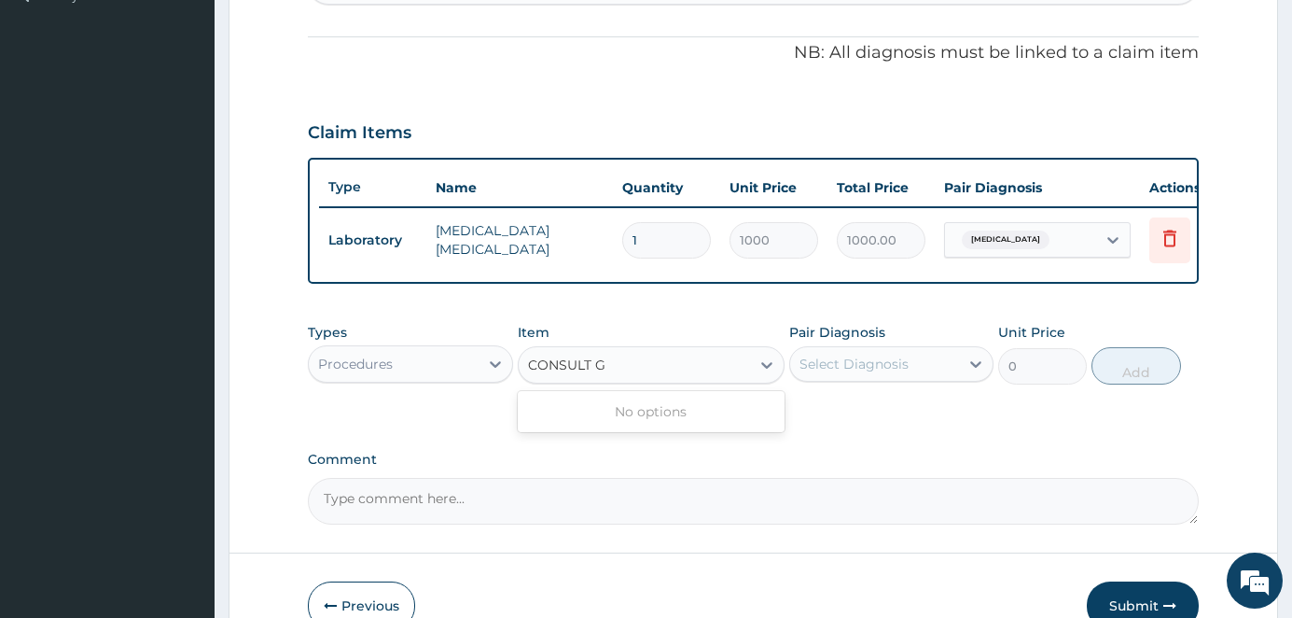
scroll to position [0, 0]
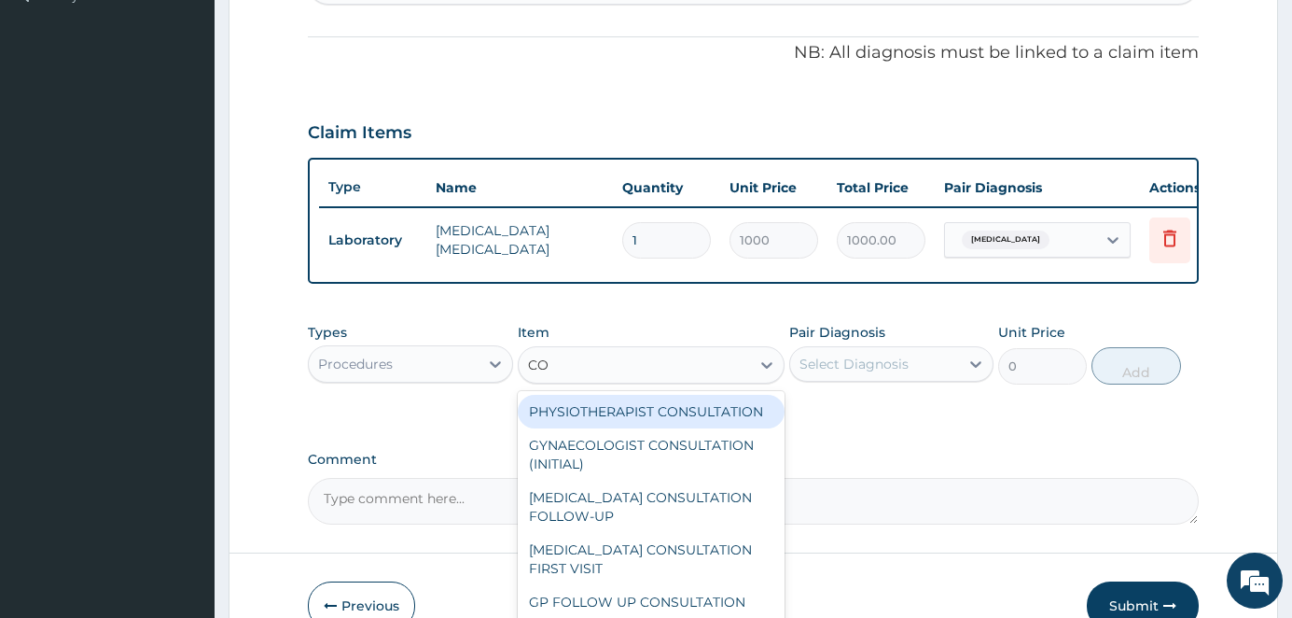
type input "C"
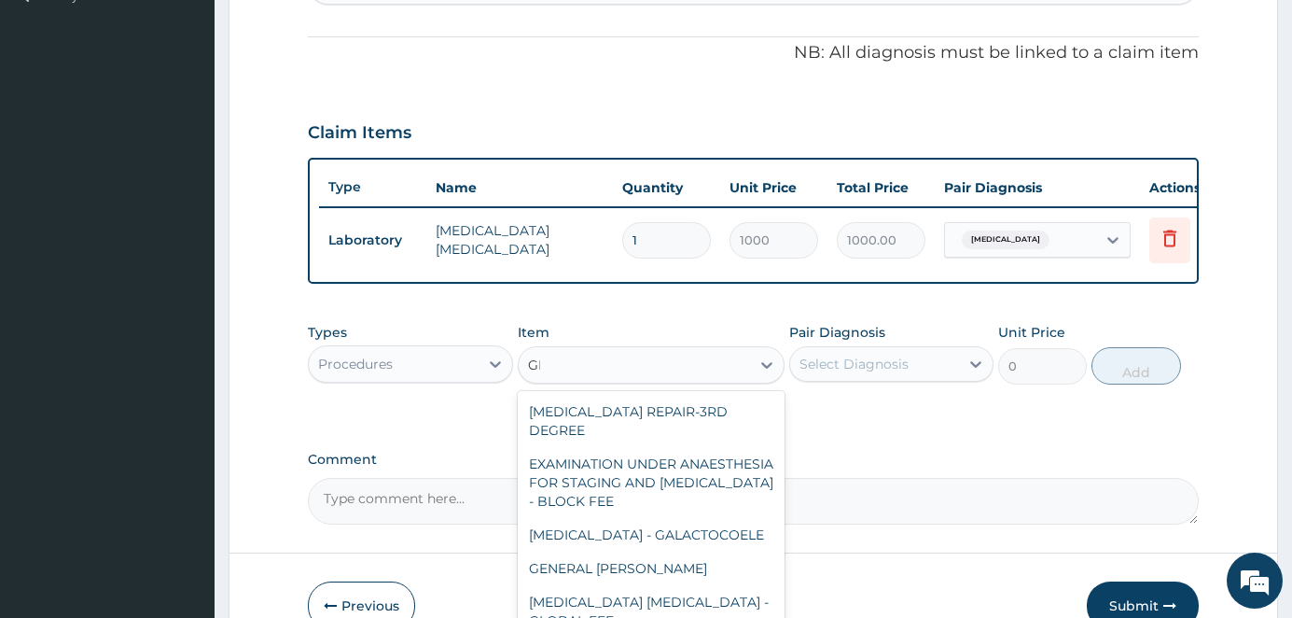
type input "G"
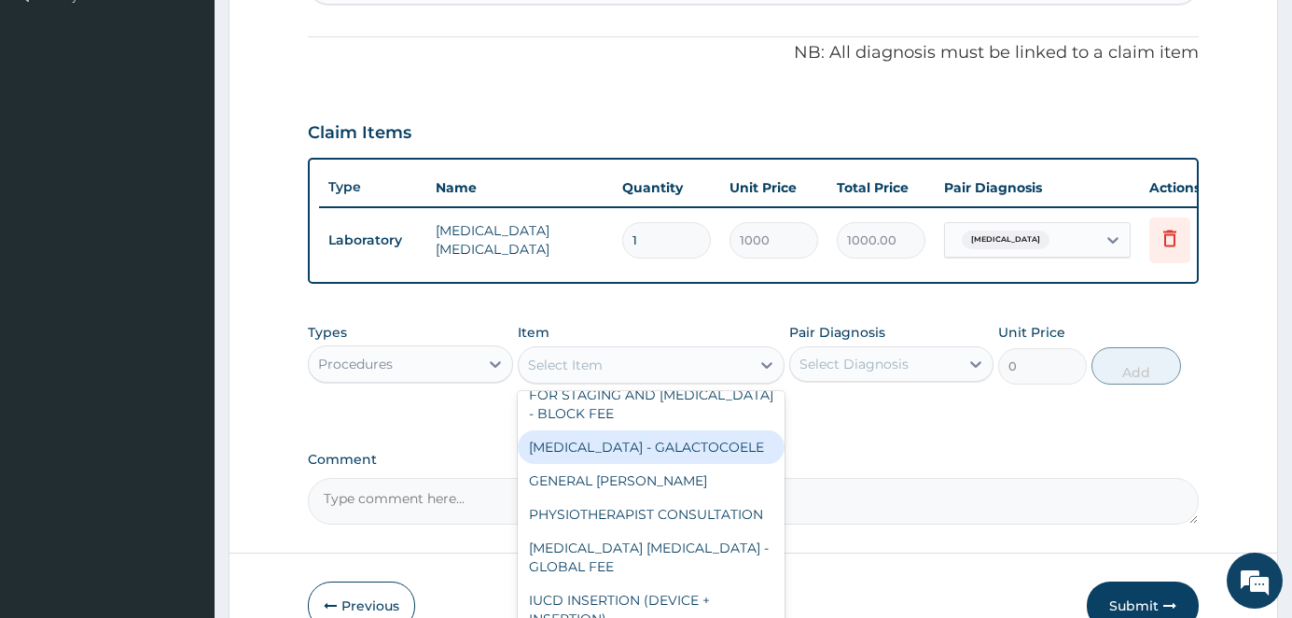
scroll to position [116, 0]
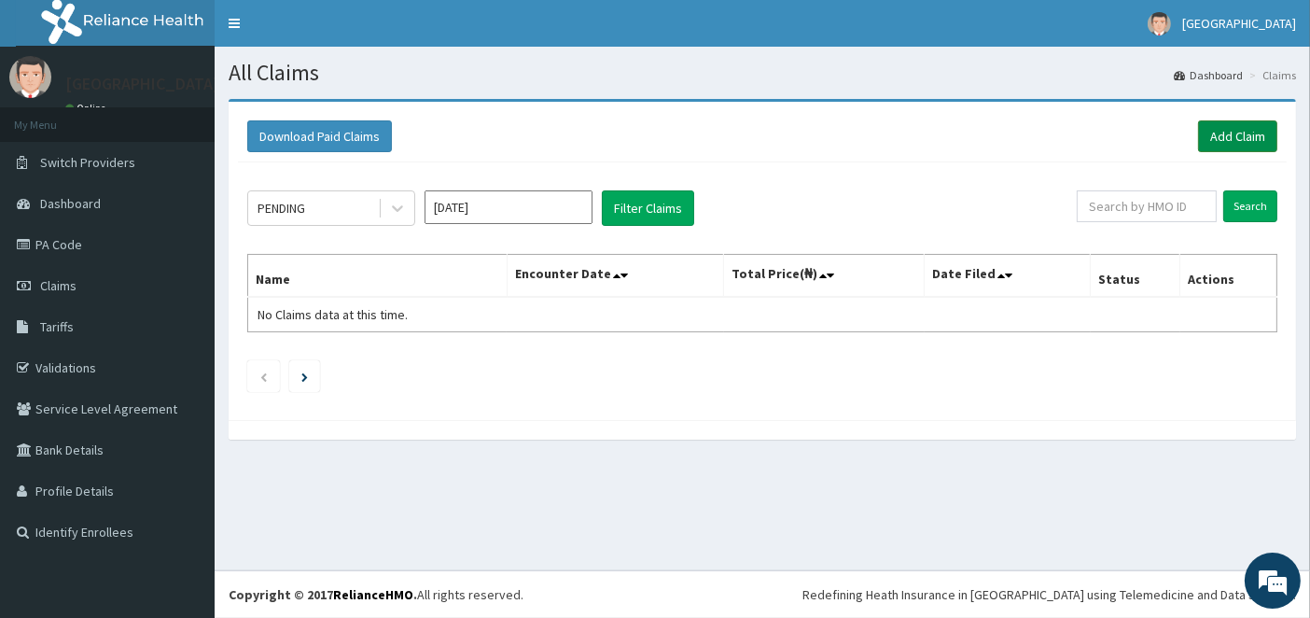
click at [1241, 137] on link "Add Claim" at bounding box center [1237, 136] width 79 height 32
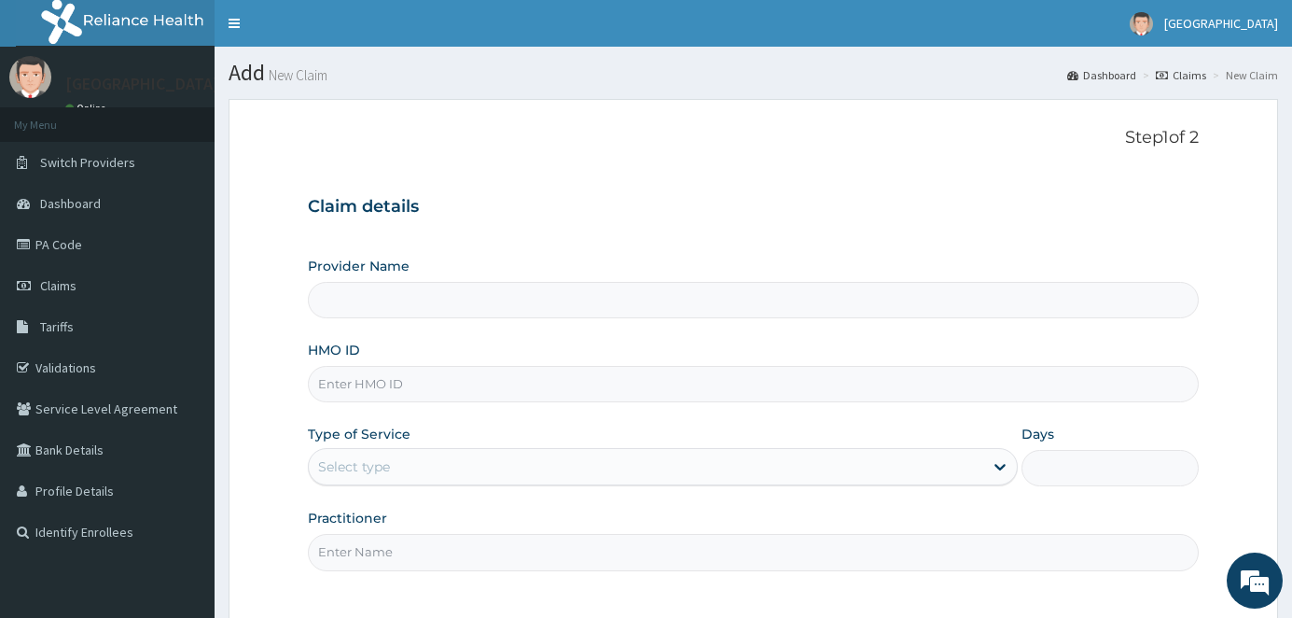
type input "[GEOGRAPHIC_DATA] And Maternity"
click at [338, 386] on input "HMO ID" at bounding box center [753, 384] width 891 height 36
type input "PRS/10288/B"
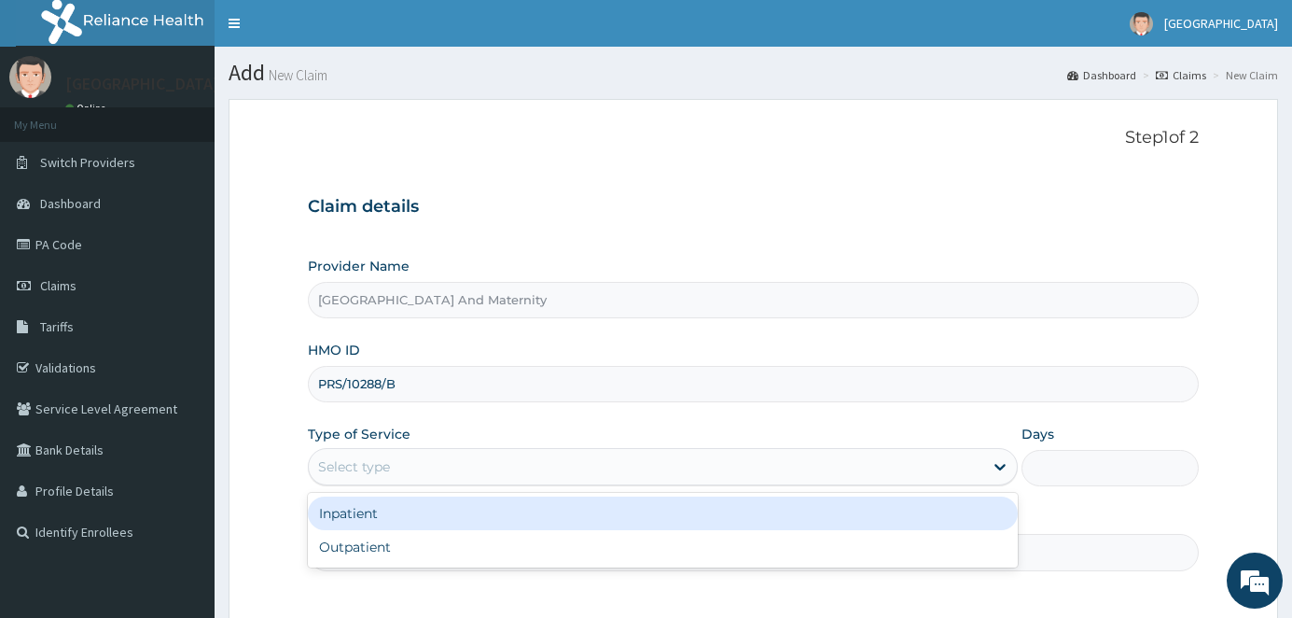
click at [518, 459] on div "Select type" at bounding box center [646, 467] width 674 height 30
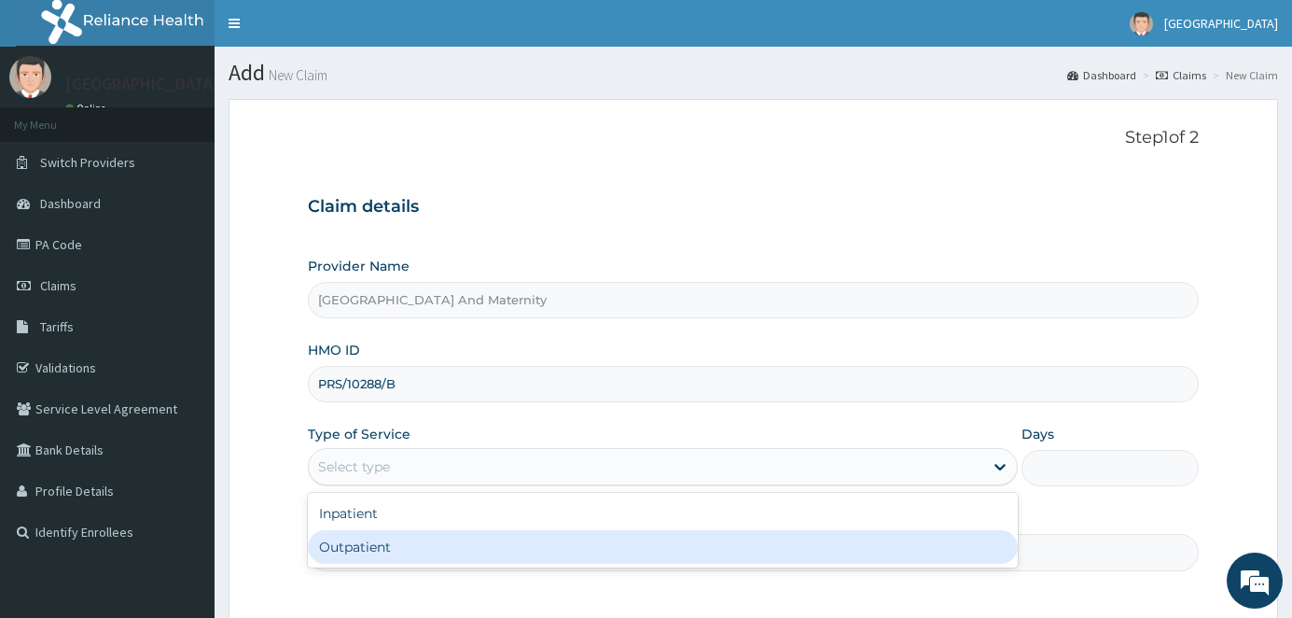
click at [421, 538] on div "Outpatient" at bounding box center [662, 547] width 709 height 34
type input "1"
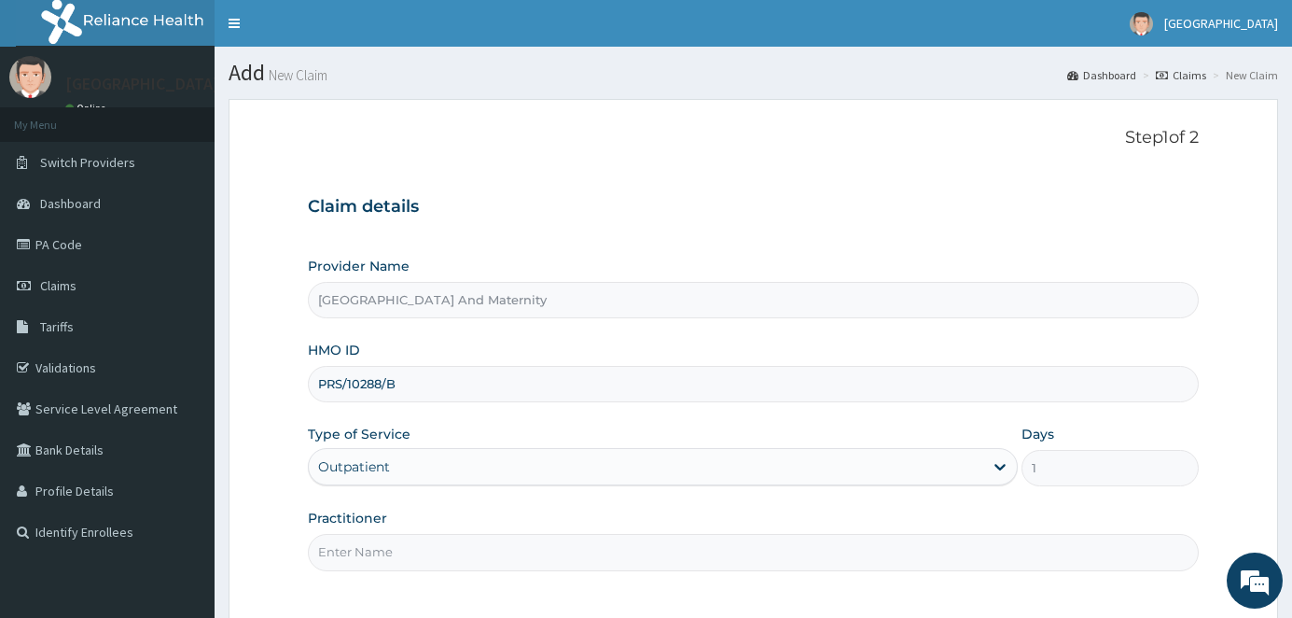
click at [421, 538] on input "Practitioner" at bounding box center [753, 552] width 891 height 36
type input "[PERSON_NAME]"
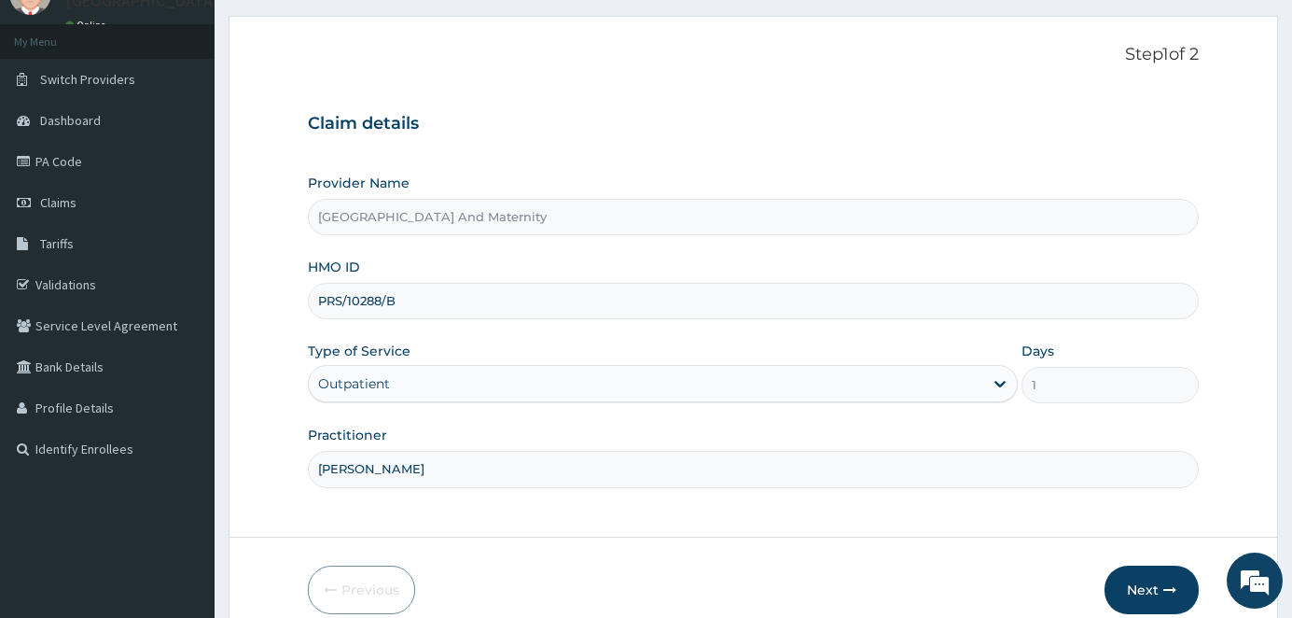
scroll to position [168, 0]
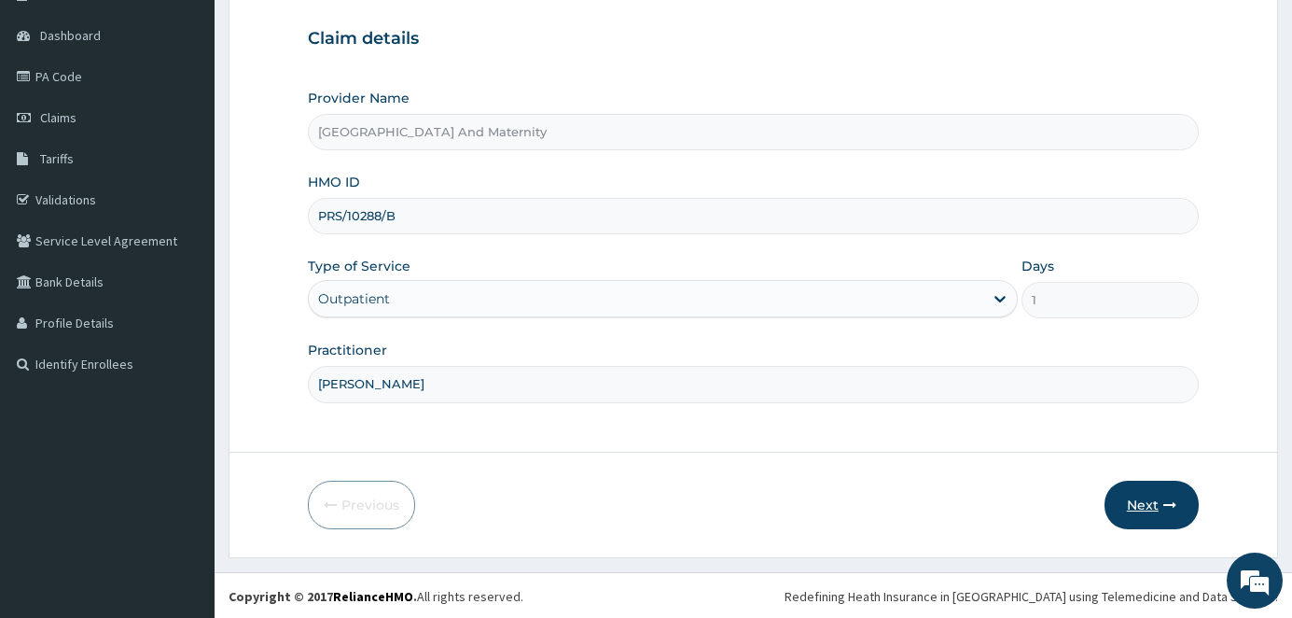
click at [1134, 499] on button "Next" at bounding box center [1152, 505] width 94 height 49
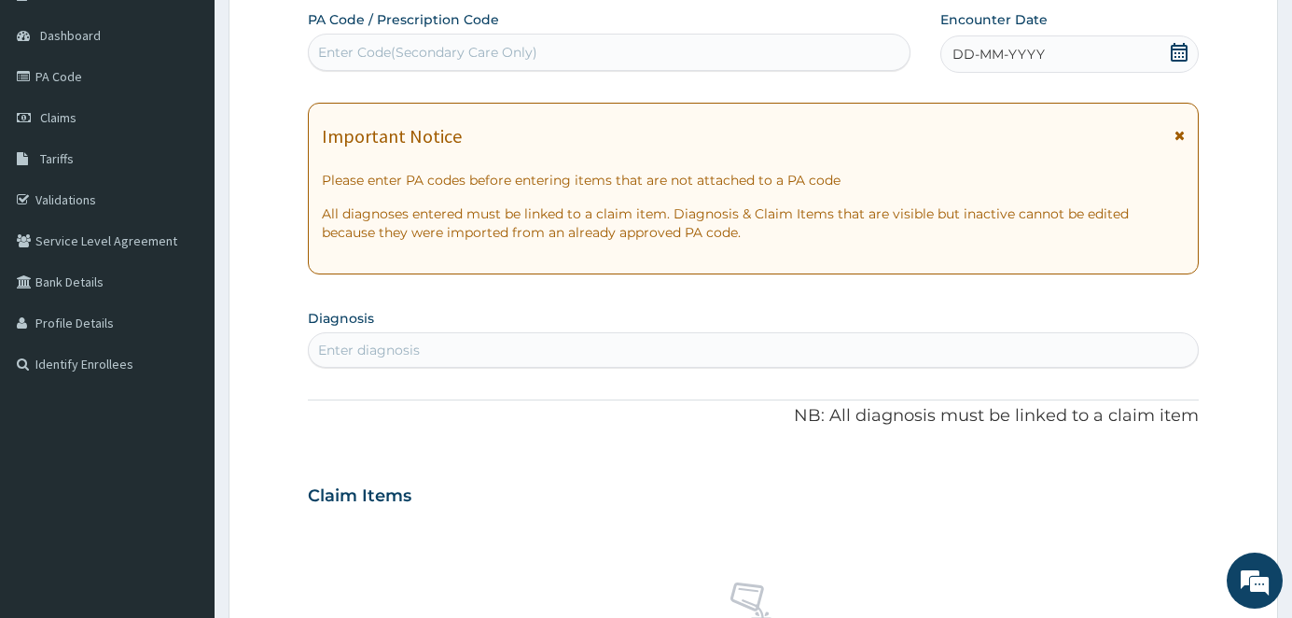
click at [1183, 46] on icon at bounding box center [1179, 52] width 19 height 19
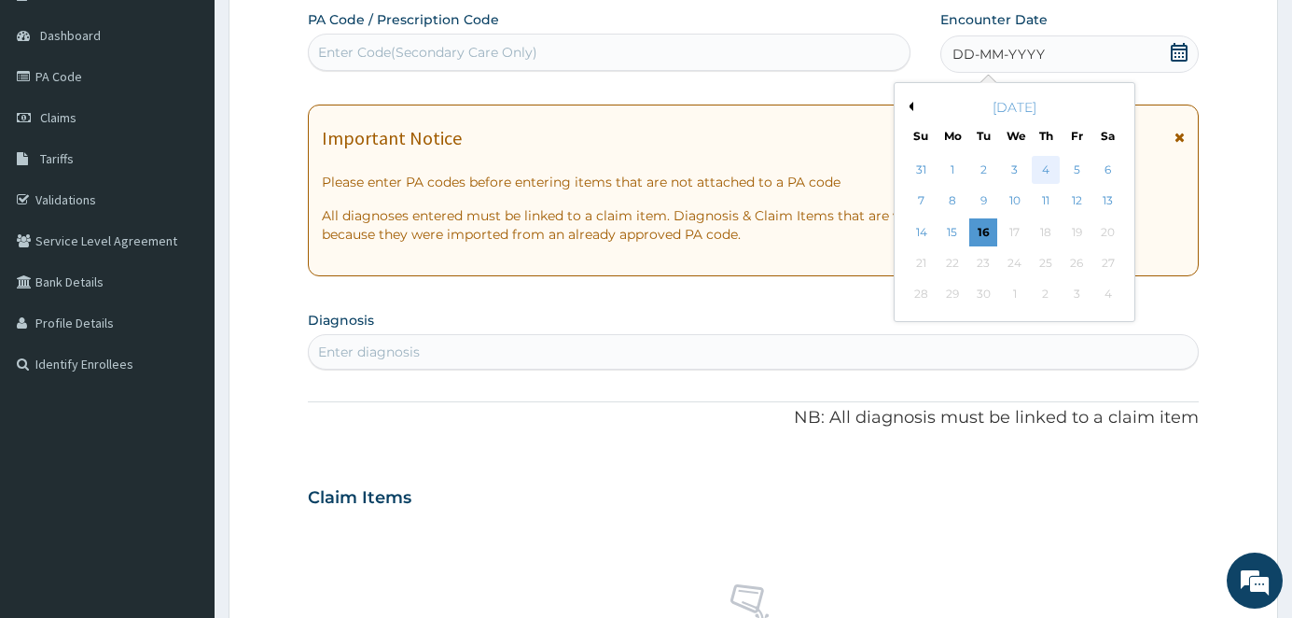
click at [1054, 170] on div "4" at bounding box center [1046, 170] width 28 height 28
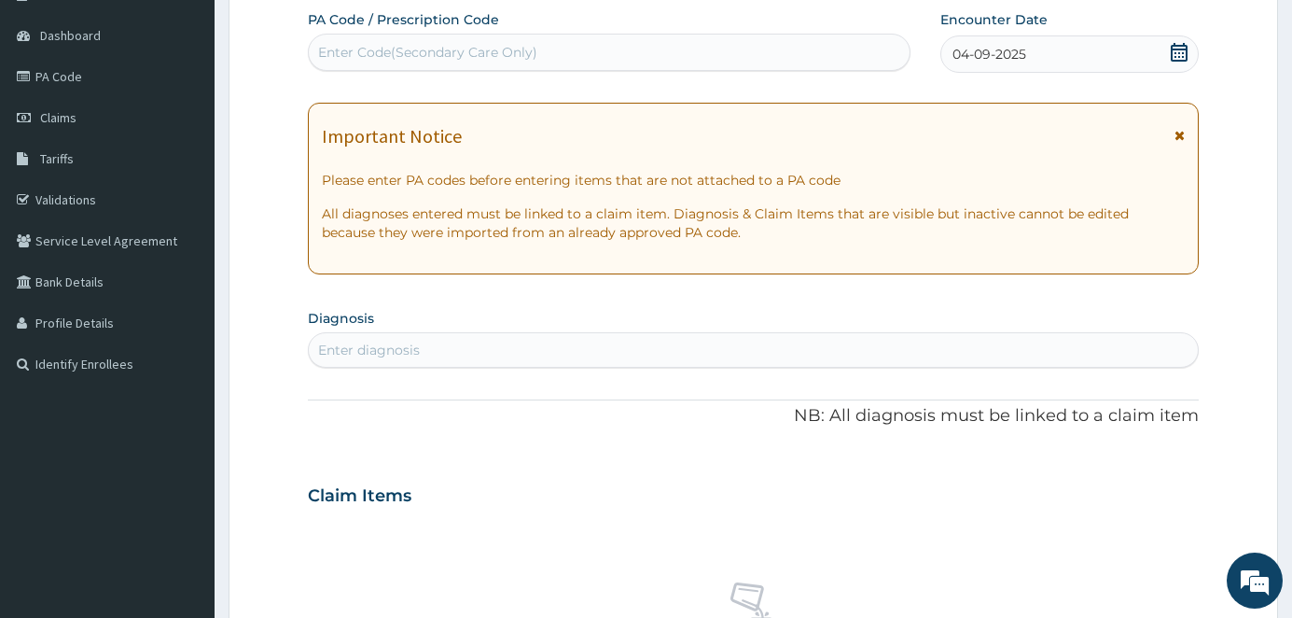
click at [345, 338] on div "Enter diagnosis" at bounding box center [753, 350] width 889 height 30
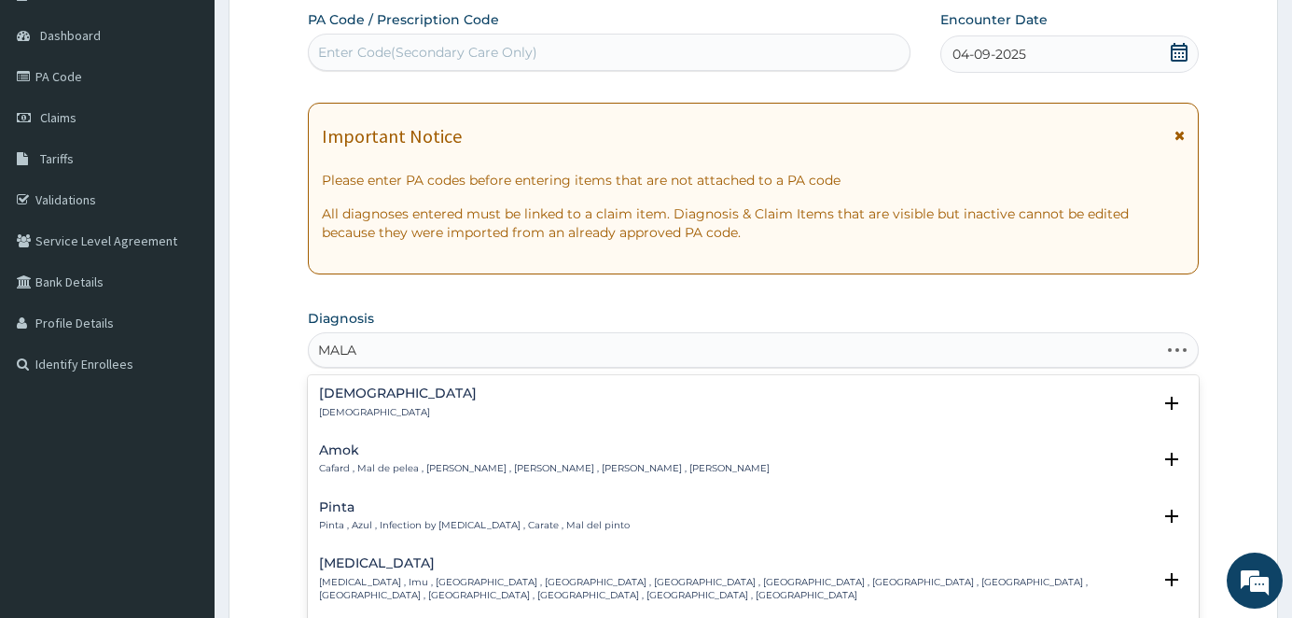
type input "MALAR"
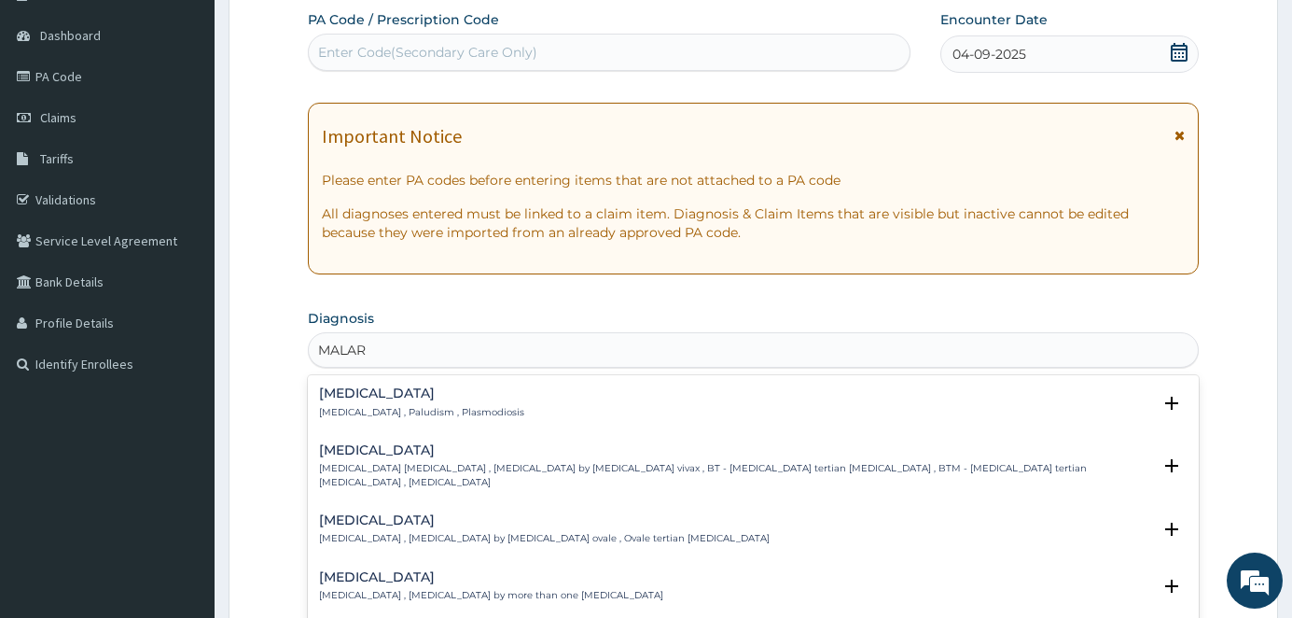
click at [384, 398] on h4 "[MEDICAL_DATA]" at bounding box center [421, 393] width 205 height 14
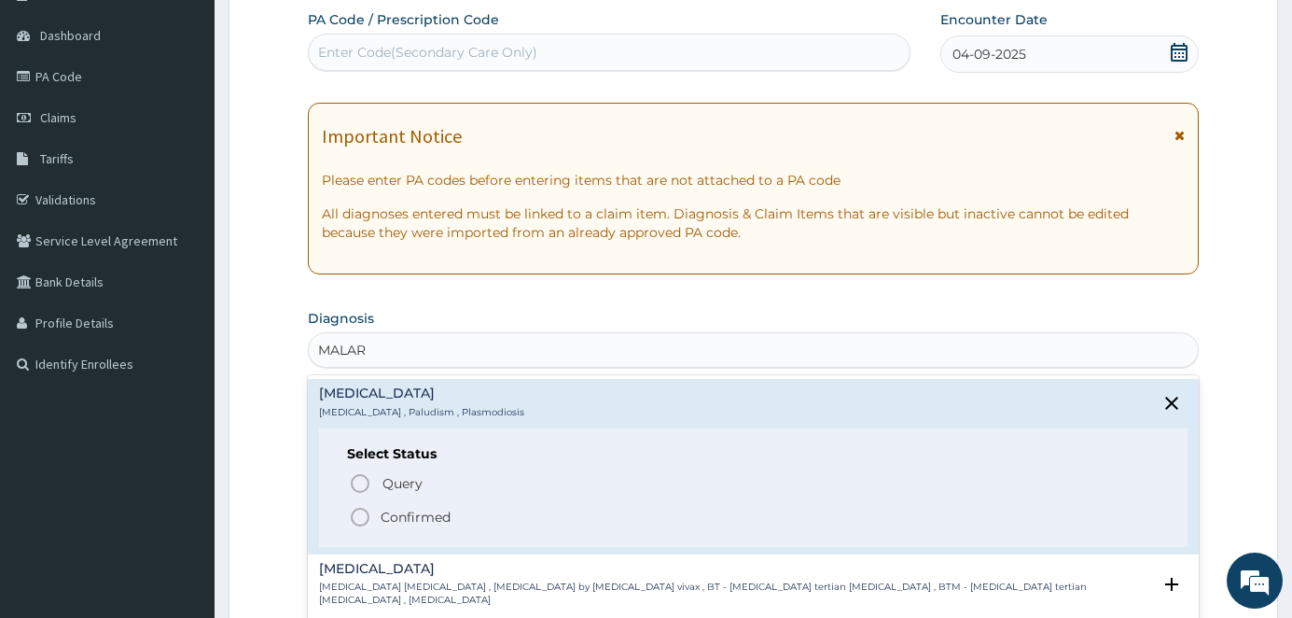
click at [371, 513] on span "Confirmed" at bounding box center [754, 517] width 811 height 22
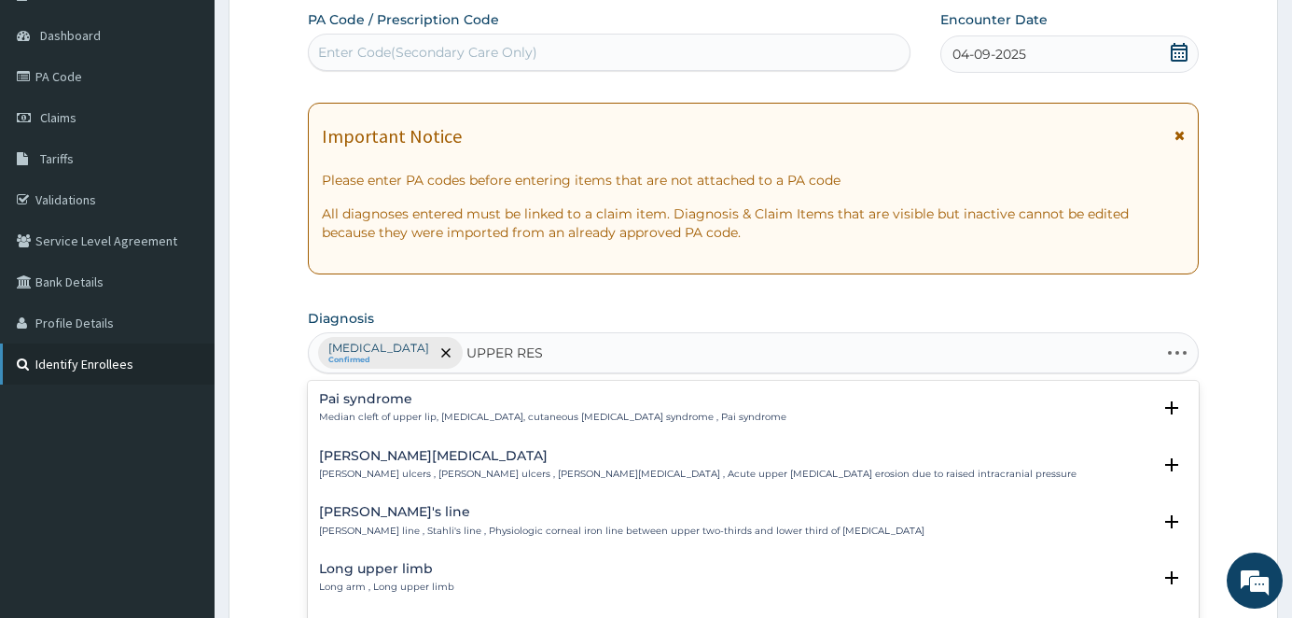
type input "UPPER RESP"
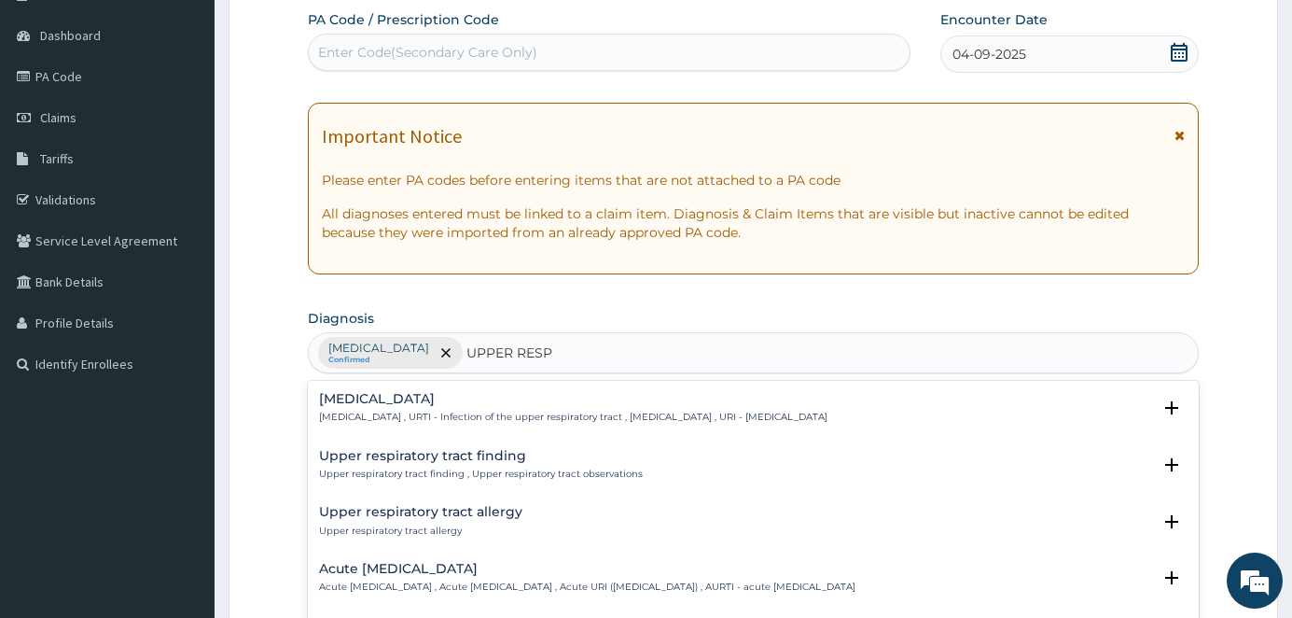
click at [376, 411] on p "[MEDICAL_DATA] , URTI - Infection of the upper respiratory tract , [MEDICAL_DAT…" at bounding box center [573, 417] width 509 height 13
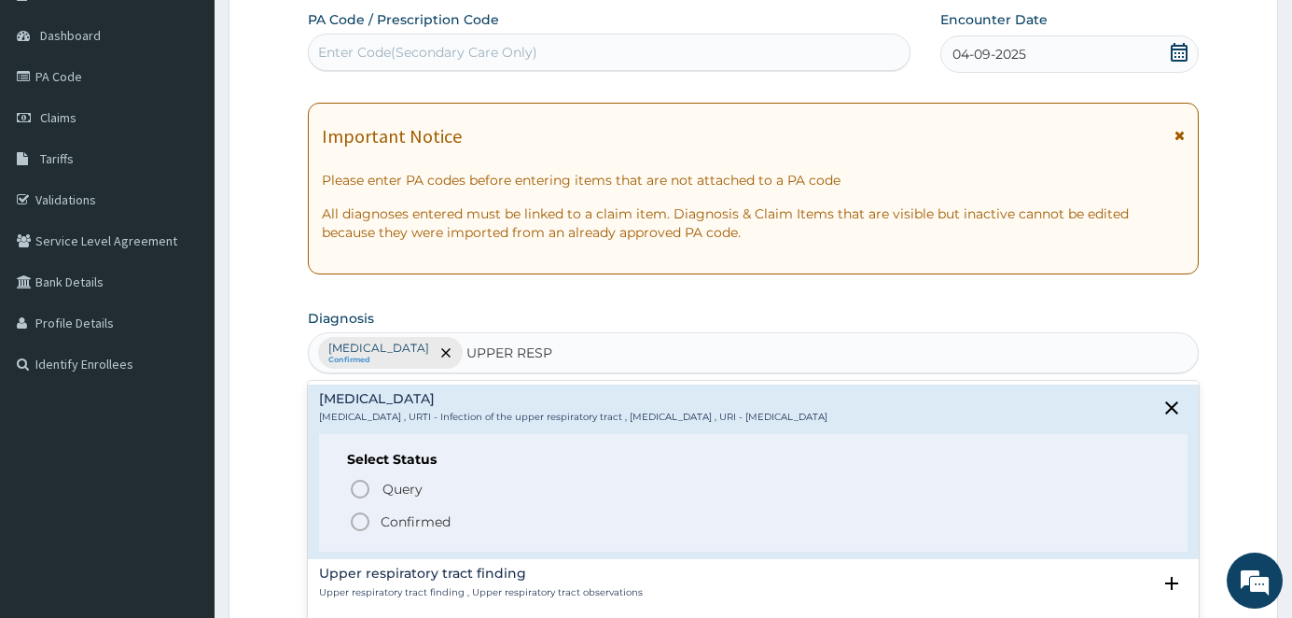
click at [356, 520] on icon "status option filled" at bounding box center [360, 521] width 22 height 22
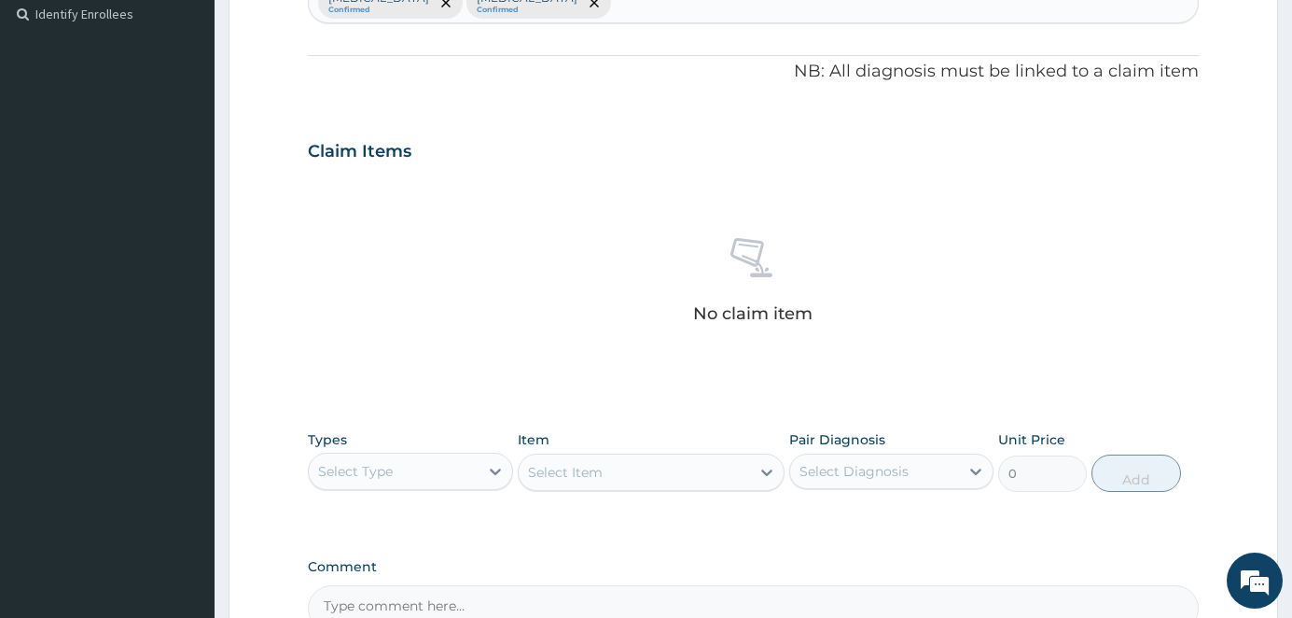
scroll to position [725, 0]
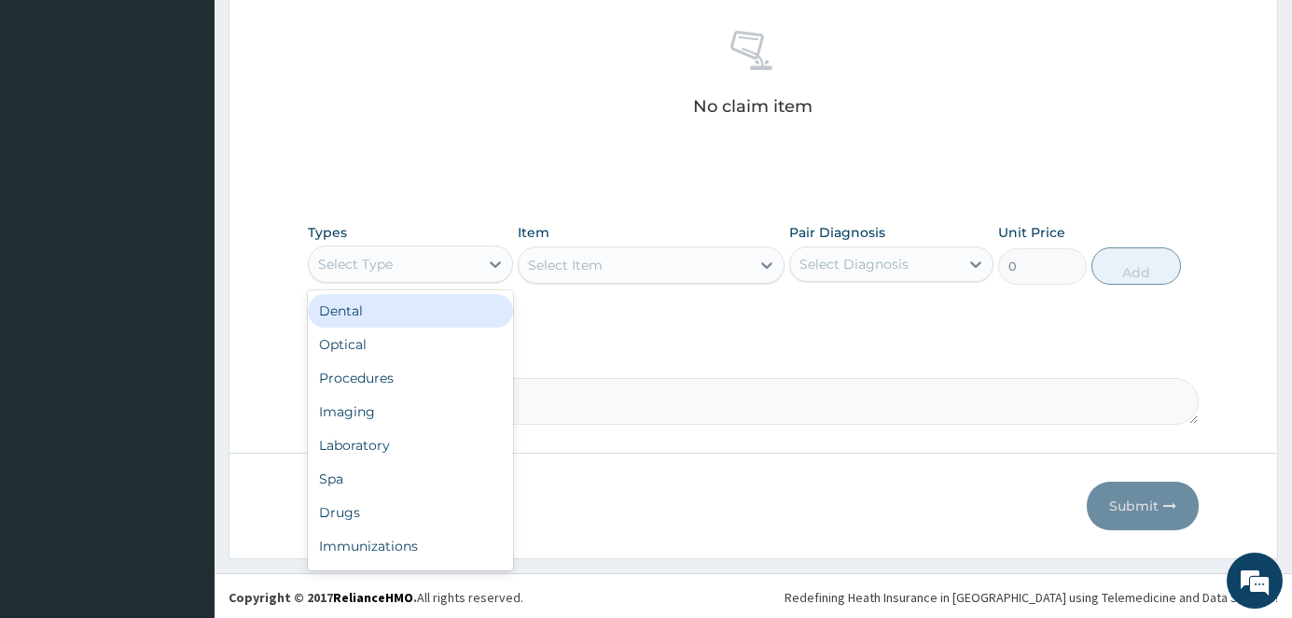
click at [403, 263] on div "Select Type" at bounding box center [394, 264] width 170 height 30
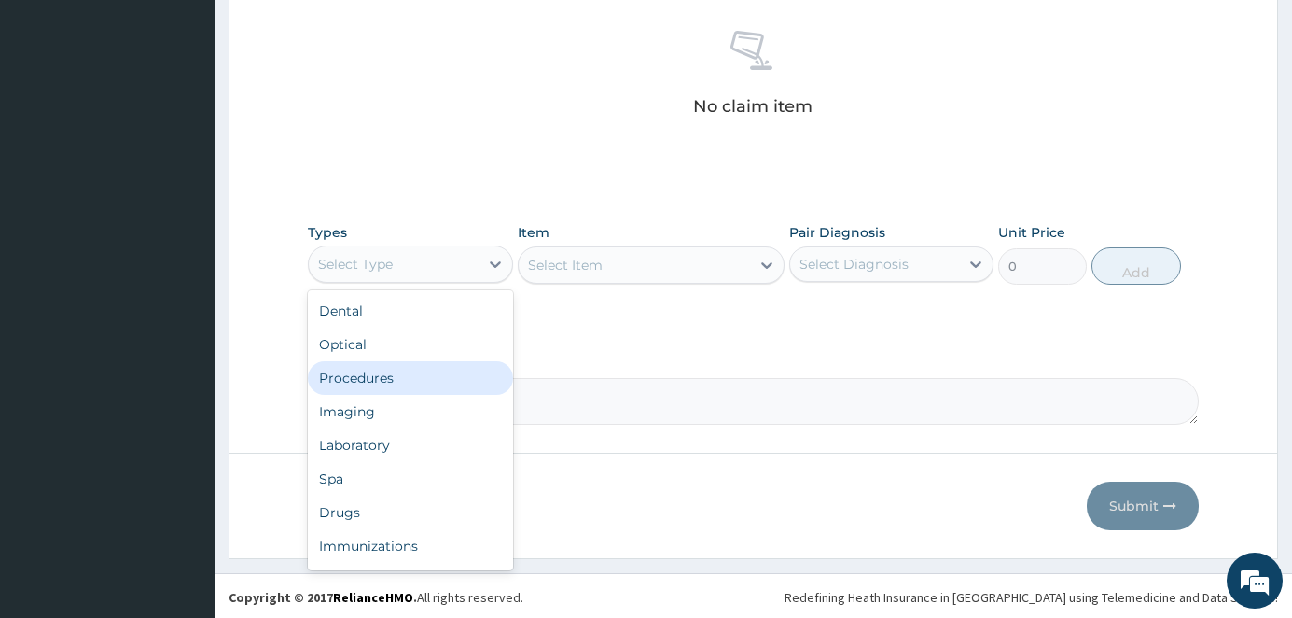
click at [401, 384] on div "Procedures" at bounding box center [410, 378] width 205 height 34
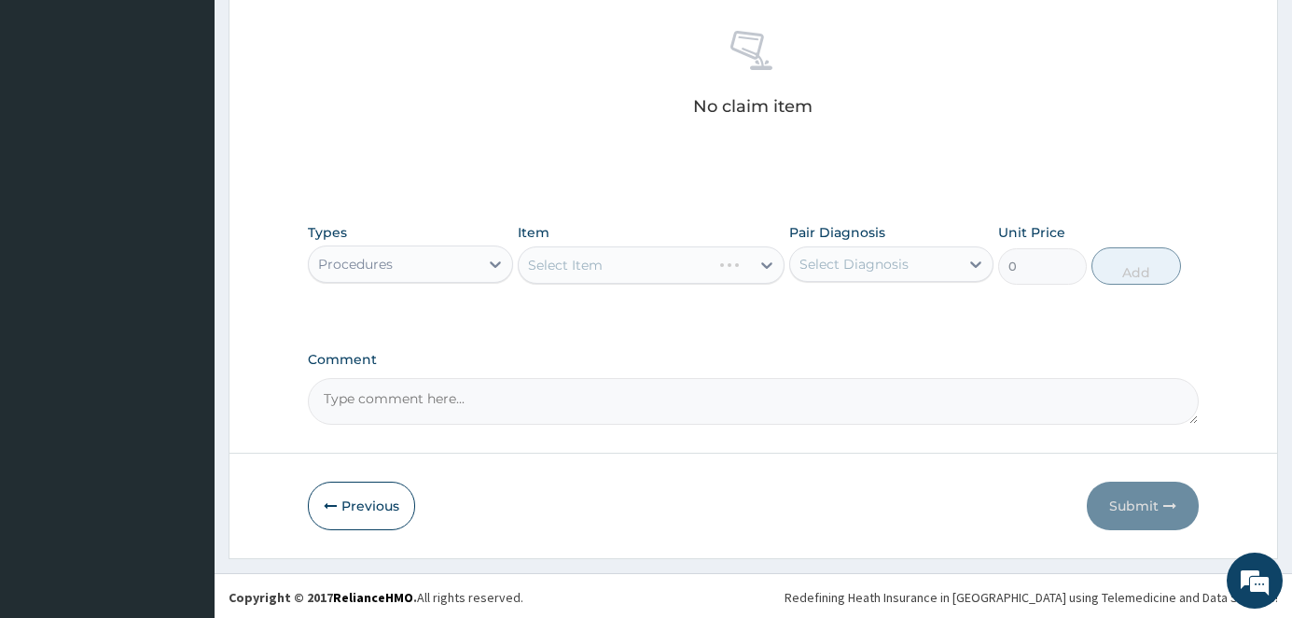
click at [557, 262] on div "Select Item" at bounding box center [651, 264] width 267 height 37
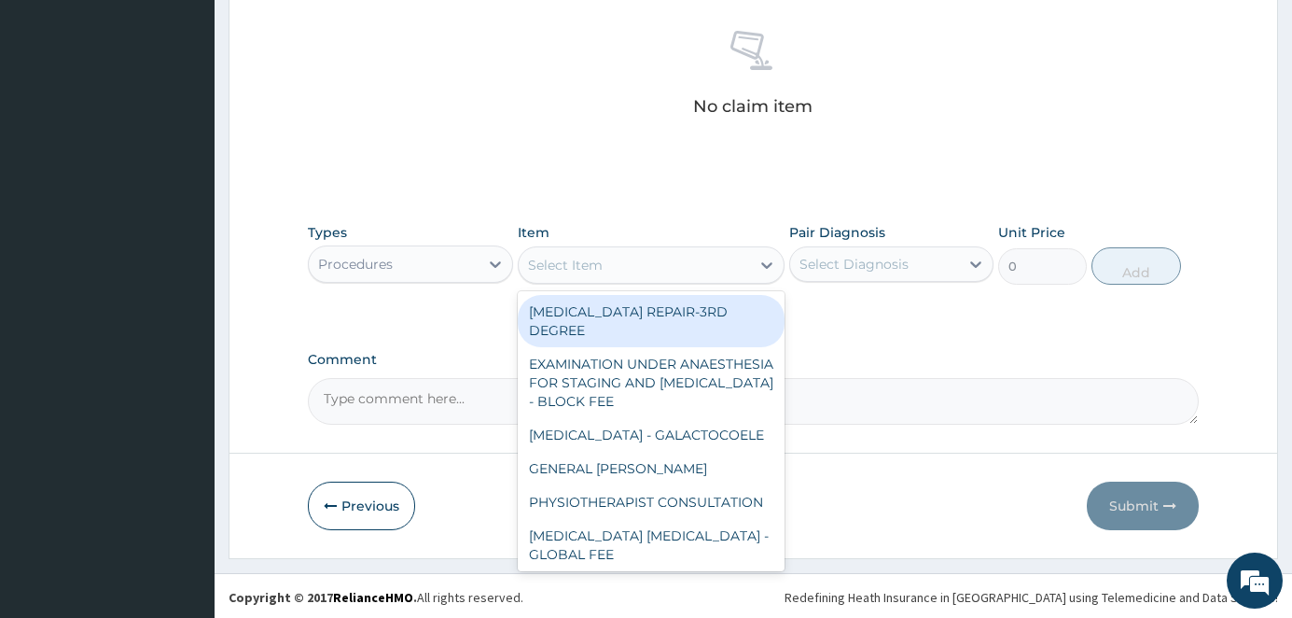
click at [557, 265] on div "Select Item" at bounding box center [565, 265] width 75 height 19
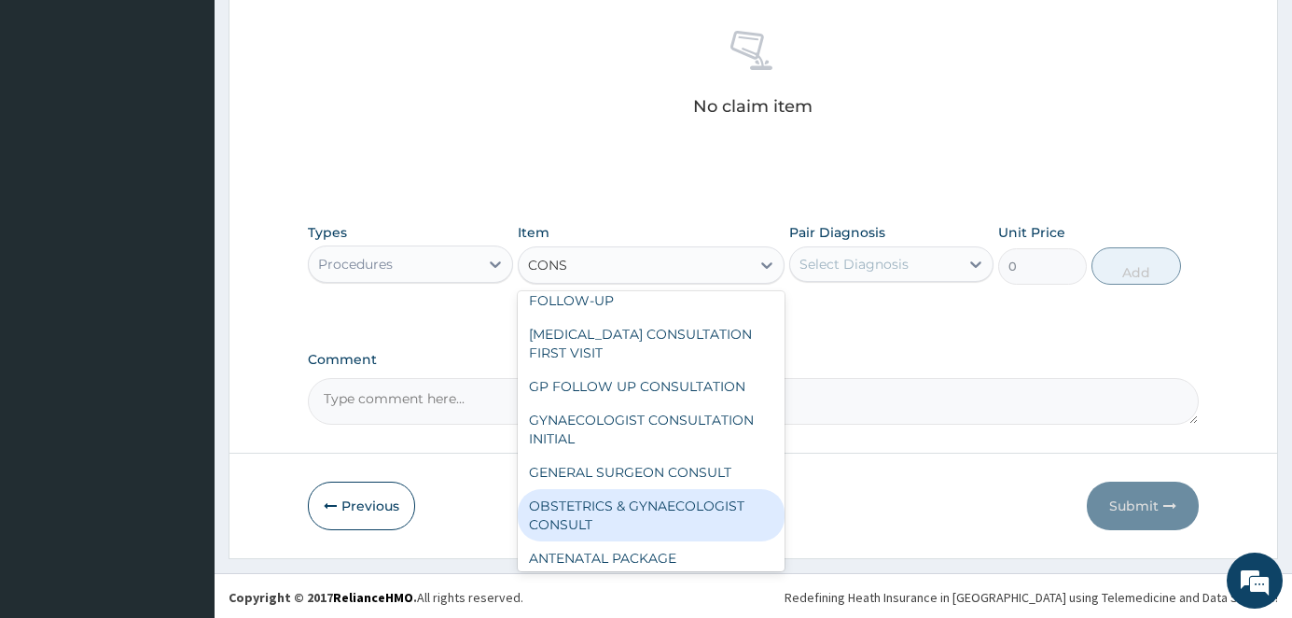
scroll to position [230, 0]
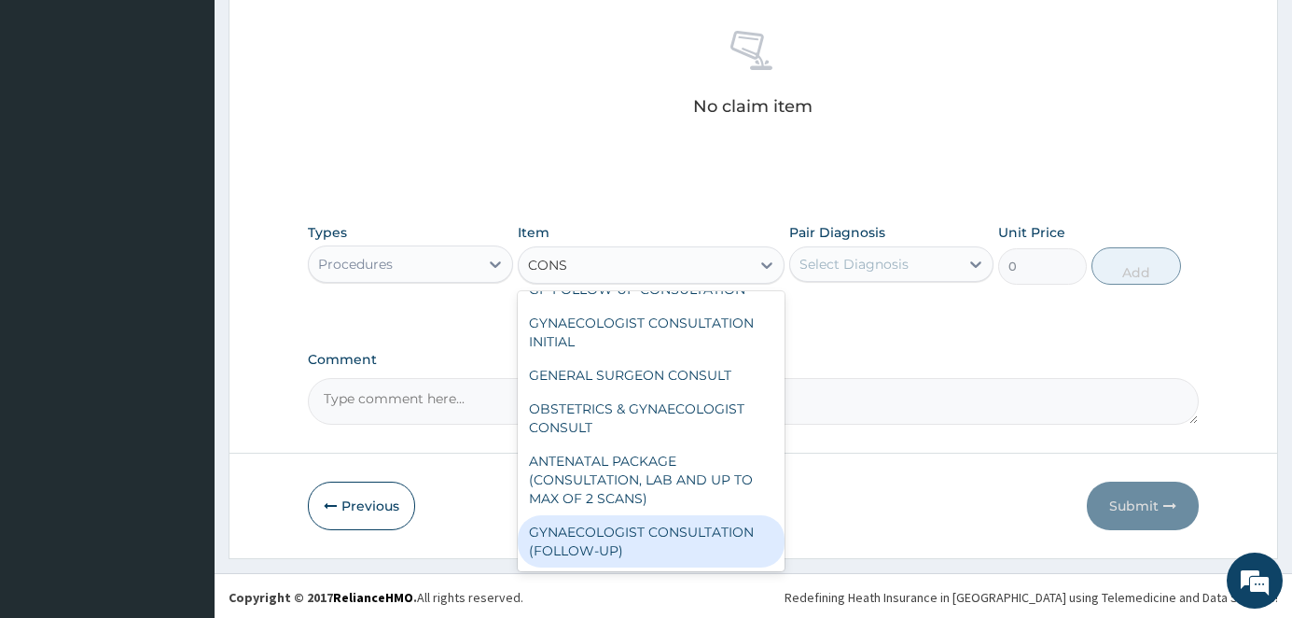
type input "CONS"
